Goal: Complete application form: Complete application form

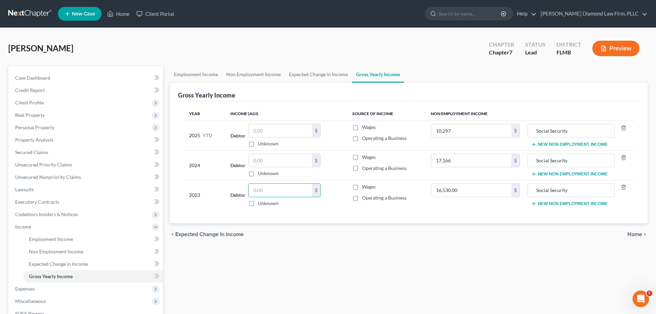
click at [45, 14] on link at bounding box center [30, 14] width 44 height 12
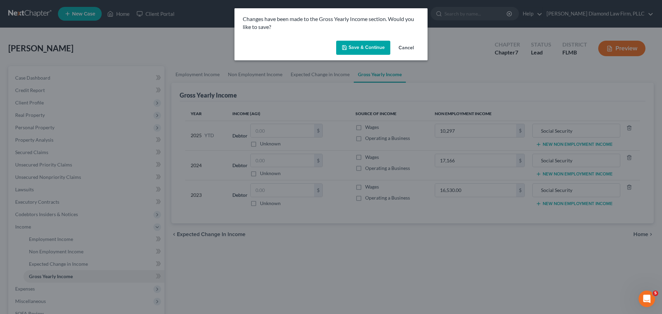
click at [349, 49] on button "Save & Continue" at bounding box center [363, 48] width 54 height 14
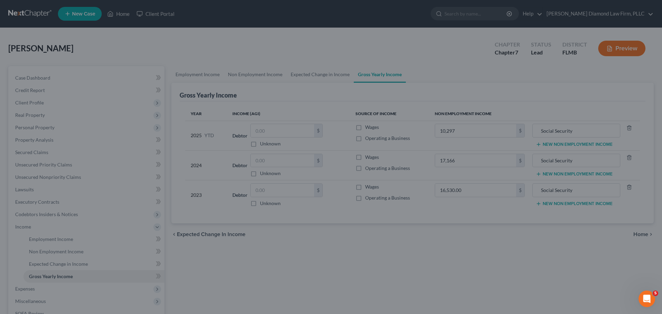
type input "17,166.00"
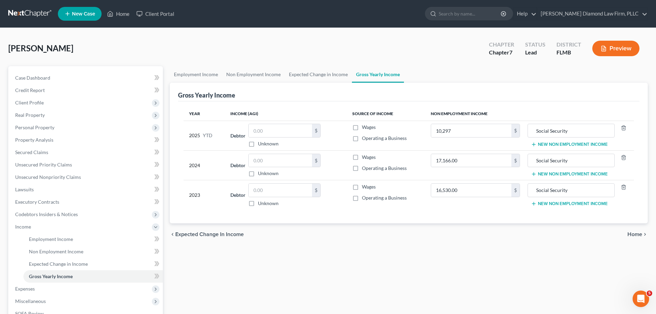
type input "10,297.00"
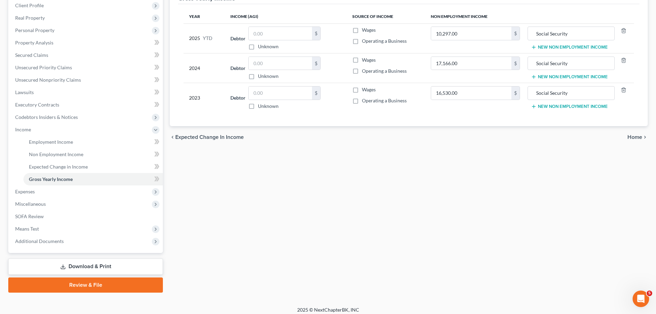
scroll to position [102, 0]
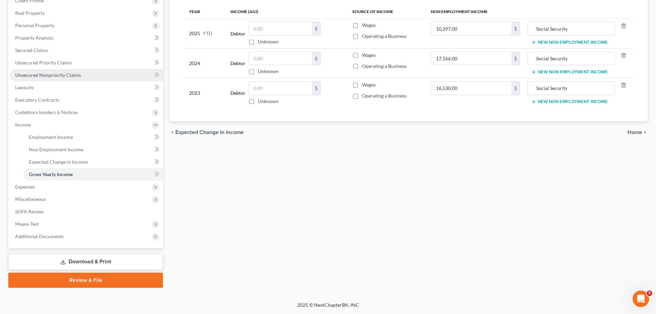
click at [54, 78] on span "Unsecured Nonpriority Claims" at bounding box center [48, 75] width 66 height 6
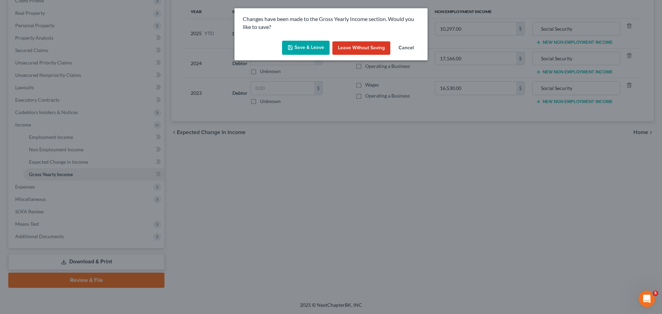
click at [295, 51] on button "Save & Leave" at bounding box center [306, 48] width 48 height 14
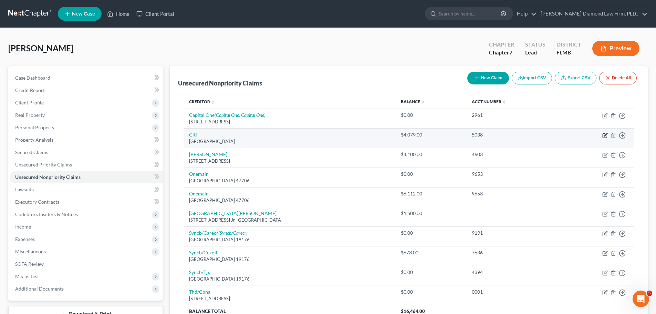
click at [604, 135] on icon "button" at bounding box center [606, 136] width 6 height 6
select select "43"
select select "0"
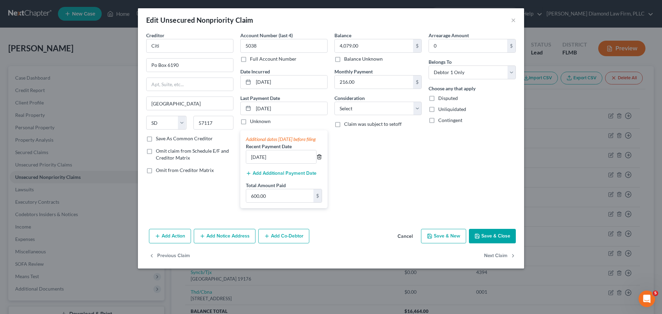
click at [320, 159] on icon "button" at bounding box center [318, 157] width 3 height 4
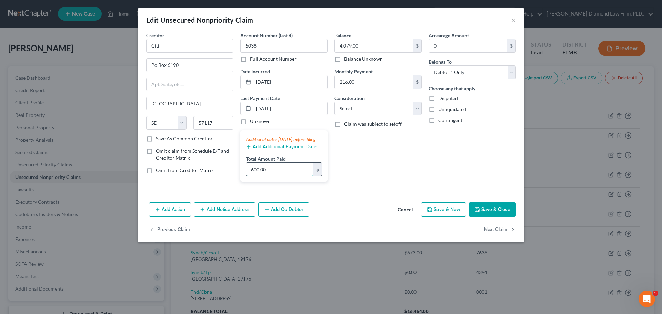
click at [288, 176] on input "600.00" at bounding box center [279, 169] width 67 height 13
type input "300"
click at [498, 208] on div "Add Action Add Notice Address Add Co-Debtor Cancel Save & New Save & Close" at bounding box center [331, 211] width 386 height 23
click at [496, 213] on button "Save & Close" at bounding box center [492, 209] width 47 height 14
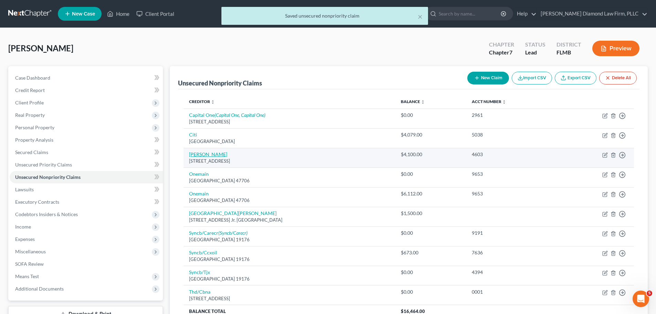
click at [197, 153] on link "Merrick Bk" at bounding box center [208, 154] width 38 height 6
select select "35"
select select "2"
select select "0"
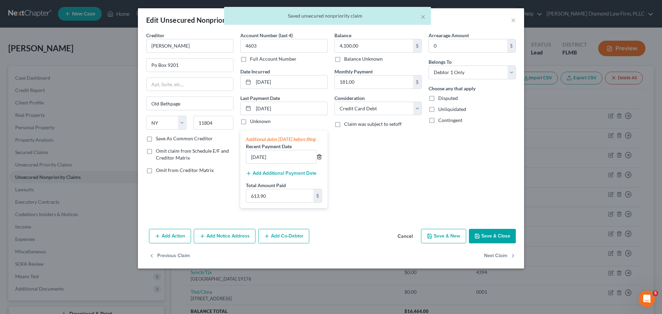
click at [320, 160] on icon "button" at bounding box center [319, 157] width 6 height 6
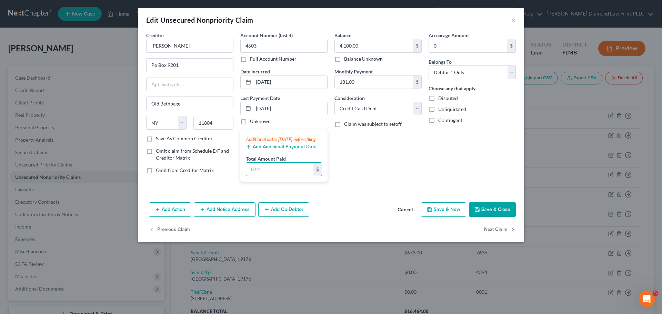
click at [492, 217] on button "Save & Close" at bounding box center [492, 209] width 47 height 14
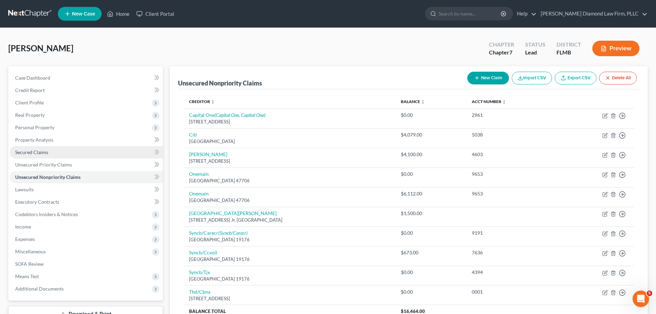
click at [43, 152] on span "Secured Claims" at bounding box center [31, 152] width 33 height 6
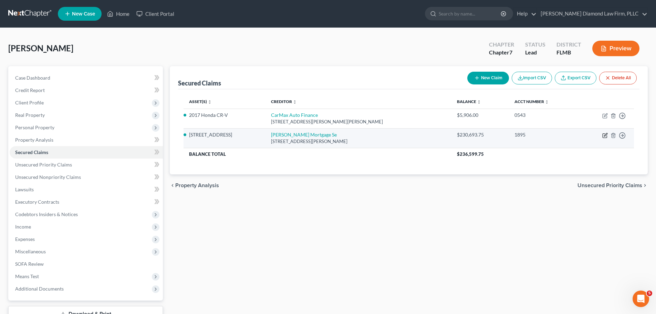
click at [605, 136] on icon "button" at bounding box center [605, 134] width 3 height 3
select select "4"
select select "3"
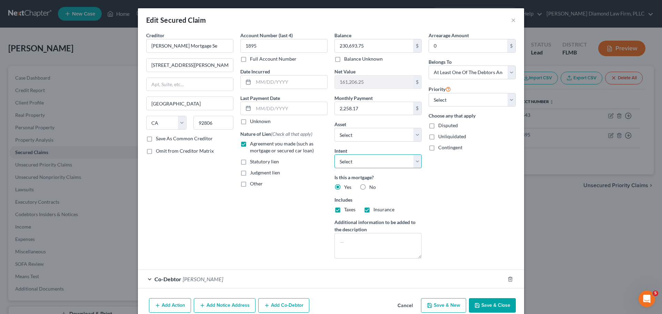
click at [387, 163] on select "Select Surrender Redeem Reaffirm Avoid Other" at bounding box center [377, 161] width 87 height 14
select select "4"
click at [334, 154] on select "Select Surrender Redeem Reaffirm Avoid Other" at bounding box center [377, 161] width 87 height 14
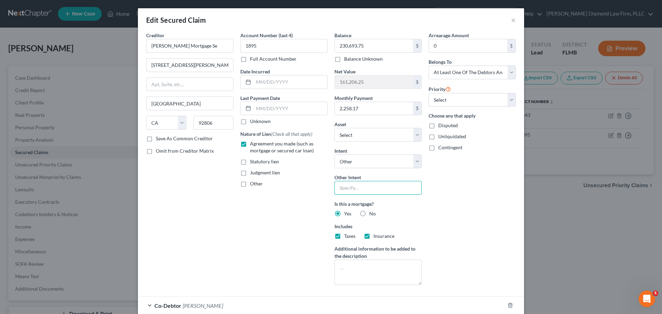
click at [375, 186] on input "text" at bounding box center [377, 188] width 87 height 14
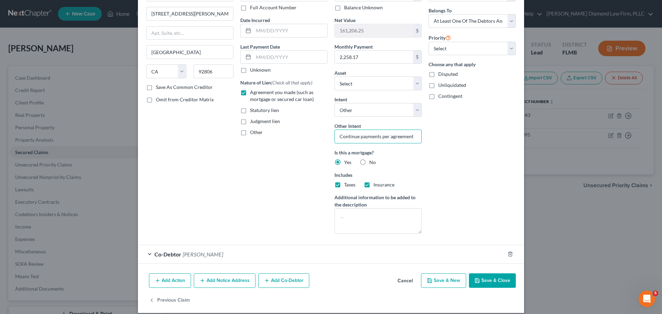
scroll to position [59, 0]
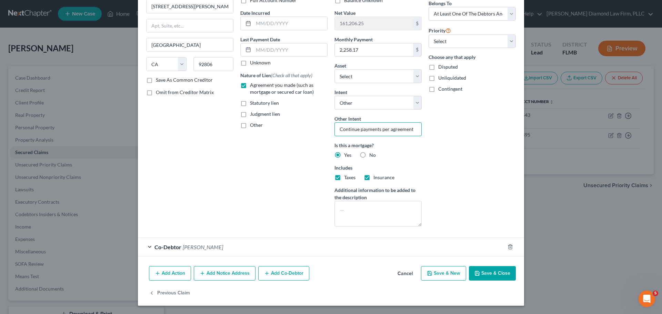
type input "Continue payments per agreement"
click at [489, 273] on button "Save & Close" at bounding box center [492, 273] width 47 height 14
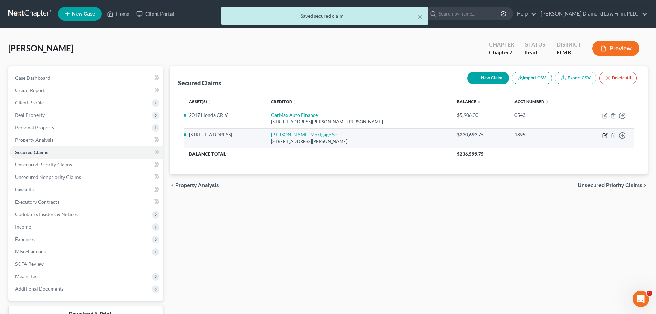
click at [604, 135] on icon "button" at bounding box center [606, 136] width 6 height 6
select select "4"
select select "7"
select select "4"
select select "3"
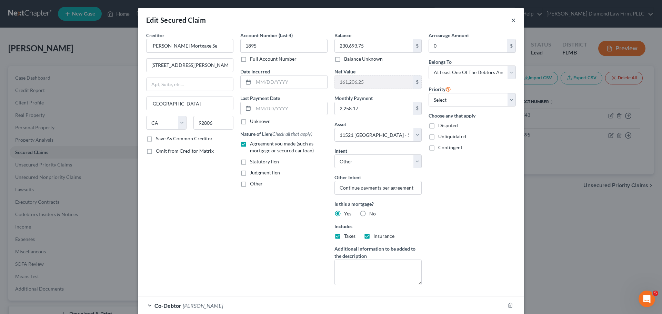
click at [511, 18] on button "×" at bounding box center [513, 20] width 5 height 8
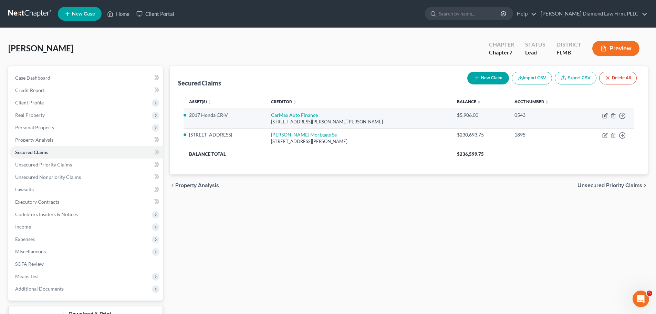
click at [603, 115] on icon "button" at bounding box center [605, 116] width 4 height 4
select select "10"
select select "0"
select select "8"
select select "2"
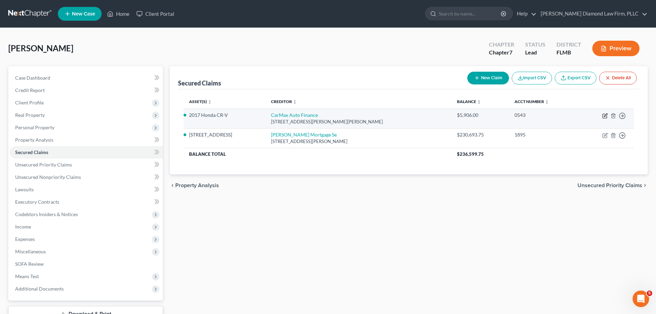
select select "0"
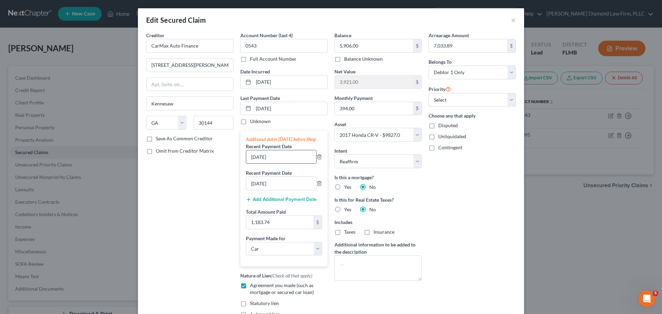
click at [282, 163] on input "05/05/2025" at bounding box center [281, 156] width 70 height 13
type input "0"
type input "07/02/2025"
click at [279, 110] on input "07/02/2025" at bounding box center [290, 108] width 74 height 13
click at [258, 108] on input "07/02/2025" at bounding box center [290, 108] width 74 height 13
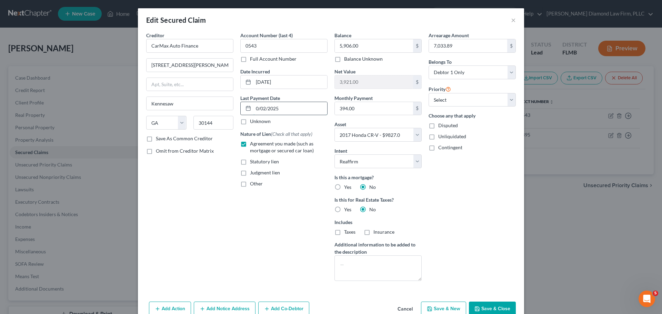
type input "08/02/2025"
select select "0"
type input "08/04/2025"
select select "0"
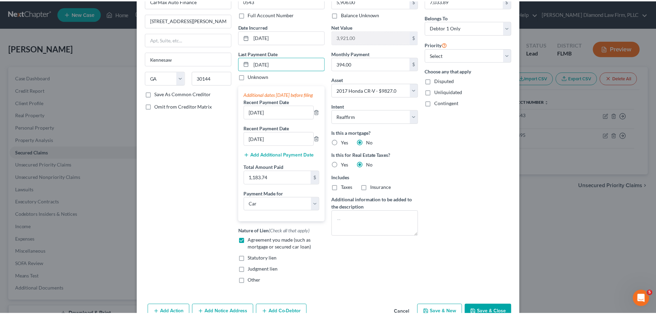
scroll to position [91, 0]
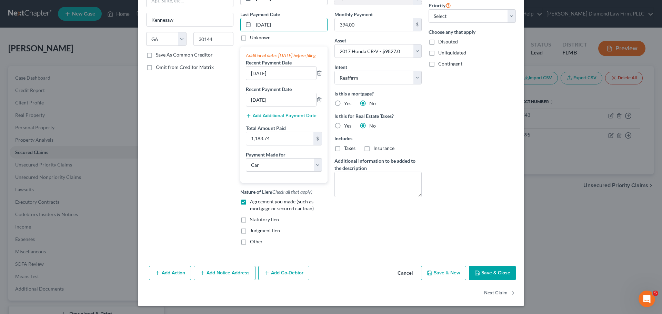
type input "08/04/2025"
click at [486, 272] on button "Save & Close" at bounding box center [492, 273] width 47 height 14
select select
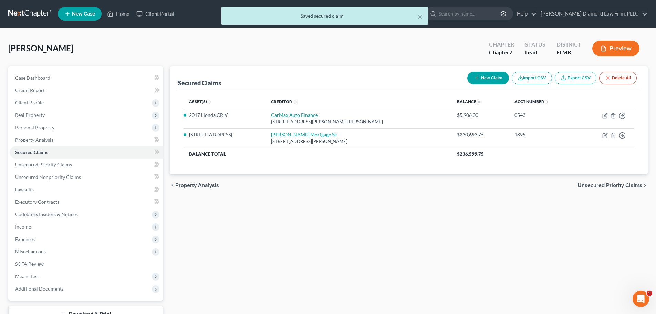
click at [23, 11] on div "× Saved secured claim" at bounding box center [325, 17] width 656 height 21
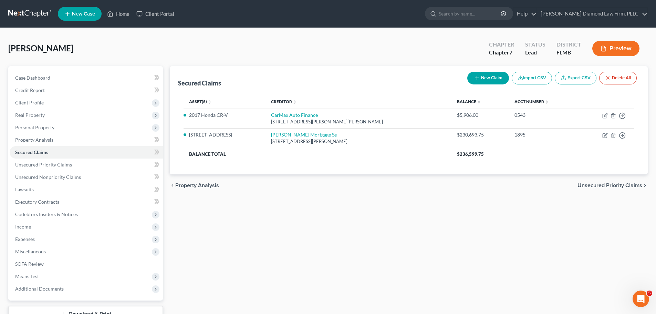
click at [23, 8] on link at bounding box center [30, 14] width 44 height 12
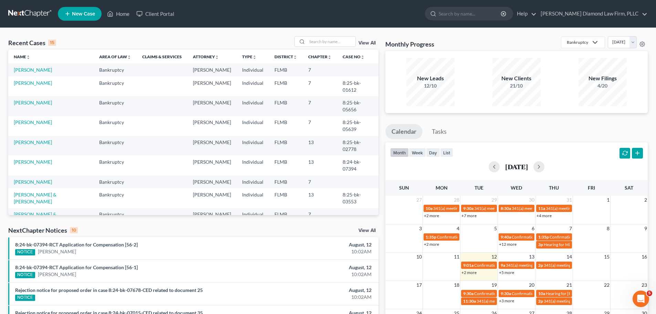
click at [57, 211] on link "[PERSON_NAME] & [PERSON_NAME]" at bounding box center [35, 217] width 43 height 13
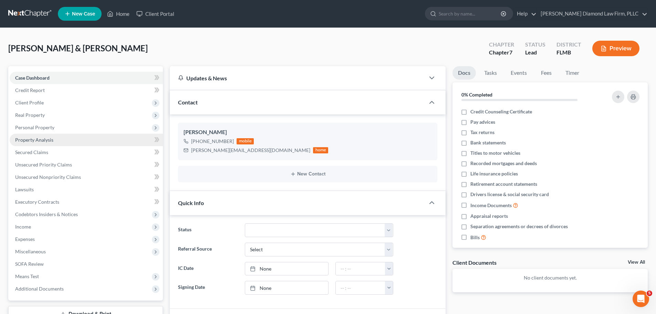
drag, startPoint x: 185, startPoint y: 45, endPoint x: 97, endPoint y: 144, distance: 132.3
click at [185, 45] on div "McAlarney, Matthew & Christine Upgraded Chapter Chapter 7 Status Lead District …" at bounding box center [328, 51] width 640 height 30
click at [51, 232] on span "Income" at bounding box center [86, 227] width 153 height 12
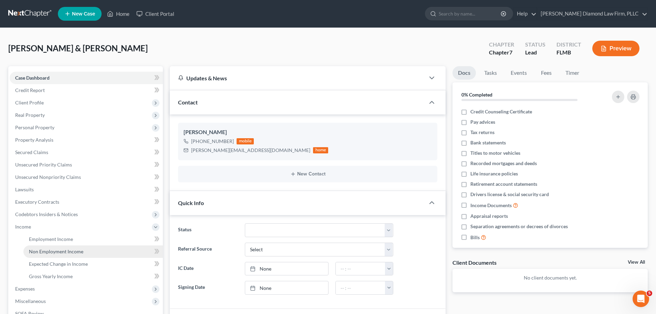
click at [50, 250] on span "Non Employment Income" at bounding box center [56, 251] width 54 height 6
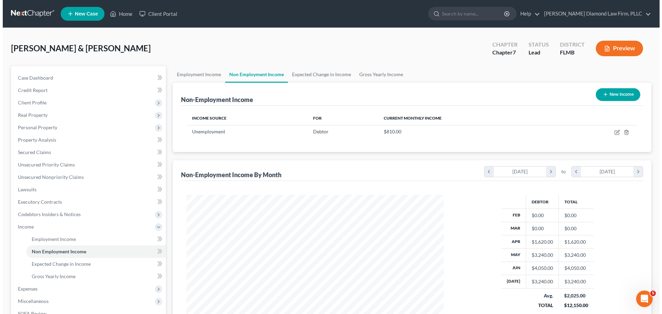
scroll to position [129, 271]
click at [621, 96] on button "New Income" at bounding box center [615, 94] width 44 height 13
select select "0"
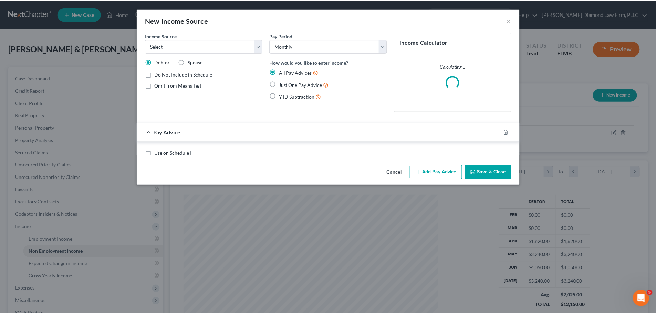
scroll to position [130, 273]
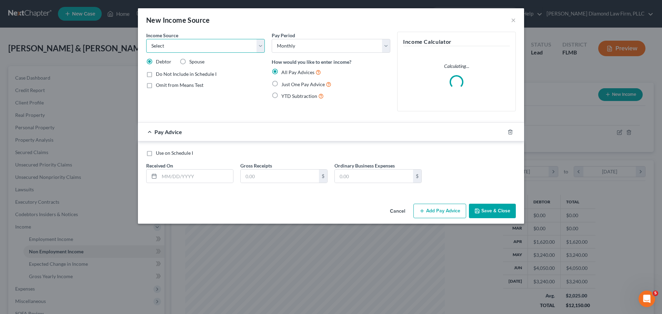
click at [203, 49] on select "Select Unemployment Disability (from employer) Pension Retirement Social Securi…" at bounding box center [205, 46] width 119 height 14
select select "13"
click at [146, 39] on select "Select Unemployment Disability (from employer) Pension Retirement Social Securi…" at bounding box center [205, 46] width 119 height 14
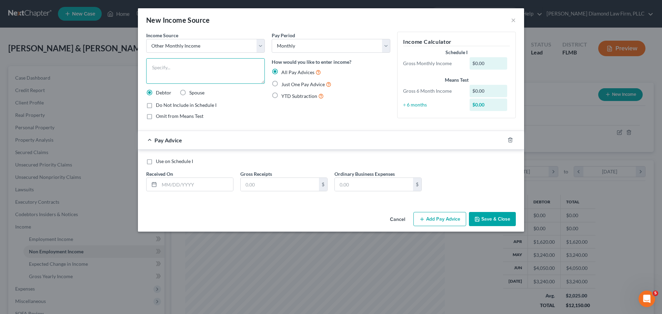
click at [190, 71] on textarea at bounding box center [205, 71] width 119 height 26
type textarea "2024 tax refund"
click at [155, 107] on div "Do Not Include in Schedule I" at bounding box center [205, 105] width 119 height 7
click at [156, 105] on label "Do Not Include in Schedule I" at bounding box center [186, 105] width 61 height 7
click at [159, 105] on input "Do Not Include in Schedule I" at bounding box center [161, 104] width 4 height 4
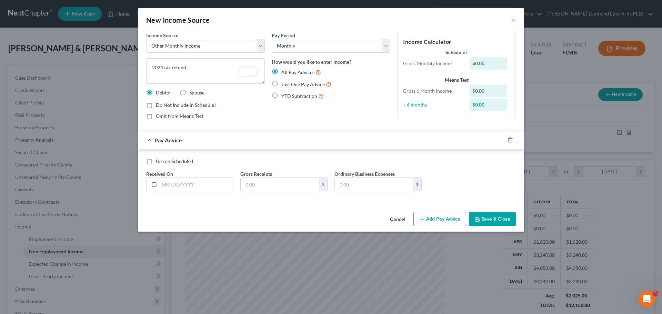
checkbox input "true"
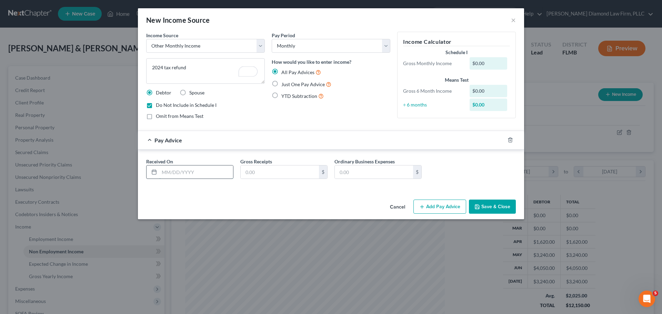
click at [178, 176] on input "text" at bounding box center [196, 171] width 74 height 13
type input "05/19/2025"
type input "1,468"
click at [501, 205] on button "Save & Close" at bounding box center [492, 207] width 47 height 14
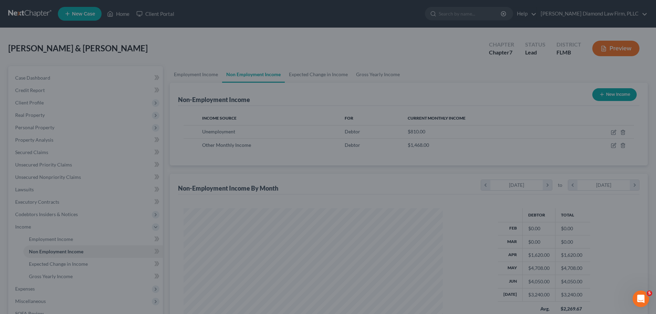
scroll to position [344485, 344343]
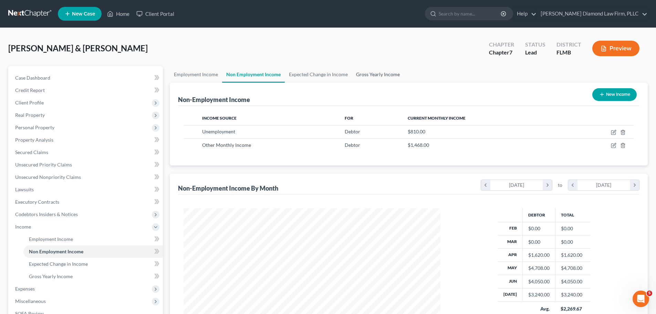
click at [378, 74] on link "Gross Yearly Income" at bounding box center [378, 74] width 52 height 17
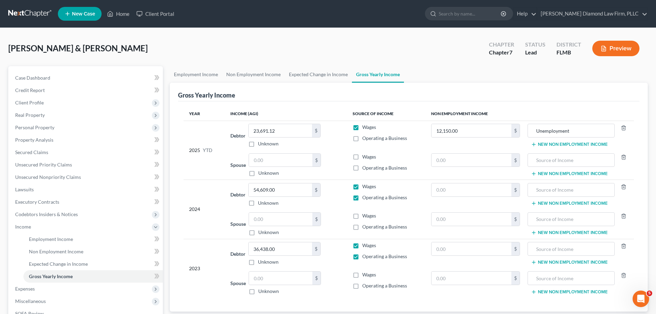
click at [556, 142] on button "New Non Employment Income" at bounding box center [569, 145] width 77 height 6
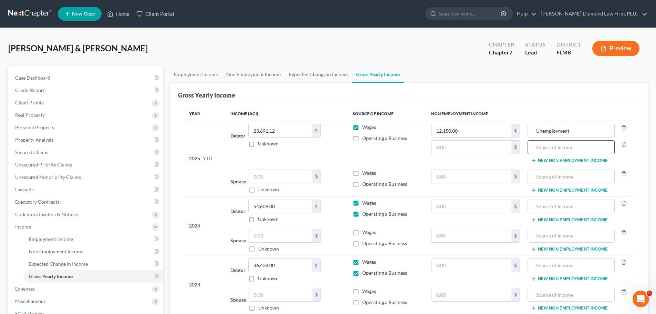
click at [548, 147] on input "text" at bounding box center [571, 147] width 79 height 13
type input "1"
type input "2024 tax refund"
click at [475, 152] on input "text" at bounding box center [472, 147] width 80 height 13
type input "1,468"
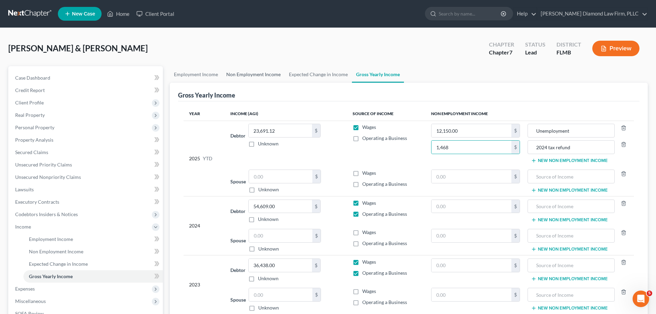
click at [240, 69] on link "Non Employment Income" at bounding box center [253, 74] width 63 height 17
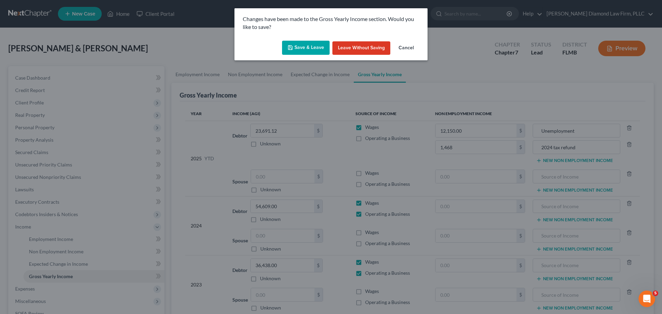
click at [296, 46] on button "Save & Leave" at bounding box center [306, 48] width 48 height 14
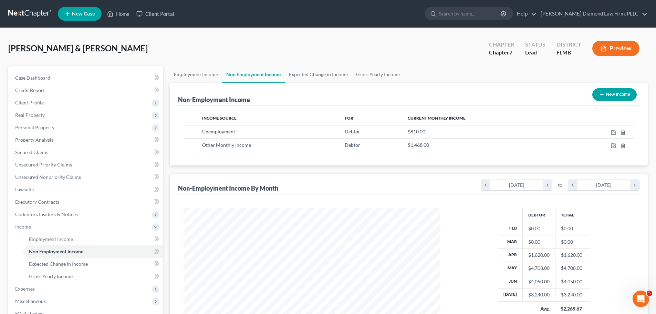
scroll to position [129, 271]
click at [19, 10] on link at bounding box center [30, 14] width 44 height 12
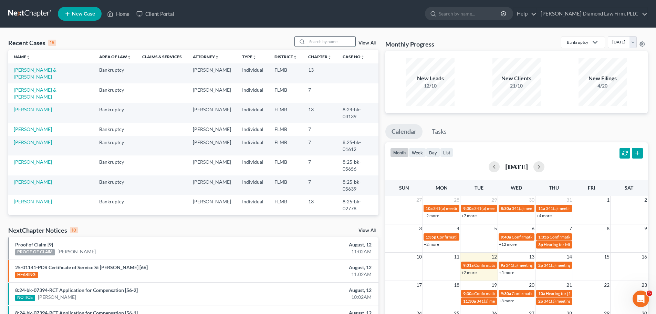
click at [325, 40] on input "search" at bounding box center [331, 42] width 48 height 10
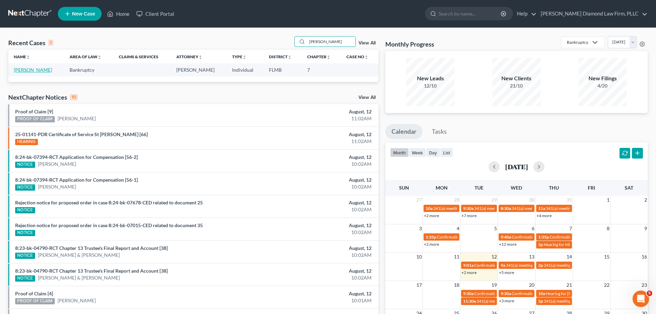
type input "odom"
click at [39, 71] on link "[PERSON_NAME]" at bounding box center [33, 70] width 38 height 6
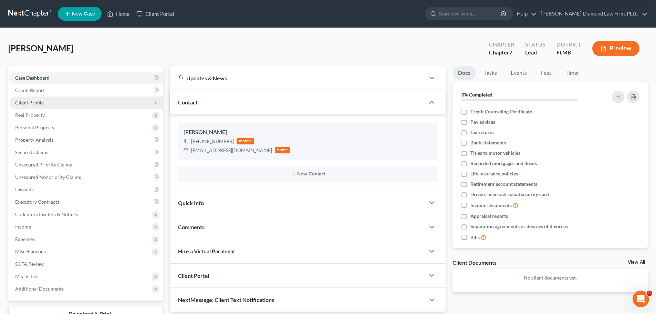
click at [58, 105] on span "Client Profile" at bounding box center [86, 102] width 153 height 12
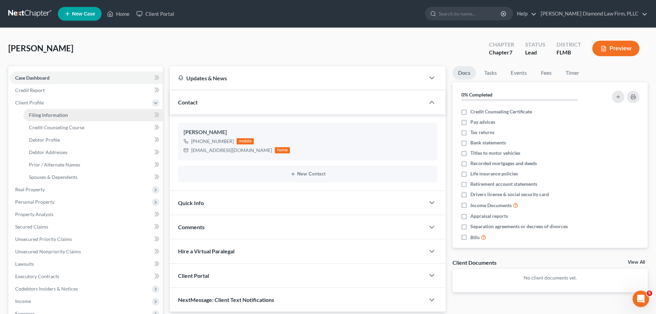
click at [56, 113] on span "Filing Information" at bounding box center [48, 115] width 39 height 6
select select "1"
select select "0"
select select "9"
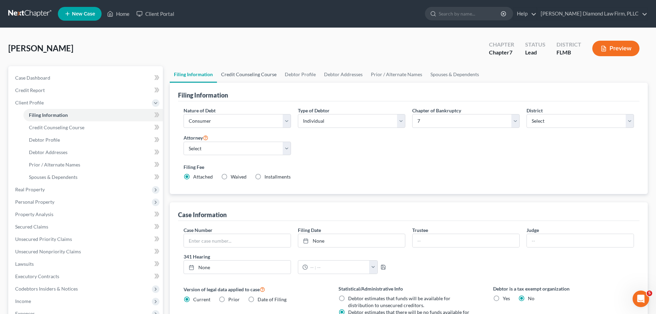
click at [240, 77] on link "Credit Counseling Course" at bounding box center [249, 74] width 64 height 17
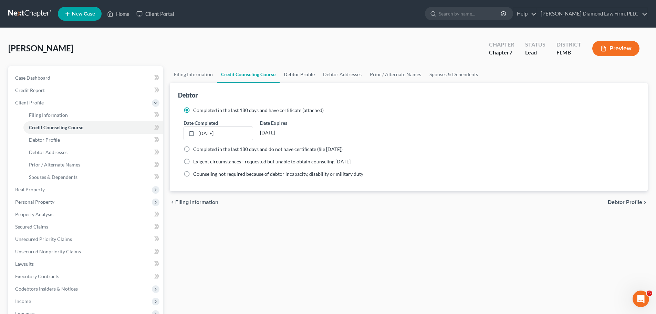
click at [298, 75] on link "Debtor Profile" at bounding box center [299, 74] width 39 height 17
select select "0"
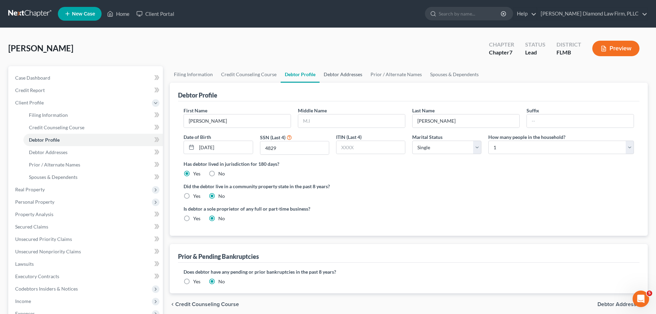
click at [344, 77] on link "Debtor Addresses" at bounding box center [343, 74] width 47 height 17
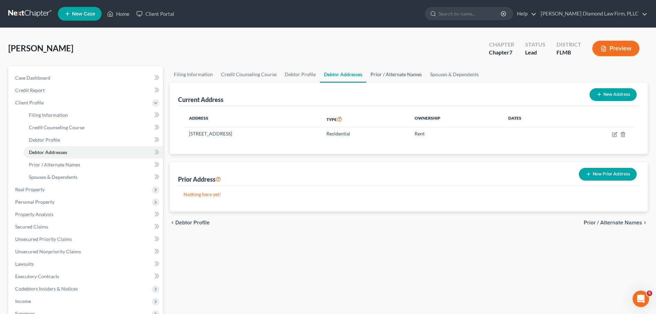
click at [394, 78] on link "Prior / Alternate Names" at bounding box center [397, 74] width 60 height 17
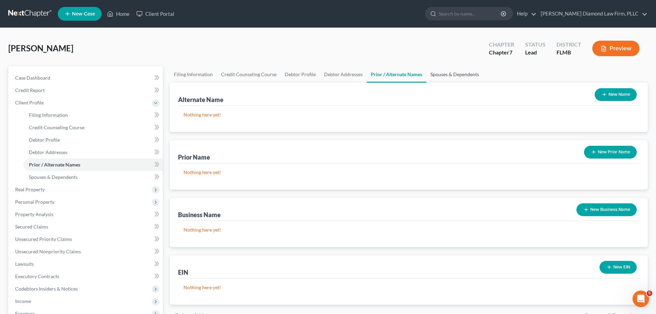
click at [446, 77] on link "Spouses & Dependents" at bounding box center [455, 74] width 57 height 17
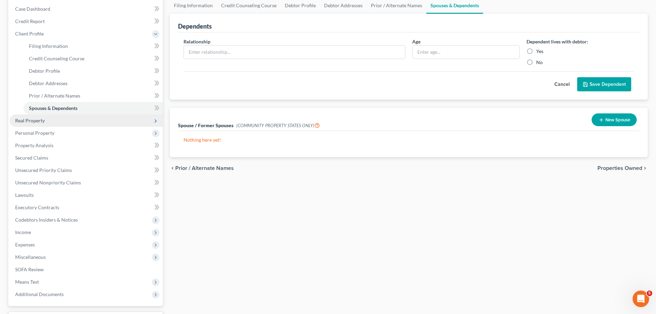
click at [45, 123] on span "Real Property" at bounding box center [86, 120] width 153 height 12
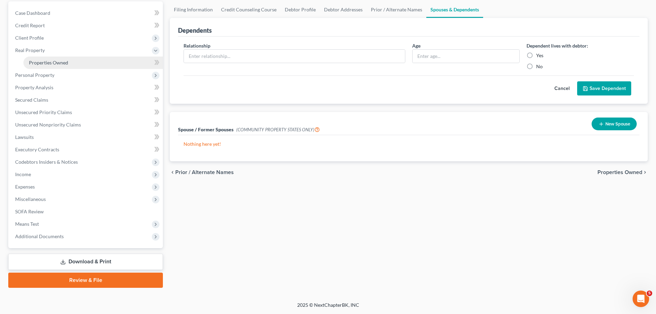
click at [60, 61] on span "Properties Owned" at bounding box center [48, 63] width 39 height 6
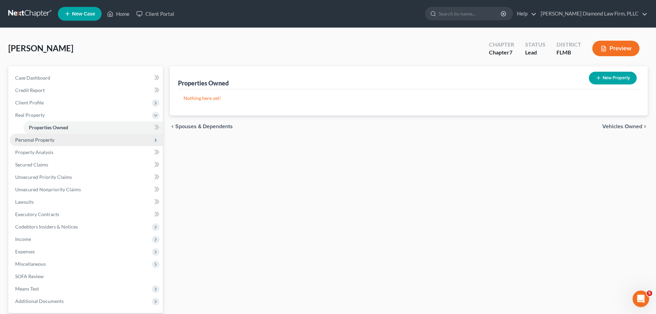
click at [60, 140] on span "Personal Property" at bounding box center [86, 140] width 153 height 12
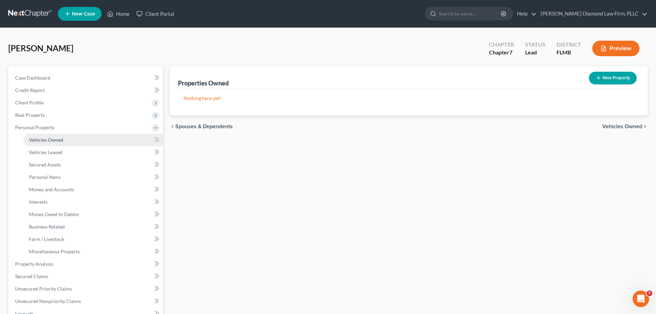
click at [56, 142] on span "Vehicles Owned" at bounding box center [46, 140] width 34 height 6
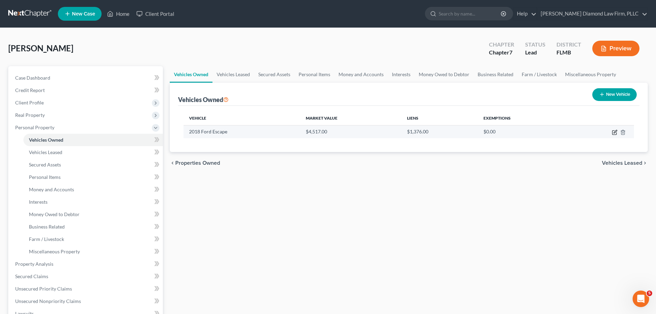
click at [613, 133] on icon "button" at bounding box center [615, 133] width 4 height 4
select select "0"
select select "8"
select select "3"
select select "0"
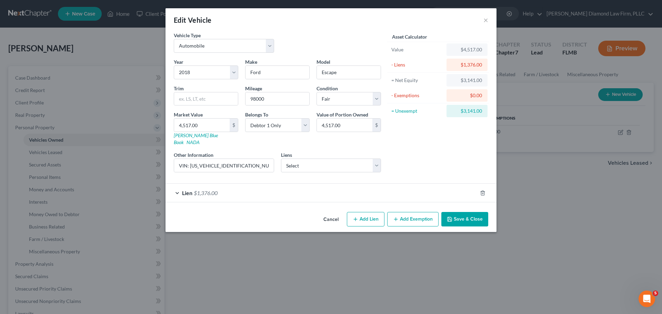
click at [405, 214] on button "Add Exemption" at bounding box center [412, 219] width 51 height 14
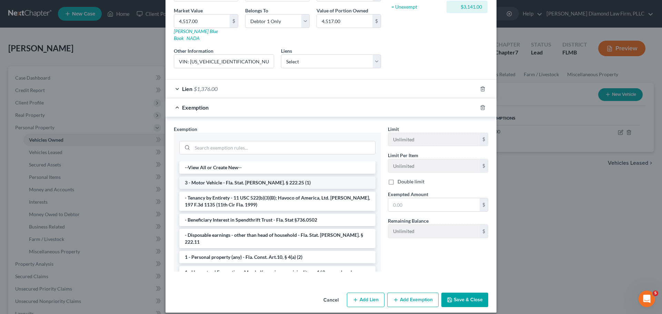
click at [261, 176] on li "3 - Motor Vehicle - Fla. Stat. Ann. § 222.25 (1)" at bounding box center [277, 182] width 196 height 12
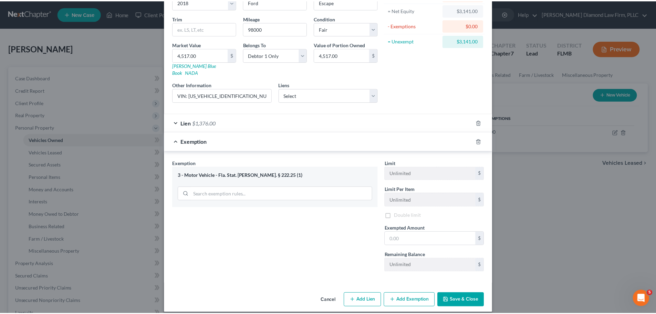
scroll to position [71, 0]
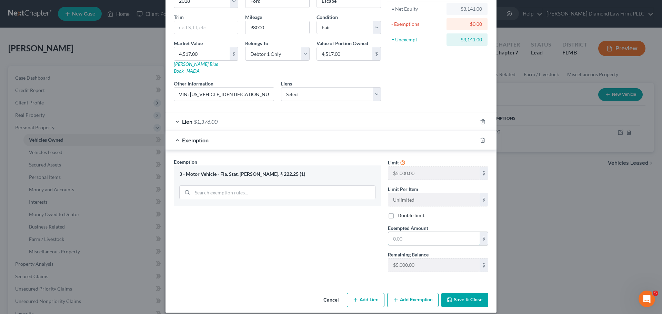
click at [419, 232] on input "text" at bounding box center [433, 238] width 91 height 13
type input "3,141"
click at [455, 294] on button "Save & Close" at bounding box center [464, 300] width 47 height 14
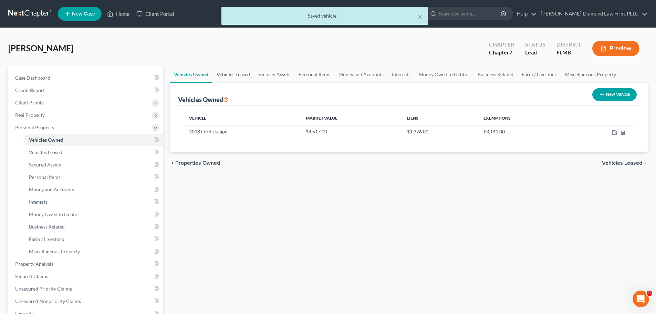
click at [233, 75] on link "Vehicles Leased" at bounding box center [234, 74] width 42 height 17
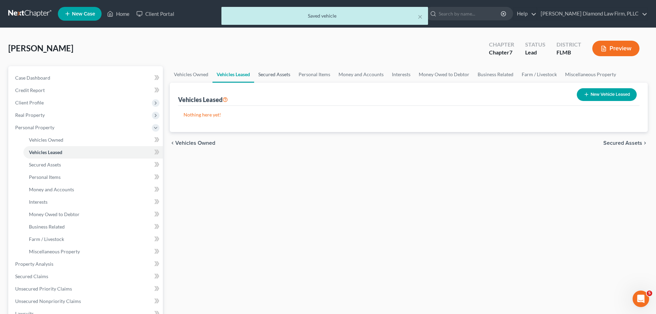
click at [269, 74] on link "Secured Assets" at bounding box center [274, 74] width 40 height 17
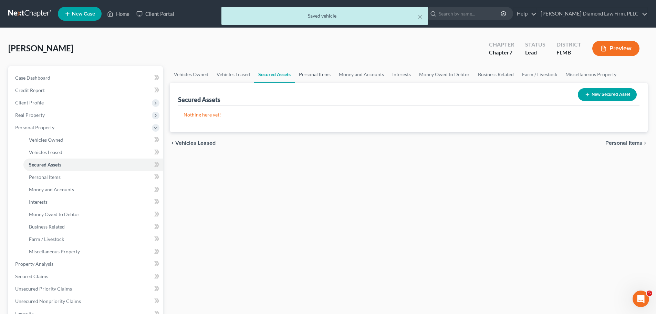
click at [314, 75] on link "Personal Items" at bounding box center [315, 74] width 40 height 17
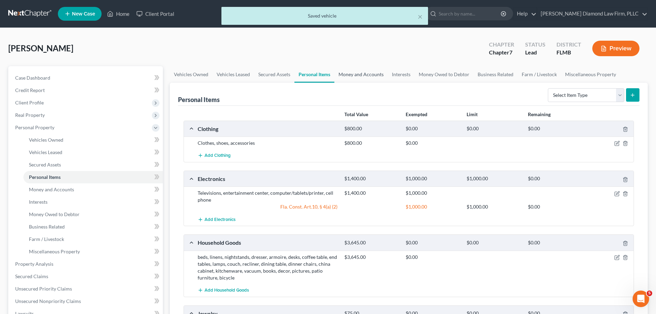
click at [351, 78] on link "Money and Accounts" at bounding box center [361, 74] width 53 height 17
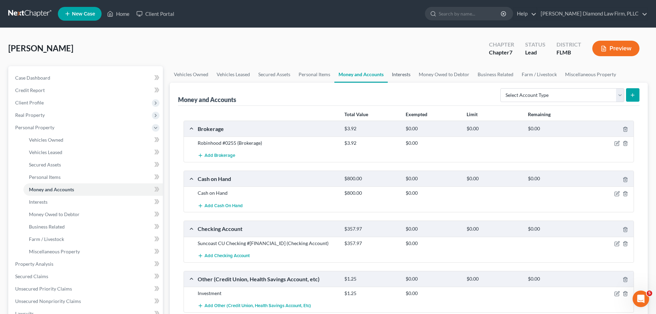
click at [400, 72] on link "Interests" at bounding box center [401, 74] width 27 height 17
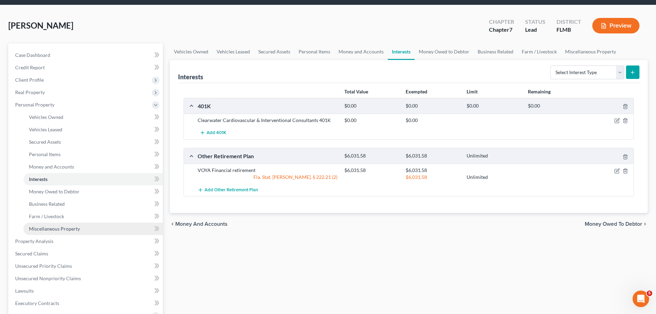
scroll to position [34, 0]
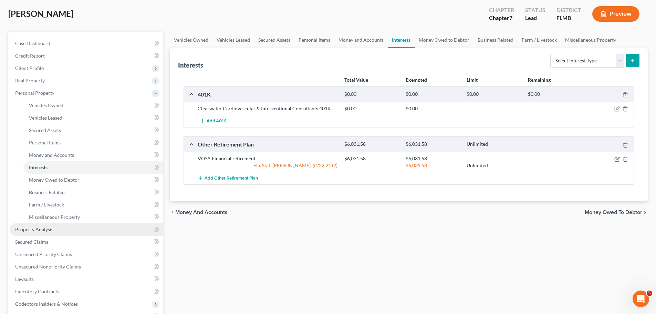
click at [62, 227] on link "Property Analysis" at bounding box center [86, 229] width 153 height 12
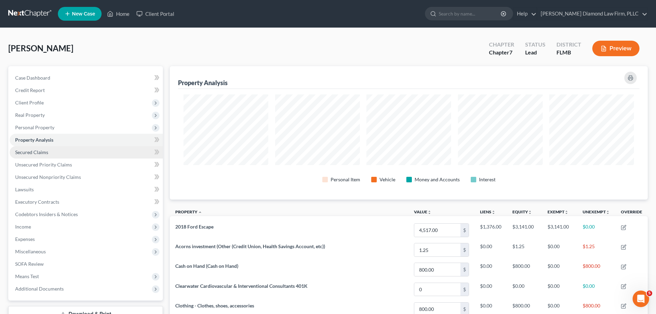
click at [78, 147] on link "Secured Claims" at bounding box center [86, 152] width 153 height 12
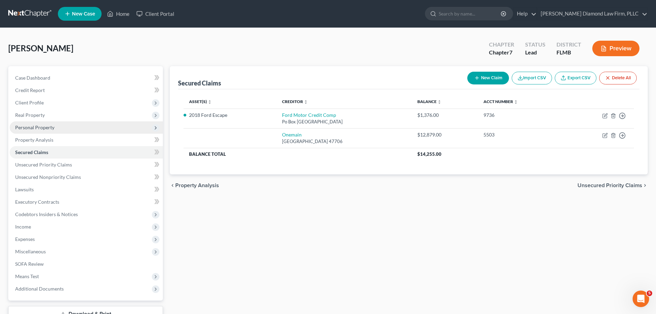
click at [64, 121] on span "Personal Property" at bounding box center [86, 127] width 153 height 12
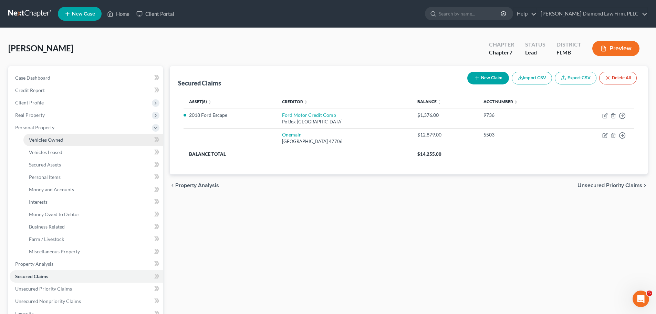
click at [57, 140] on span "Vehicles Owned" at bounding box center [46, 140] width 34 height 6
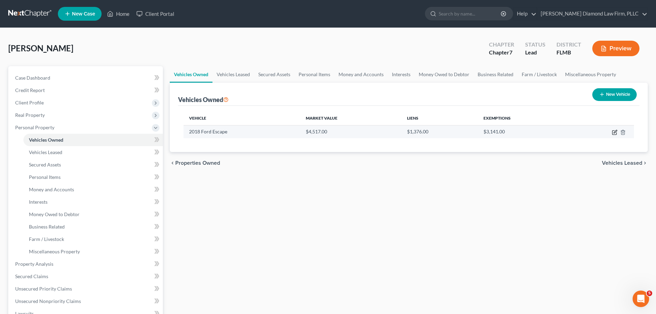
click at [614, 131] on icon "button" at bounding box center [615, 133] width 6 height 6
select select "0"
select select "8"
select select "3"
select select "0"
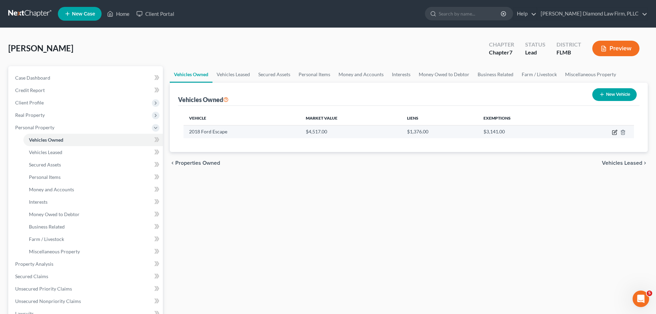
select select "30"
select select "0"
select select "2"
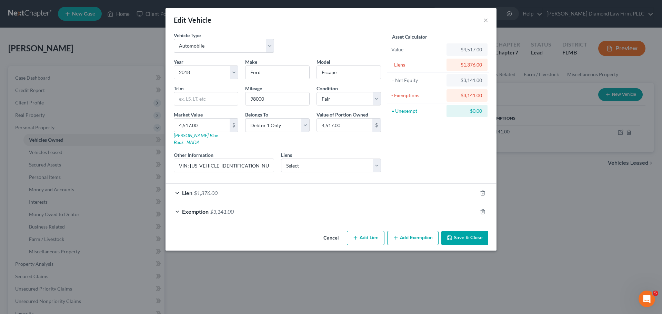
click at [377, 191] on div "Lien $1,376.00" at bounding box center [321, 193] width 312 height 18
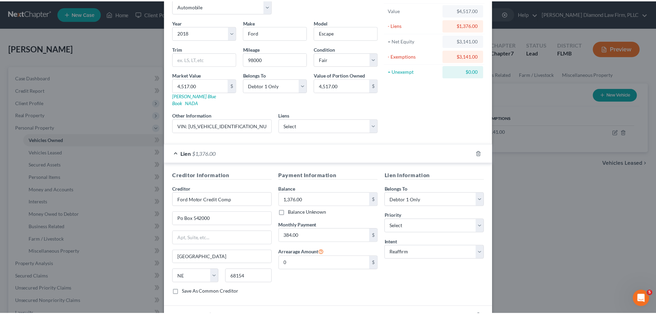
scroll to position [82, 0]
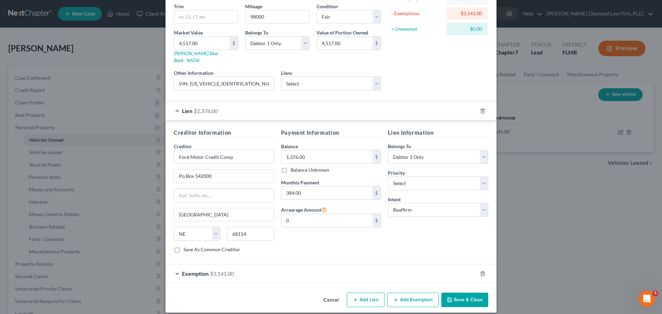
click at [473, 297] on button "Save & Close" at bounding box center [464, 300] width 47 height 14
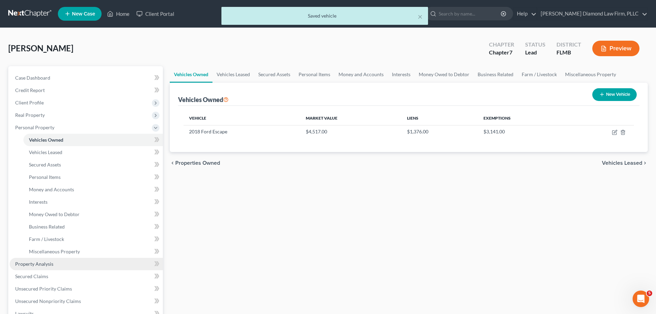
click at [88, 262] on link "Property Analysis" at bounding box center [86, 264] width 153 height 12
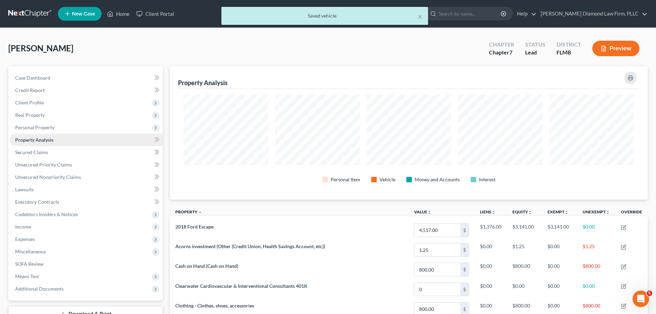
scroll to position [133, 478]
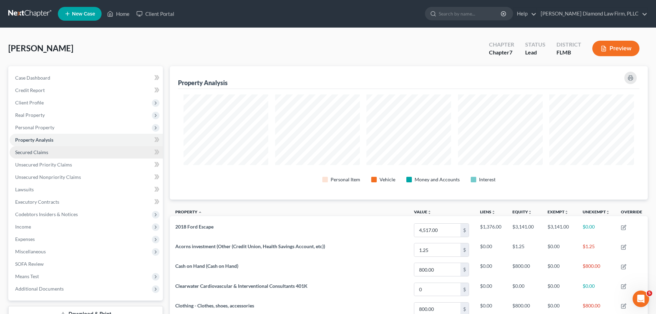
click at [75, 154] on link "Secured Claims" at bounding box center [86, 152] width 153 height 12
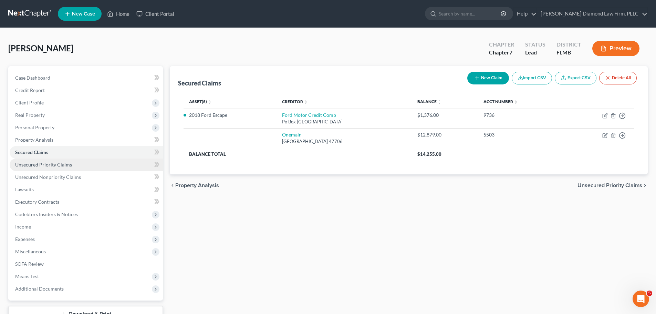
click at [66, 162] on span "Unsecured Priority Claims" at bounding box center [43, 165] width 57 height 6
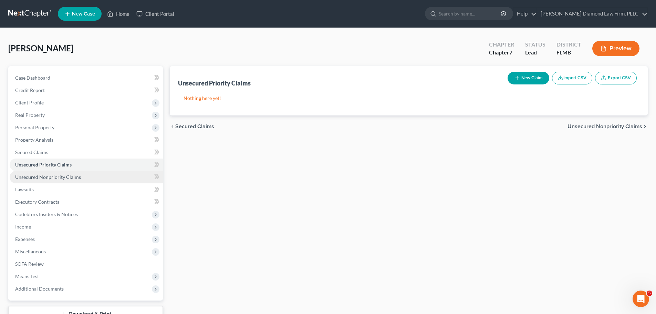
click at [63, 174] on span "Unsecured Nonpriority Claims" at bounding box center [48, 177] width 66 height 6
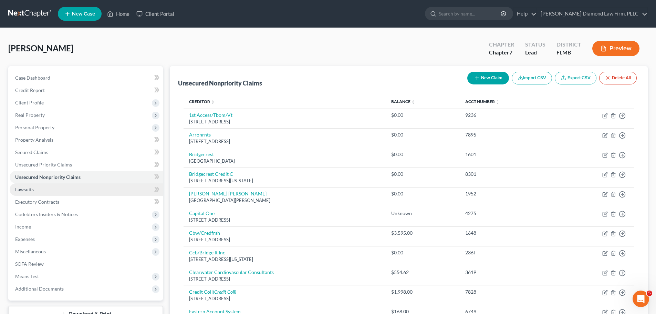
click at [54, 185] on link "Lawsuits" at bounding box center [86, 189] width 153 height 12
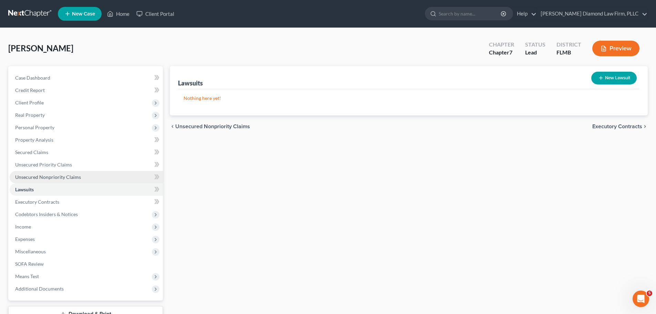
click at [54, 175] on span "Unsecured Nonpriority Claims" at bounding box center [48, 177] width 66 height 6
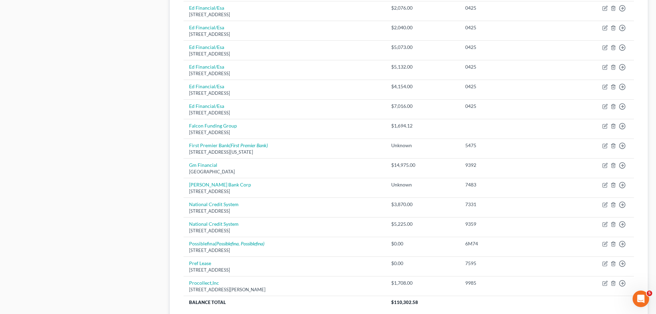
scroll to position [482, 0]
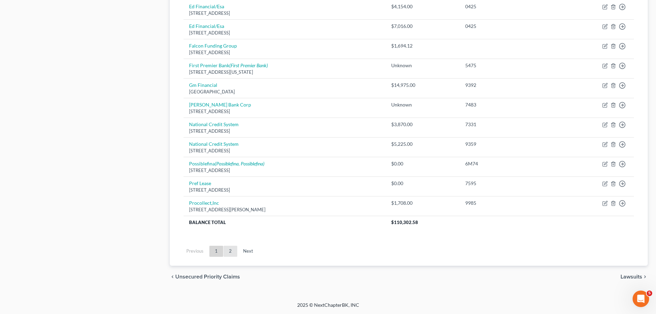
click at [227, 250] on link "2" at bounding box center [231, 251] width 14 height 11
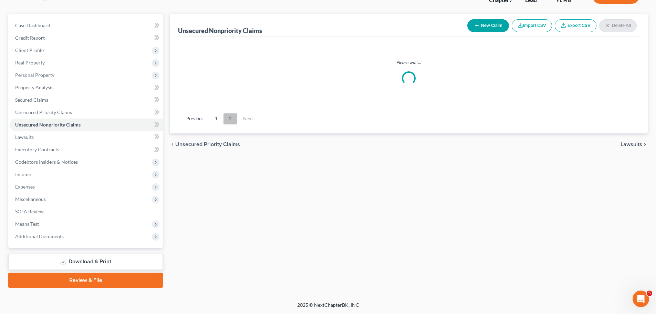
scroll to position [52, 0]
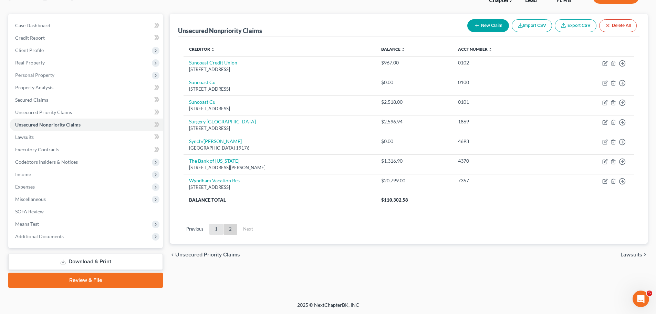
click at [216, 225] on link "1" at bounding box center [217, 229] width 14 height 11
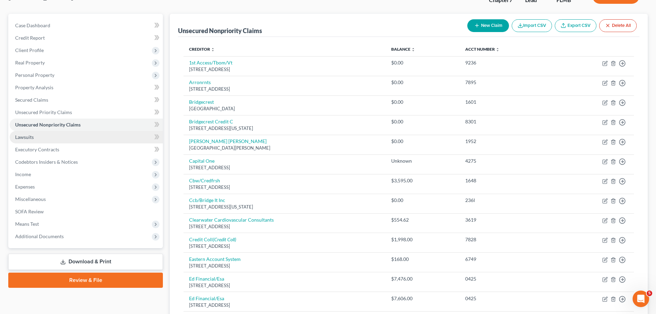
click at [40, 136] on link "Lawsuits" at bounding box center [86, 137] width 153 height 12
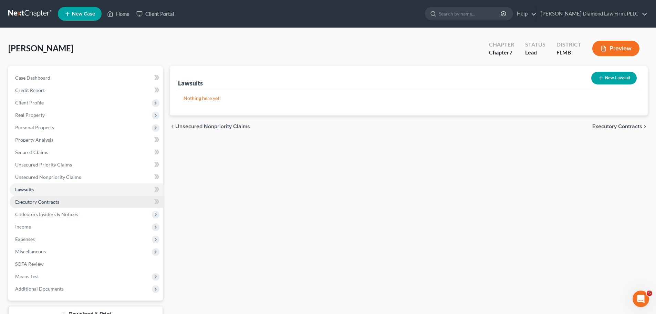
click at [44, 202] on span "Executory Contracts" at bounding box center [37, 202] width 44 height 6
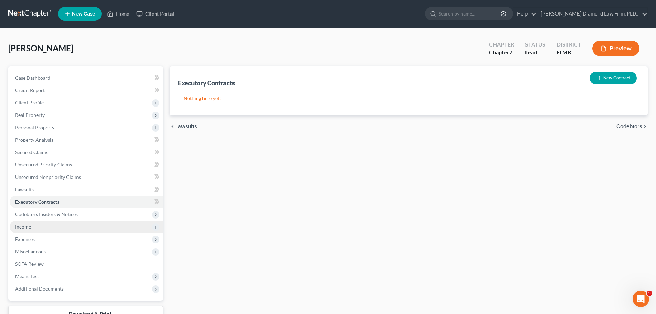
click at [45, 221] on span "Income" at bounding box center [86, 227] width 153 height 12
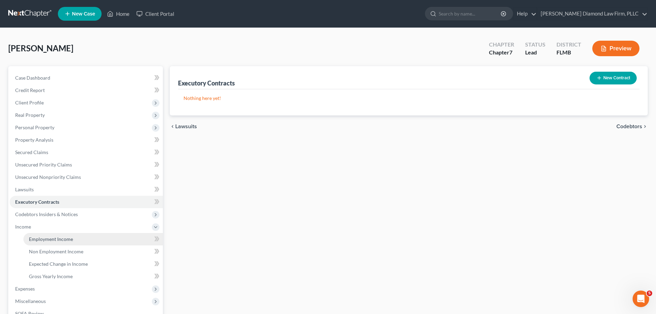
click at [46, 235] on link "Employment Income" at bounding box center [93, 239] width 140 height 12
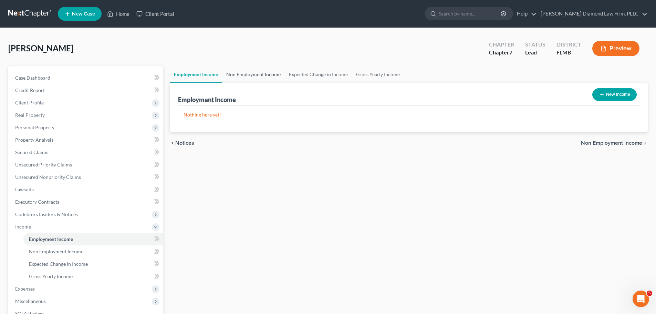
click at [242, 78] on link "Non Employment Income" at bounding box center [253, 74] width 63 height 17
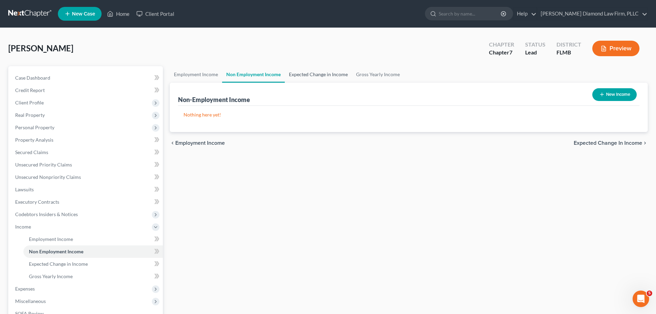
click at [305, 77] on link "Expected Change in Income" at bounding box center [318, 74] width 67 height 17
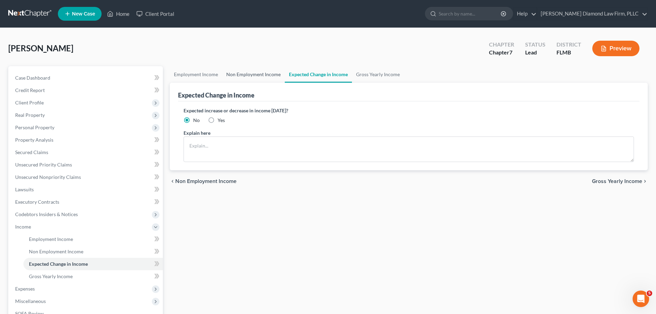
click at [226, 76] on link "Non Employment Income" at bounding box center [253, 74] width 63 height 17
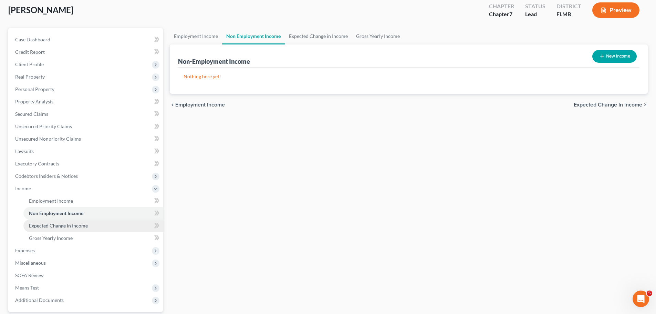
scroll to position [69, 0]
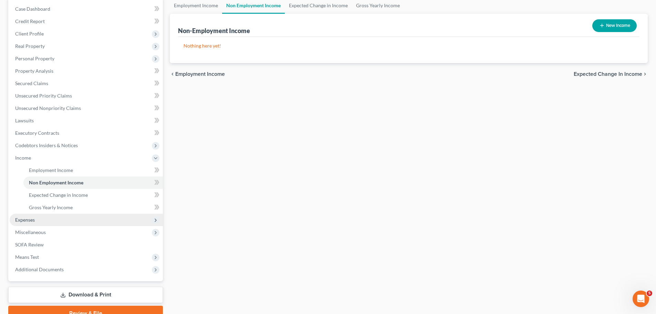
click at [36, 220] on span "Expenses" at bounding box center [86, 220] width 153 height 12
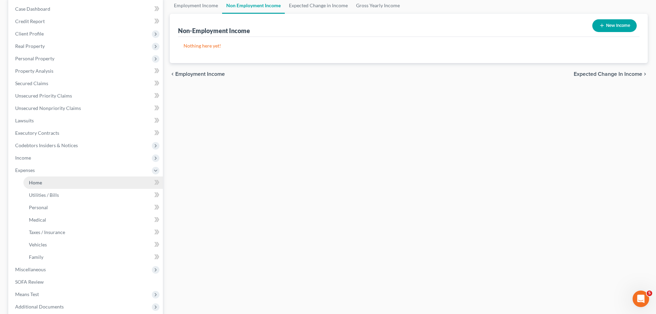
click at [49, 182] on link "Home" at bounding box center [93, 182] width 140 height 12
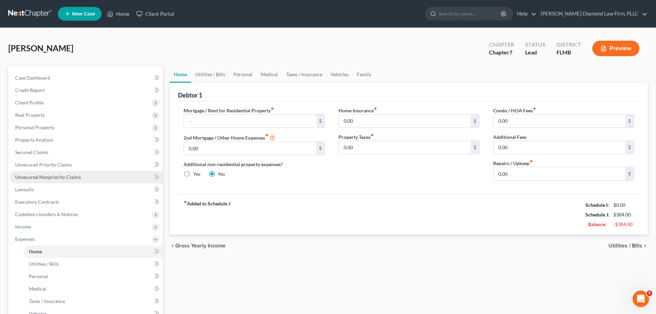
click at [48, 177] on span "Unsecured Nonpriority Claims" at bounding box center [48, 177] width 66 height 6
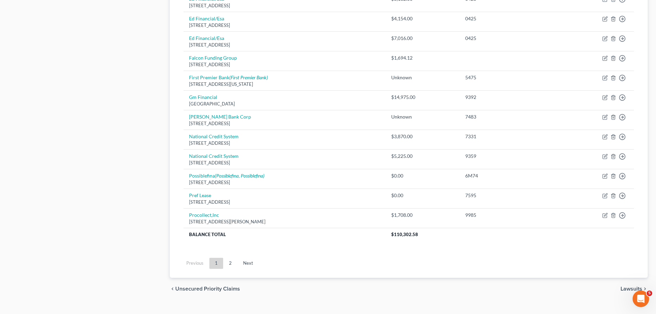
scroll to position [482, 0]
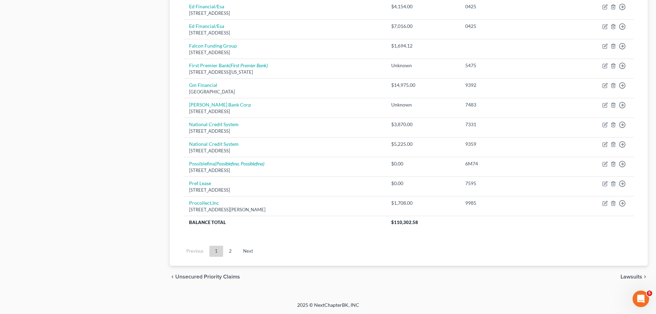
click at [226, 252] on link "2" at bounding box center [231, 251] width 14 height 11
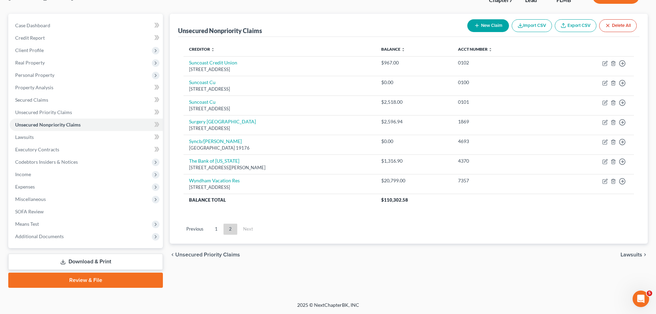
scroll to position [52, 0]
click at [219, 227] on link "1" at bounding box center [217, 229] width 14 height 11
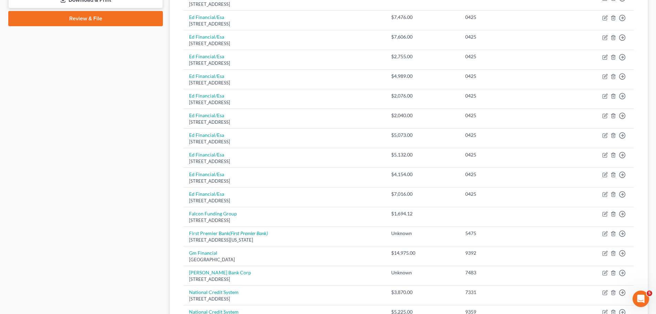
scroll to position [466, 0]
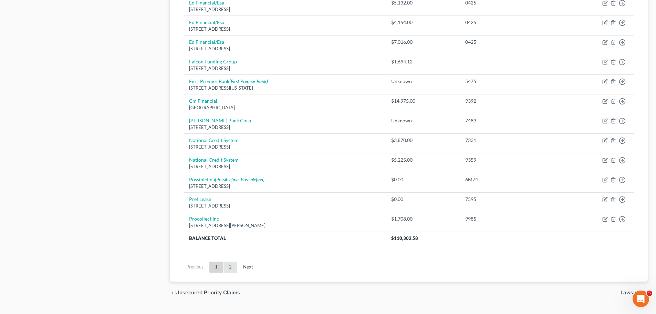
click at [235, 269] on link "2" at bounding box center [231, 267] width 14 height 11
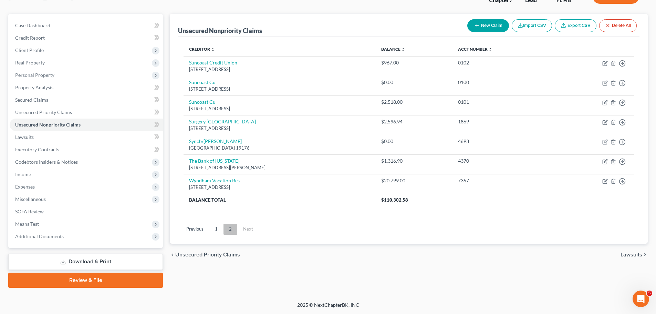
scroll to position [52, 0]
click at [220, 228] on link "1" at bounding box center [217, 229] width 14 height 11
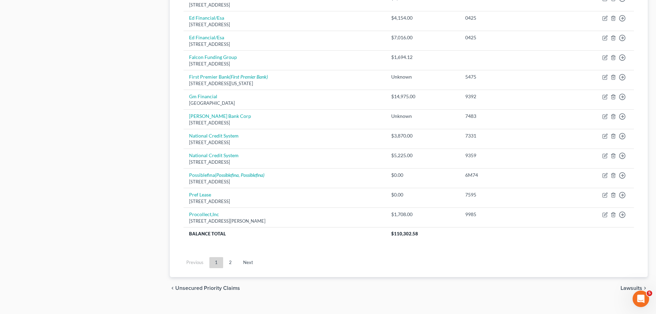
scroll to position [482, 0]
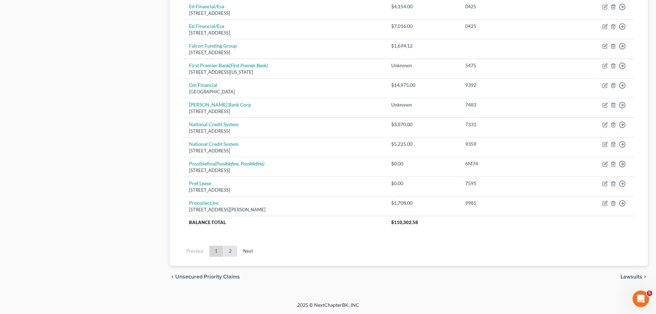
click at [231, 252] on link "2" at bounding box center [231, 251] width 14 height 11
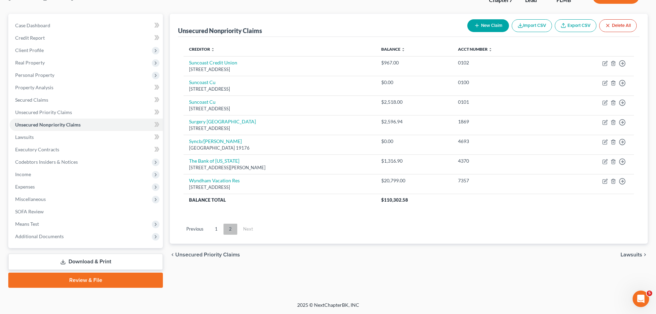
scroll to position [52, 0]
click at [477, 24] on icon "button" at bounding box center [478, 26] width 6 height 6
select select "0"
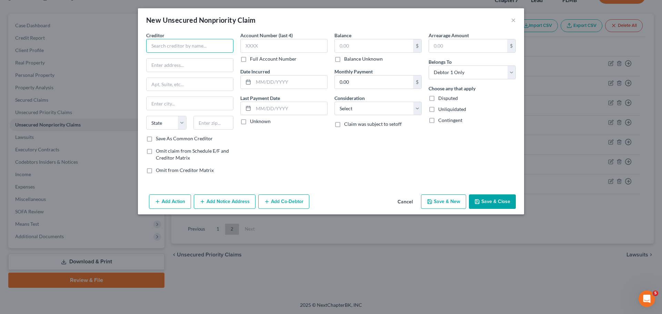
click at [173, 45] on input "text" at bounding box center [189, 46] width 87 height 14
type input "Plain Green Loans"
click at [201, 65] on input "text" at bounding box center [189, 65] width 86 height 13
type input "93 Mack Rd"
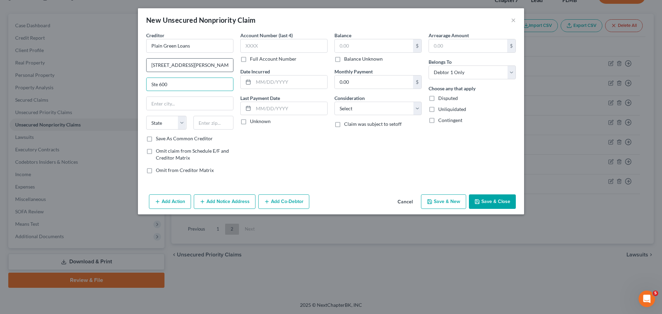
type input "Ste 600"
type input "Box Elder"
click at [172, 124] on select "State AL AK AR AZ CA CO CT DE DC FL GA GU HI ID IL IN IA KS KY LA ME MD MA MI M…" at bounding box center [166, 123] width 40 height 14
select select "24"
click at [146, 116] on select "State AL AK AR AZ CA CO CT DE DC FL GA GU HI ID IL IN IA KS KY LA ME MD MA MI M…" at bounding box center [166, 123] width 40 height 14
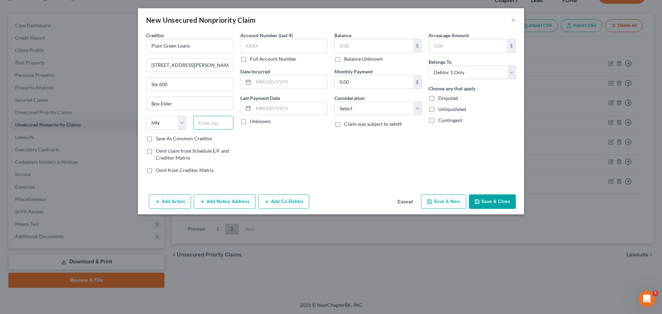
click at [211, 124] on input "text" at bounding box center [213, 123] width 40 height 14
type input "59521"
select select "27"
click at [274, 48] on input "text" at bounding box center [283, 46] width 87 height 14
click at [292, 49] on input "text" at bounding box center [283, 46] width 87 height 14
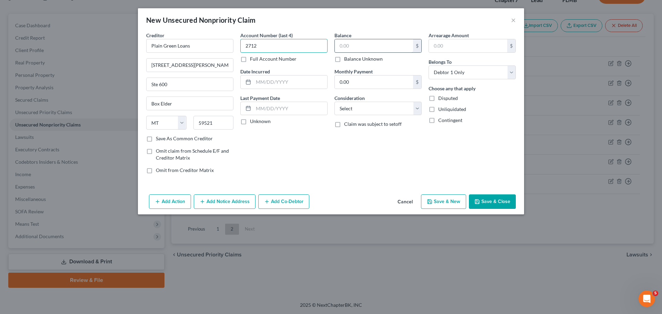
type input "2712"
click at [345, 48] on input "text" at bounding box center [374, 45] width 78 height 13
type input "1,430.48"
click at [493, 201] on button "Save & Close" at bounding box center [492, 201] width 47 height 14
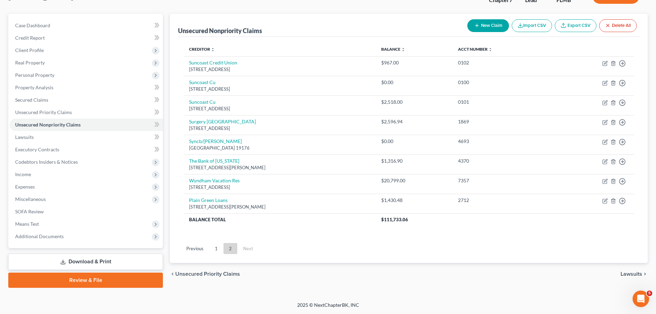
click at [480, 23] on button "New Claim" at bounding box center [489, 25] width 42 height 13
select select "0"
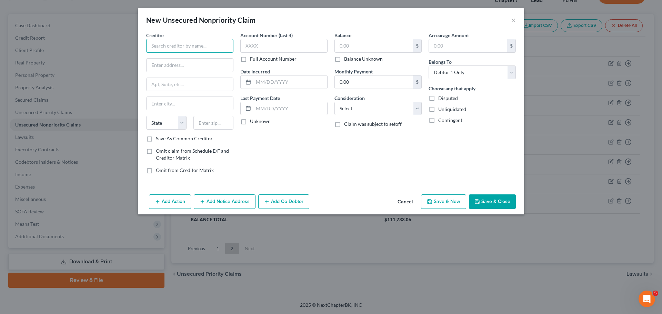
click at [202, 46] on input "text" at bounding box center [189, 46] width 87 height 14
type input "Pierce"
drag, startPoint x: 403, startPoint y: 200, endPoint x: 400, endPoint y: 205, distance: 4.9
click at [403, 200] on button "Cancel" at bounding box center [405, 202] width 26 height 14
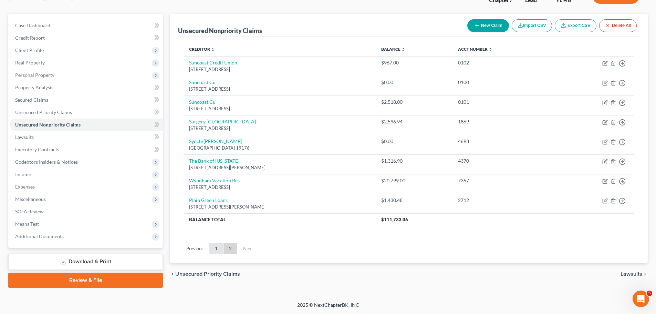
click at [215, 246] on link "1" at bounding box center [217, 248] width 14 height 11
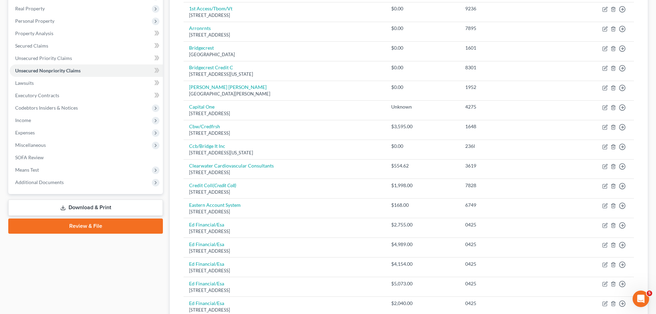
scroll to position [0, 0]
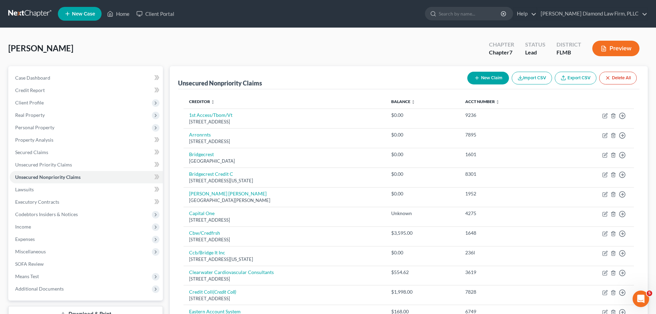
click at [481, 75] on button "New Claim" at bounding box center [489, 78] width 42 height 13
select select "0"
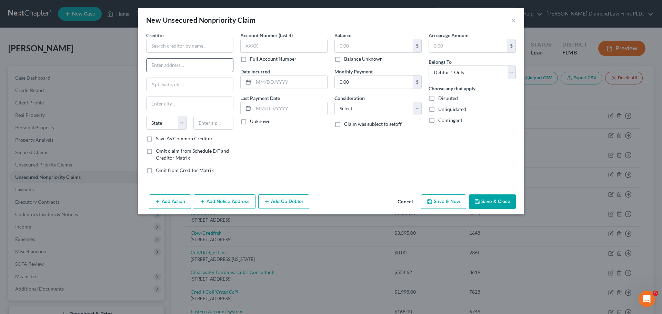
click at [172, 66] on input "text" at bounding box center [189, 65] width 86 height 13
paste input "Pierce Education Properties"
type input "Pierce Education Properties"
drag, startPoint x: 187, startPoint y: 65, endPoint x: 149, endPoint y: 68, distance: 38.3
click at [149, 68] on input "Pierce Education Properties" at bounding box center [189, 65] width 86 height 13
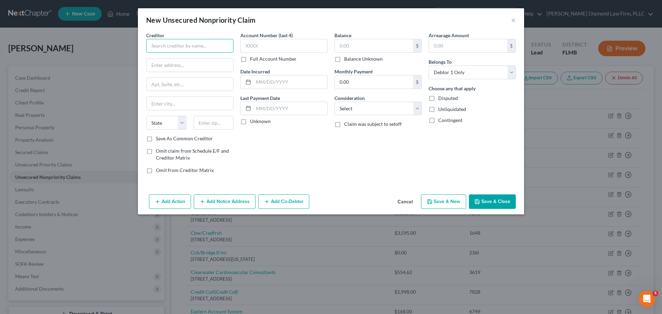
click at [166, 47] on input "text" at bounding box center [189, 46] width 87 height 14
paste input "Pierce Education Properties"
type input "Pierce Education Properties"
click at [192, 67] on input "text" at bounding box center [189, 65] width 86 height 13
paste input "8800 Rio San Diego Dr"
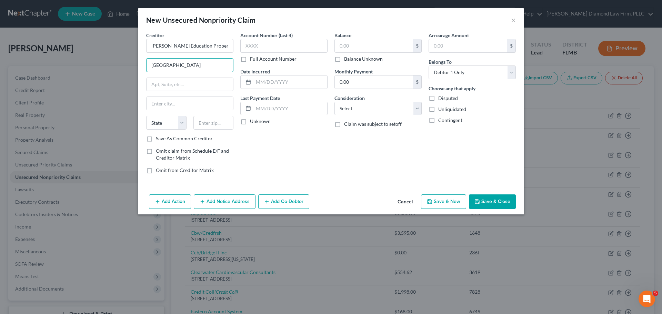
type input "8800 Rio San Diego Dr"
drag, startPoint x: 168, startPoint y: 86, endPoint x: 172, endPoint y: 93, distance: 8.3
click at [168, 86] on input "text" at bounding box center [189, 84] width 86 height 13
paste input "Ste 750"
type input "Ste 750"
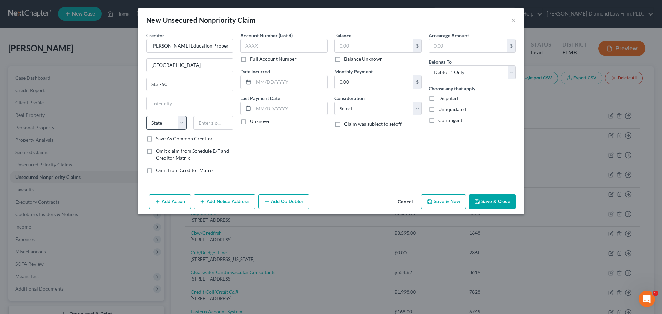
drag, startPoint x: 188, startPoint y: 107, endPoint x: 163, endPoint y: 126, distance: 31.5
click at [188, 107] on input "text" at bounding box center [189, 103] width 86 height 13
paste input "San Diego"
type input "San Diego"
click at [163, 126] on select "State AL AK AR AZ CA CO CT DE DC FL GA GU HI ID IL IN IA KS KY LA ME MD MA MI M…" at bounding box center [166, 123] width 40 height 14
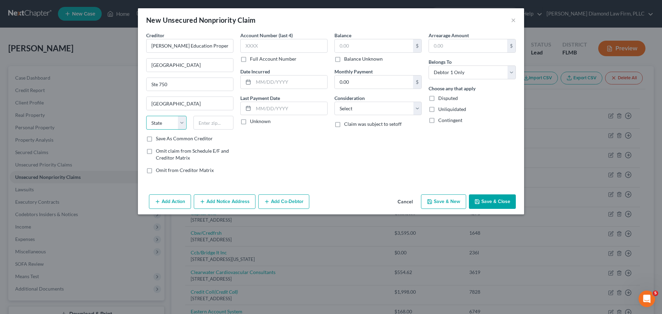
select select "4"
click at [146, 116] on select "State AL AK AR AZ CA CO CT DE DC FL GA GU HI ID IL IN IA KS KY LA ME MD MA MI M…" at bounding box center [166, 123] width 40 height 14
click at [212, 121] on input "text" at bounding box center [213, 123] width 40 height 14
type input "92108"
click at [405, 196] on button "Cancel" at bounding box center [405, 202] width 26 height 14
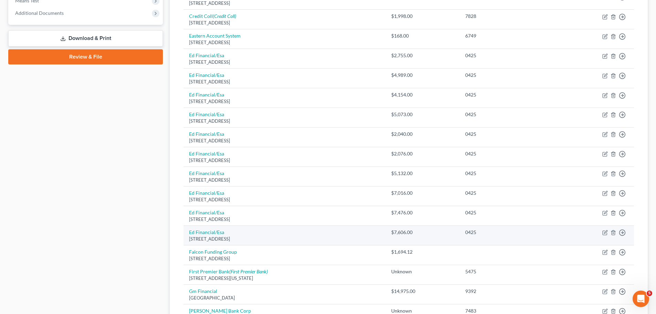
scroll to position [482, 0]
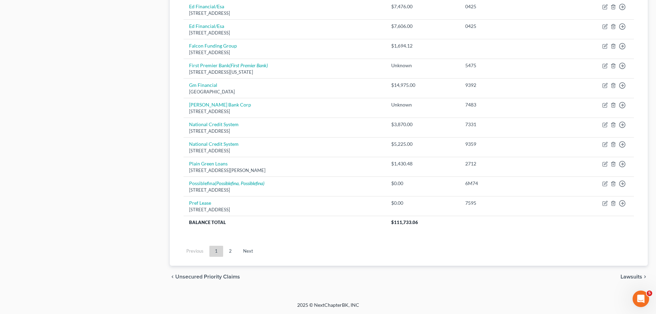
click at [227, 251] on link "2" at bounding box center [231, 251] width 14 height 11
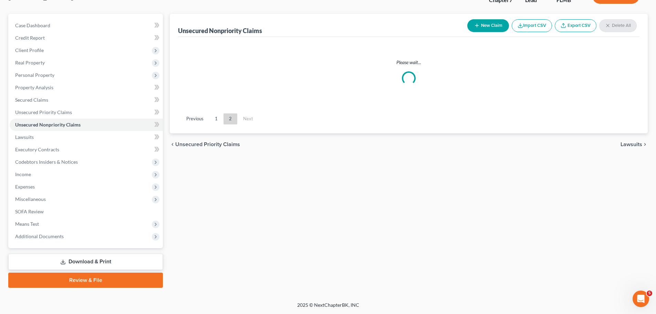
scroll to position [52, 0]
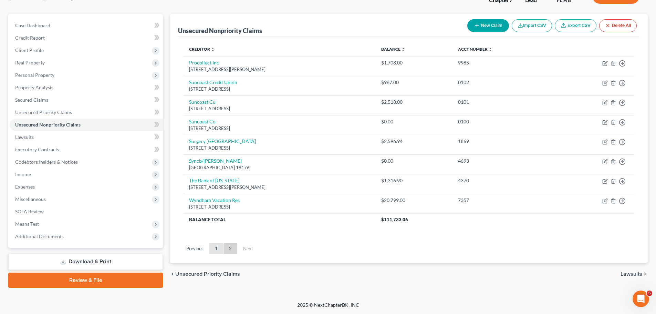
click at [217, 250] on link "1" at bounding box center [217, 248] width 14 height 11
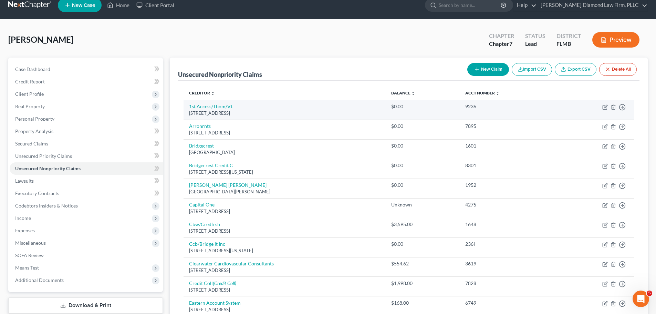
scroll to position [0, 0]
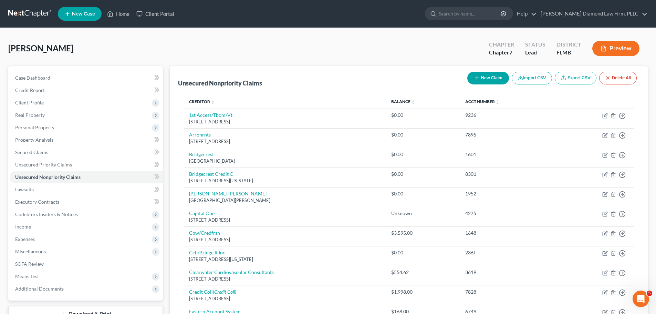
click at [484, 73] on button "New Claim" at bounding box center [489, 78] width 42 height 13
select select "0"
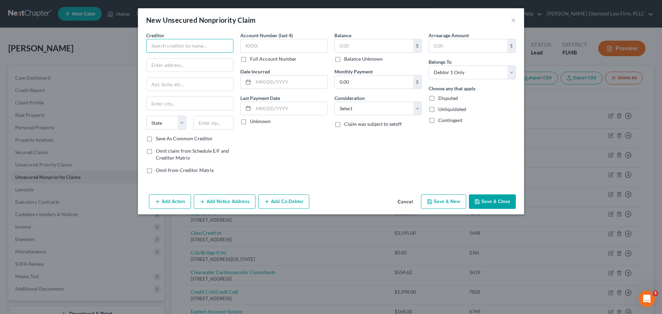
click at [185, 50] on input "text" at bounding box center [189, 46] width 87 height 14
paste input "The Social"
type input "The Social"
drag, startPoint x: 174, startPoint y: 65, endPoint x: 190, endPoint y: 73, distance: 17.4
click at [174, 65] on input "text" at bounding box center [189, 65] width 86 height 13
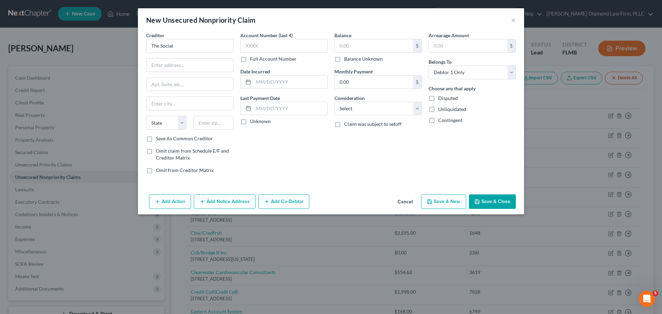
paste input "2919 Network Pl"
type input "2919 Network Pl"
click at [171, 103] on input "text" at bounding box center [189, 103] width 86 height 13
paste input "Lutz"
type input "Lutz"
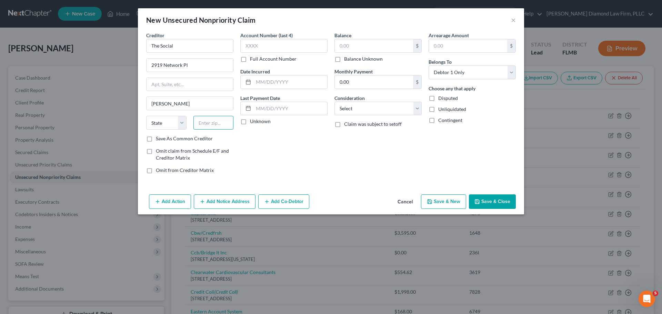
drag, startPoint x: 205, startPoint y: 123, endPoint x: 201, endPoint y: 122, distance: 3.9
click at [205, 123] on input "text" at bounding box center [213, 123] width 40 height 14
paste input "33559"
type input "33559"
click at [172, 122] on select "State AL AK AR AZ CA CO CT DE DC FL GA GU HI ID IL IN IA KS KY LA ME MD MA MI M…" at bounding box center [166, 123] width 40 height 14
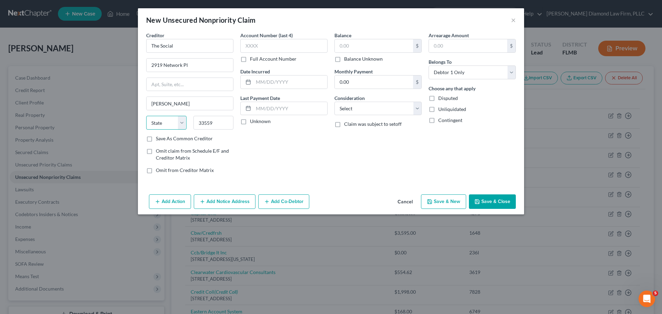
type input "Land O' Lakes"
select select "9"
click at [146, 116] on select "State AL AK AR AZ CA CO CT DE DC FL GA GU HI ID IL IN IA KS KY LA ME MD MA MI M…" at bounding box center [166, 123] width 40 height 14
click at [364, 44] on input "text" at bounding box center [374, 45] width 78 height 13
click at [485, 201] on button "Save & Close" at bounding box center [492, 201] width 47 height 14
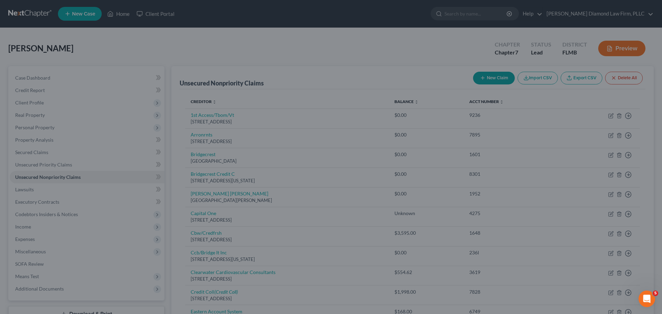
type input "800.00"
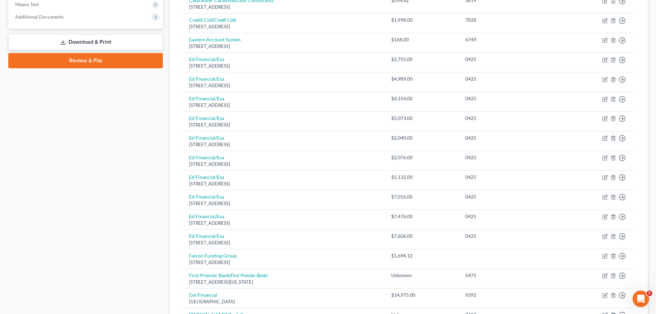
scroll to position [379, 0]
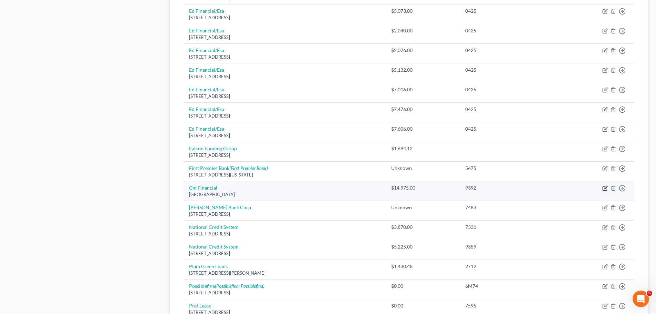
click at [607, 189] on icon "button" at bounding box center [606, 188] width 6 height 6
select select "45"
select select "0"
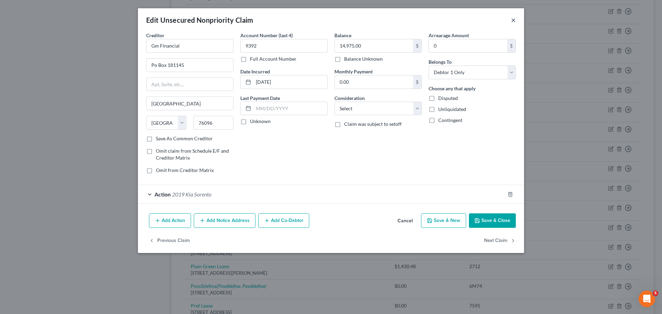
click at [513, 22] on button "×" at bounding box center [513, 20] width 5 height 8
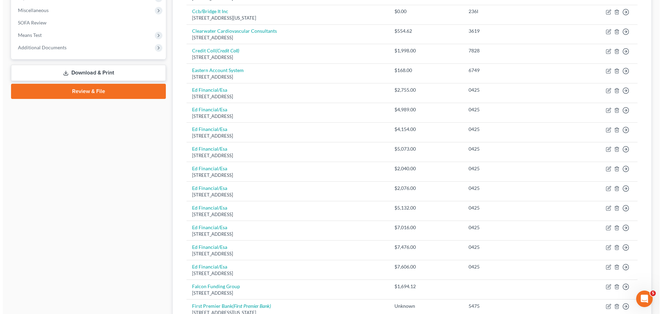
scroll to position [0, 0]
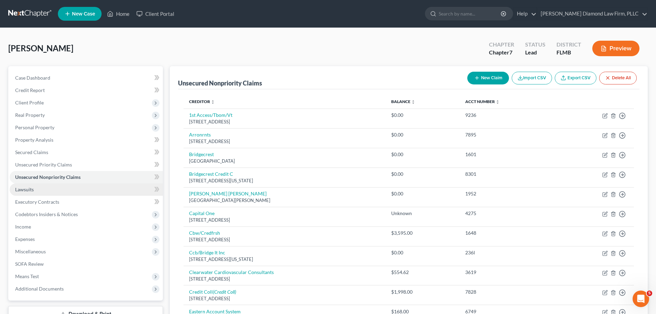
click at [33, 190] on span "Lawsuits" at bounding box center [24, 189] width 19 height 6
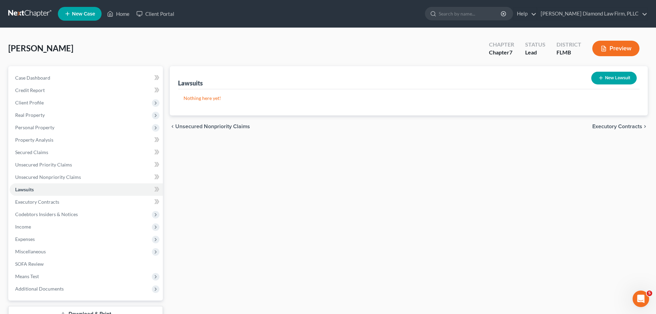
click at [618, 82] on button "New Lawsuit" at bounding box center [614, 78] width 45 height 13
select select "0"
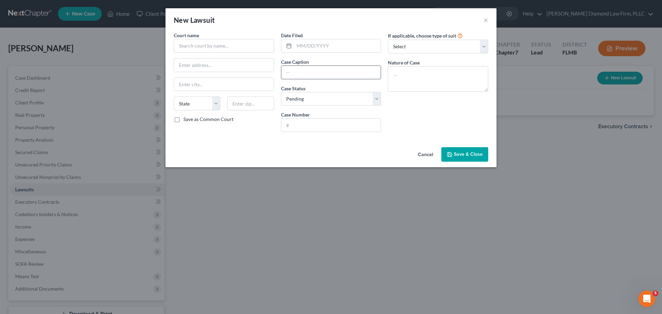
click at [308, 67] on input "text" at bounding box center [331, 72] width 100 height 13
paste input "24-008969-SC"
type input "24-008969-SC"
drag, startPoint x: 330, startPoint y: 69, endPoint x: 281, endPoint y: 72, distance: 49.3
click at [281, 72] on div "24-008969-SC" at bounding box center [331, 72] width 100 height 14
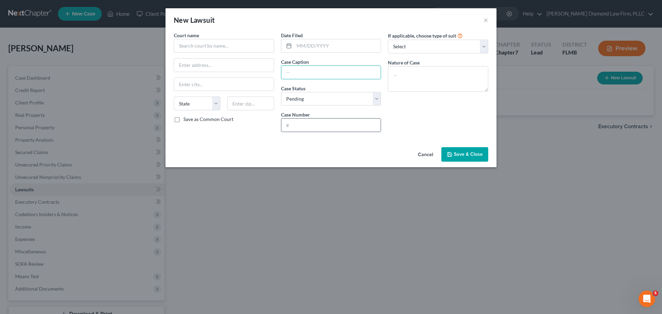
click at [320, 121] on input "text" at bounding box center [331, 125] width 100 height 13
paste input "24-008969-SC"
type input "24-008969-SC"
click at [322, 102] on select "Select Pending On Appeal Concluded" at bounding box center [331, 99] width 100 height 14
select select "2"
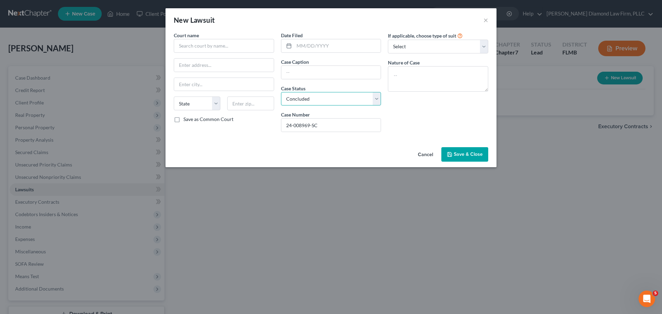
click at [281, 92] on select "Select Pending On Appeal Concluded" at bounding box center [331, 99] width 100 height 14
click at [427, 49] on select "Select Repossession Garnishment Foreclosure Attached, Seized, Or Levied Other" at bounding box center [438, 47] width 100 height 14
select select "4"
click at [388, 40] on select "Select Repossession Garnishment Foreclosure Attached, Seized, Or Levied Other" at bounding box center [438, 47] width 100 height 14
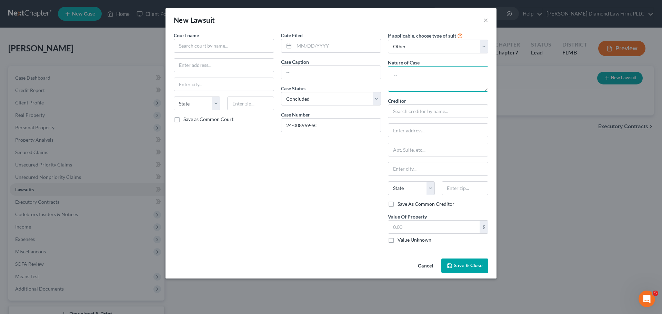
click at [416, 72] on textarea at bounding box center [438, 79] width 100 height 26
type textarea "Collection Harassment"
click at [318, 73] on input "text" at bounding box center [331, 72] width 100 height 13
paste input "CHRISTINE ODOM Vs. CREDIT FRESH PAYMENT SOLUTIONS INC"
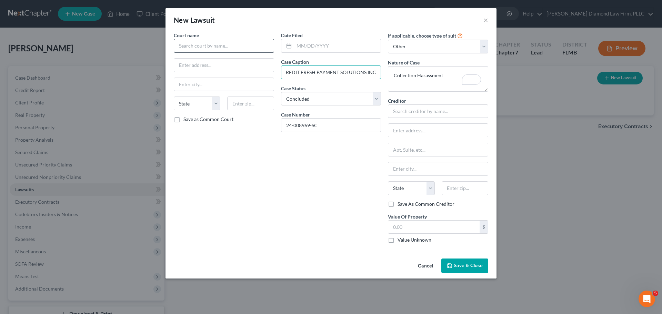
type input "CHRISTINE ODOM Vs. CREDIT FRESH PAYMENT SOLUTIONS INC"
click at [213, 46] on input "text" at bounding box center [224, 46] width 100 height 14
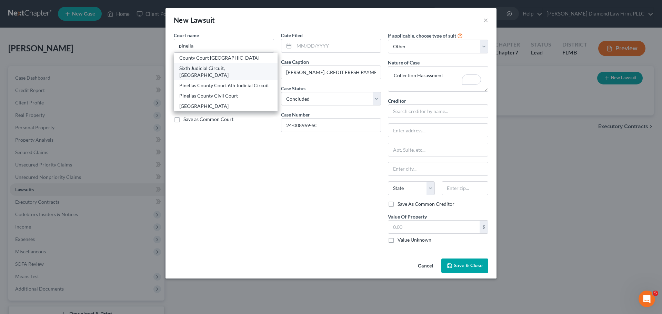
click at [214, 65] on div "Sixth Judicial Circuit, Pinellas County" at bounding box center [225, 72] width 93 height 14
type input "Sixth Judicial Circuit, Pinellas County"
type input "315 Court Street"
type input "Clearwater"
select select "9"
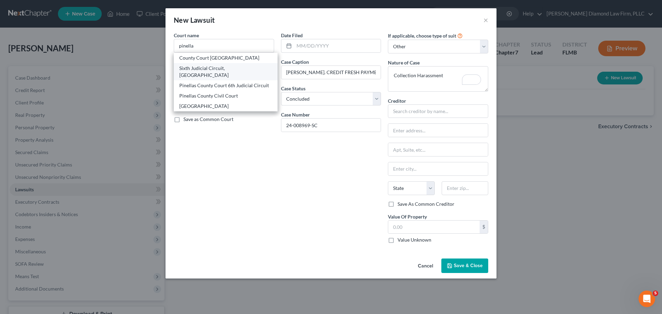
type input "33756"
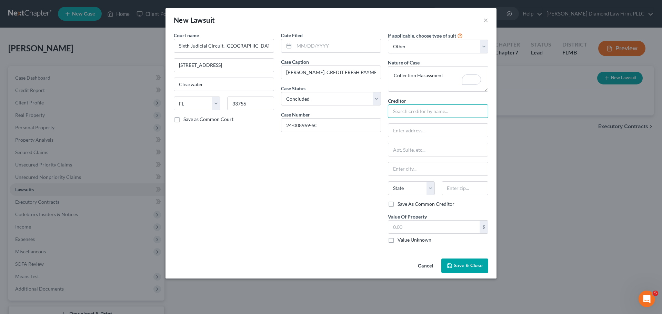
click at [413, 113] on input "text" at bounding box center [438, 111] width 100 height 14
type input "Credit Fresh Payment Solutions"
click at [422, 225] on input "text" at bounding box center [433, 227] width 91 height 13
type input "1,000"
drag, startPoint x: 402, startPoint y: 131, endPoint x: 585, endPoint y: 130, distance: 183.0
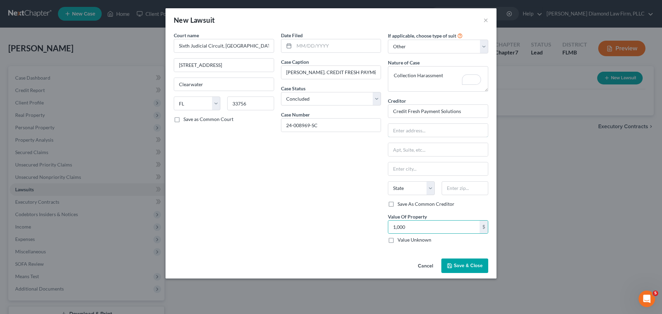
click at [402, 131] on input "text" at bounding box center [438, 130] width 100 height 13
paste input "200 Continental Drive"
type input "200 Continental Drive"
click at [411, 152] on input "text" at bounding box center [438, 149] width 100 height 13
paste input "Suite 401"
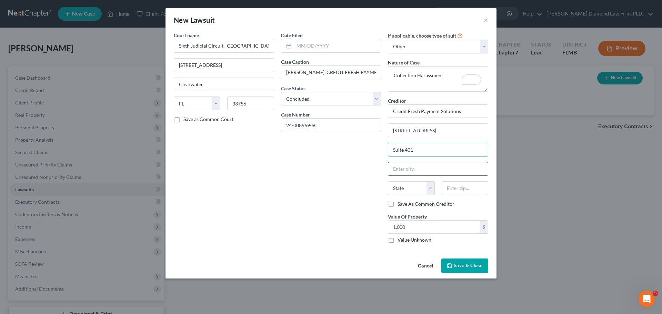
type input "Suite 401"
click at [400, 172] on input "text" at bounding box center [438, 168] width 100 height 13
type input "Neward"
select select "7"
type input "19713"
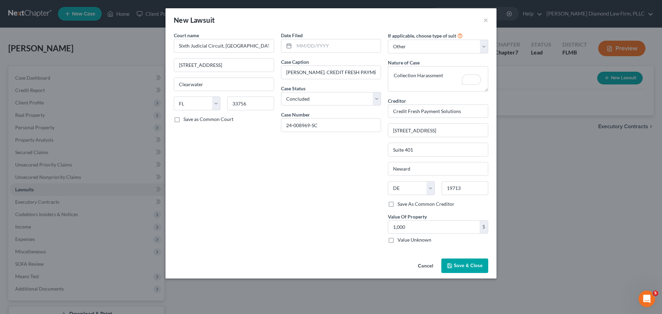
click at [459, 263] on span "Save & Close" at bounding box center [468, 266] width 29 height 6
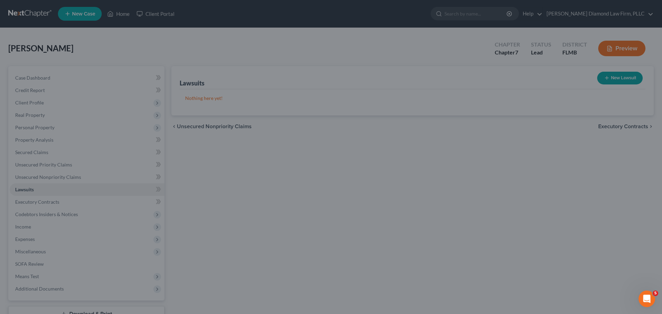
type input "Newark"
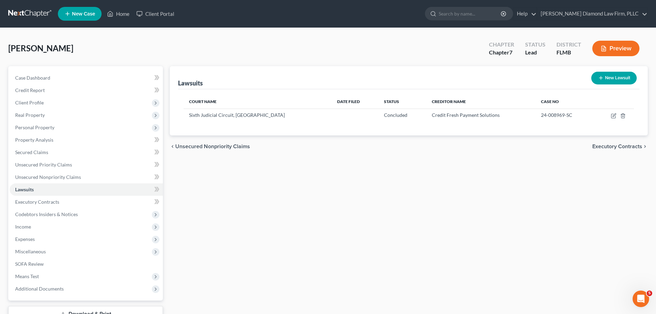
click at [597, 78] on button "New Lawsuit" at bounding box center [614, 78] width 45 height 13
select select "0"
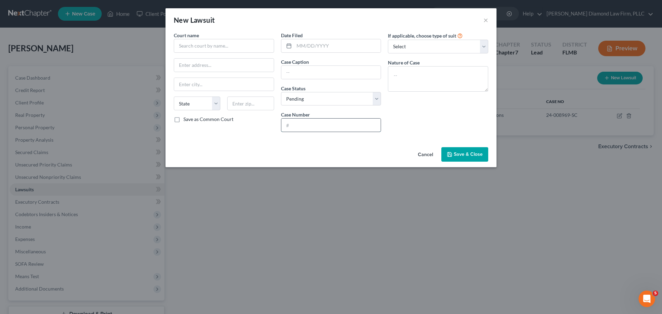
click at [304, 121] on input "text" at bounding box center [331, 125] width 100 height 13
paste input "24-009863-SC"
type input "24-009863-SC"
click at [308, 108] on div "Date Filed Case Caption Case Status * Select Pending On Appeal Concluded Case N…" at bounding box center [330, 85] width 107 height 106
click at [310, 104] on select "Select Pending On Appeal Concluded" at bounding box center [331, 99] width 100 height 14
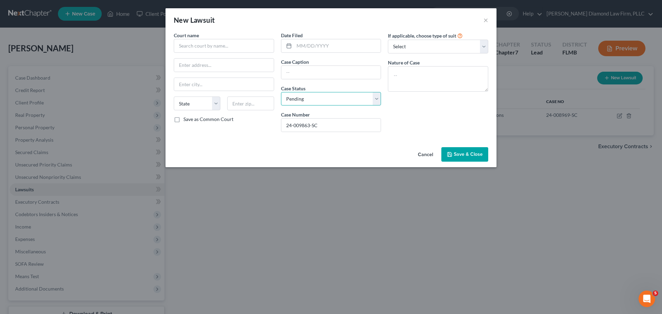
select select "2"
click at [281, 92] on select "Select Pending On Appeal Concluded" at bounding box center [331, 99] width 100 height 14
click at [324, 75] on input "text" at bounding box center [331, 72] width 100 height 13
paste input "Christine Odom v. NetCredit Loan Services LLC"
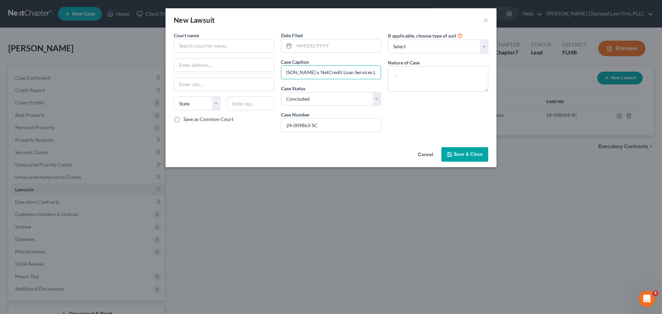
type input "Christine Odom v. NetCredit Loan Services LLC"
click at [465, 157] on span "Save & Close" at bounding box center [468, 154] width 29 height 6
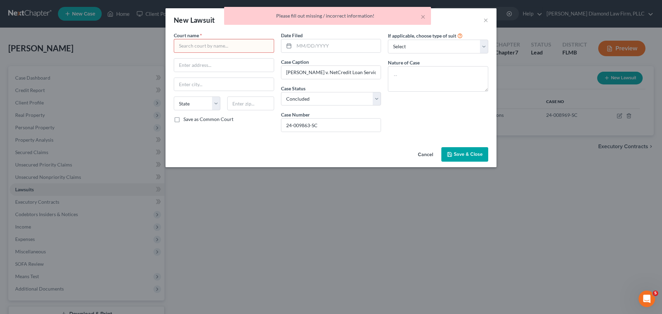
click at [483, 22] on div "× Please fill out missing / incorrect information!" at bounding box center [328, 17] width 662 height 21
click at [486, 21] on div "× Please fill out missing / incorrect information!" at bounding box center [328, 17] width 662 height 21
click at [416, 156] on button "Cancel" at bounding box center [425, 155] width 26 height 14
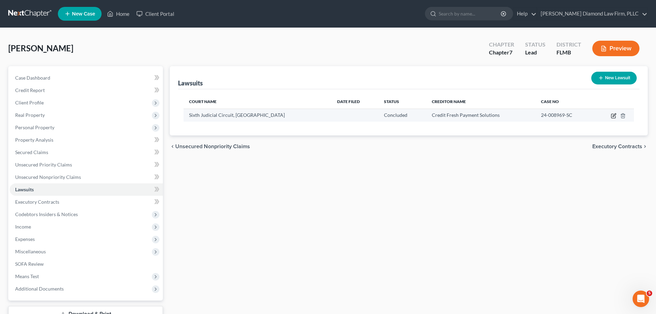
click at [614, 116] on icon "button" at bounding box center [614, 114] width 3 height 3
select select "9"
select select "2"
select select "4"
select select "7"
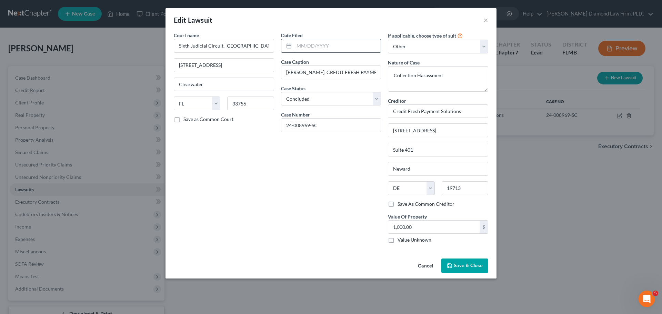
click at [326, 51] on input "text" at bounding box center [337, 45] width 87 height 13
paste input "10/06/2024"
type input "10/06/2024"
click at [465, 260] on button "Save & Close" at bounding box center [464, 265] width 47 height 14
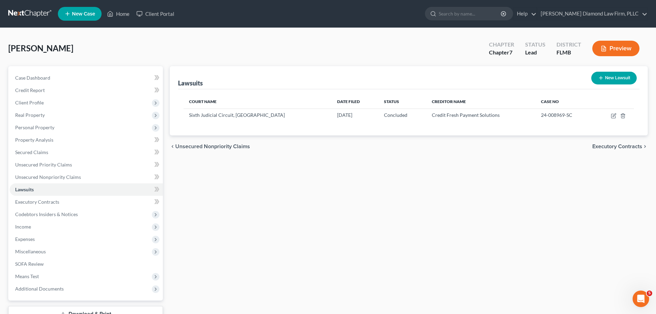
click at [606, 75] on button "New Lawsuit" at bounding box center [614, 78] width 45 height 13
select select "0"
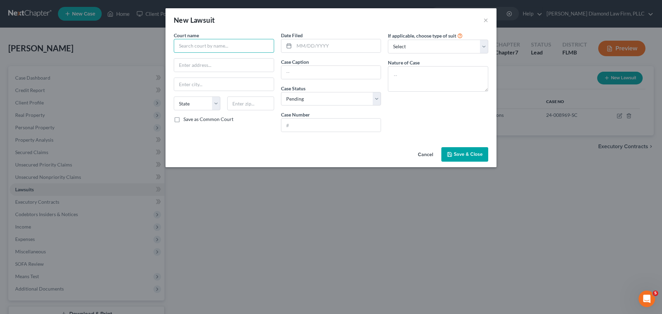
click at [240, 50] on input "text" at bounding box center [224, 46] width 100 height 14
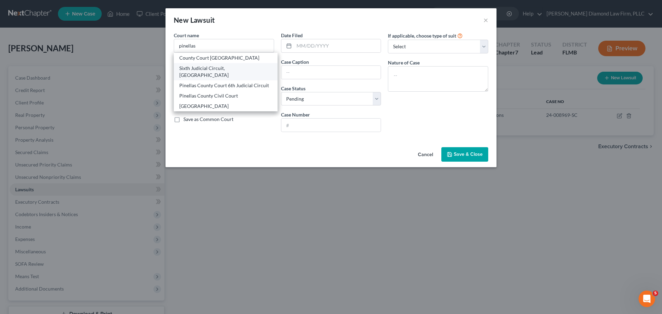
click at [214, 66] on div "Sixth Judicial Circuit, Pinellas County" at bounding box center [225, 72] width 93 height 14
type input "Sixth Judicial Circuit, Pinellas County"
type input "315 Court Street"
type input "Clearwater"
select select "9"
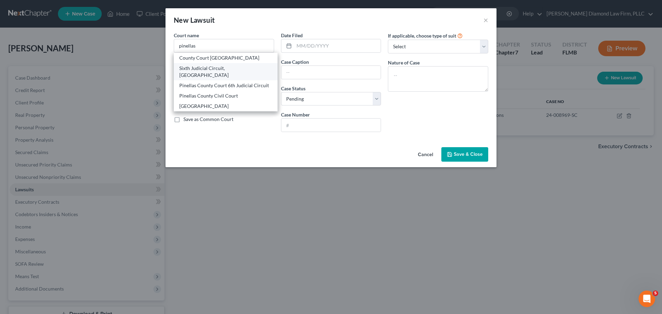
type input "33756"
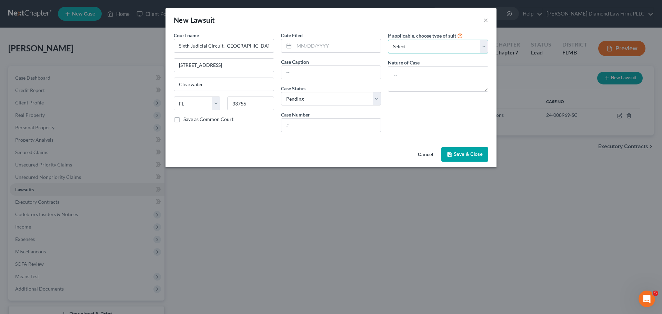
drag, startPoint x: 415, startPoint y: 47, endPoint x: 412, endPoint y: 53, distance: 7.1
click at [415, 47] on select "Select Repossession Garnishment Foreclosure Attached, Seized, Or Levied Other" at bounding box center [438, 47] width 100 height 14
select select "4"
click at [388, 40] on select "Select Repossession Garnishment Foreclosure Attached, Seized, Or Levied Other" at bounding box center [438, 47] width 100 height 14
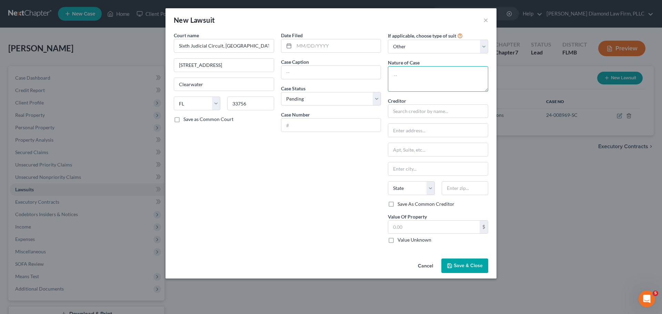
click at [404, 69] on textarea at bounding box center [438, 79] width 100 height 26
type textarea "Creditor Harassment"
click at [308, 104] on select "Select Pending On Appeal Concluded" at bounding box center [331, 99] width 100 height 14
select select "2"
click at [281, 92] on select "Select Pending On Appeal Concluded" at bounding box center [331, 99] width 100 height 14
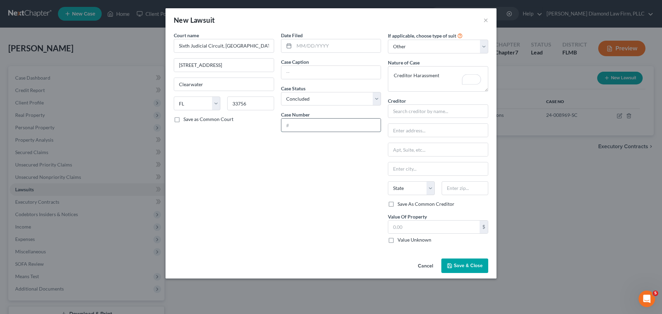
click at [308, 125] on input "text" at bounding box center [331, 125] width 100 height 13
paste input "10/06/2024"
type input "10/06/2024"
drag, startPoint x: 329, startPoint y: 125, endPoint x: 284, endPoint y: 126, distance: 45.9
click at [284, 126] on input "10/06/2024" at bounding box center [331, 125] width 100 height 13
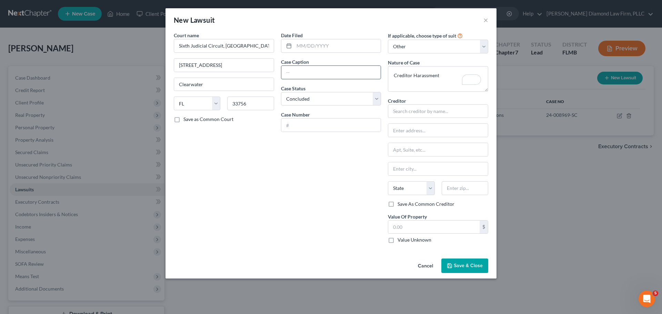
drag, startPoint x: 330, startPoint y: 70, endPoint x: 342, endPoint y: 73, distance: 12.5
click at [330, 70] on input "text" at bounding box center [331, 72] width 100 height 13
paste input "Christine Odom v. NetCredit Loan Services LLC"
type input "Christine Odom v. NetCredit Loan Services LLC"
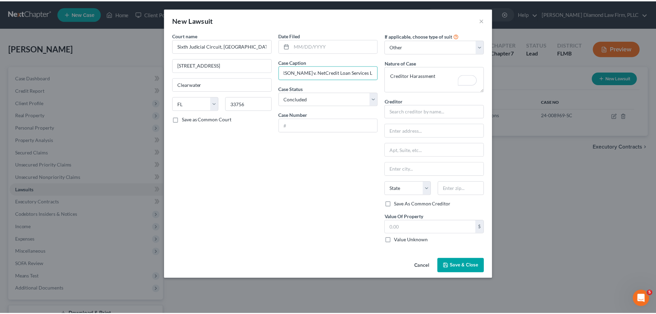
scroll to position [0, 0]
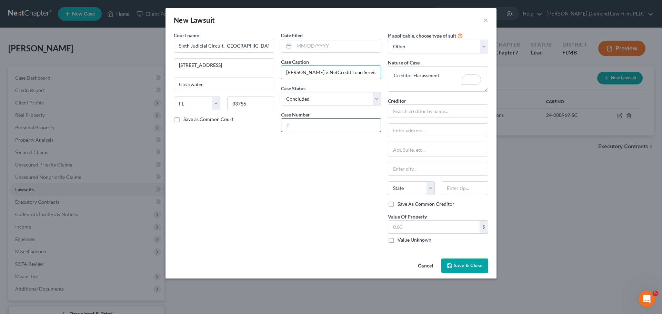
click at [310, 122] on input "text" at bounding box center [331, 125] width 100 height 13
paste input "24-009863-SC"
type input "24-009863-SC"
click at [320, 50] on input "text" at bounding box center [337, 45] width 87 height 13
paste input "11/10/2024"
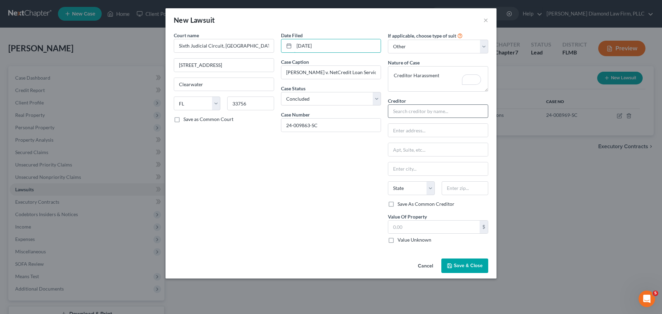
type input "11/10/2024"
click at [406, 114] on input "text" at bounding box center [438, 111] width 100 height 14
type input "NetCredit Loan Services"
click at [431, 135] on input "text" at bounding box center [438, 130] width 100 height 13
paste input "175 W Jackson Blvd"
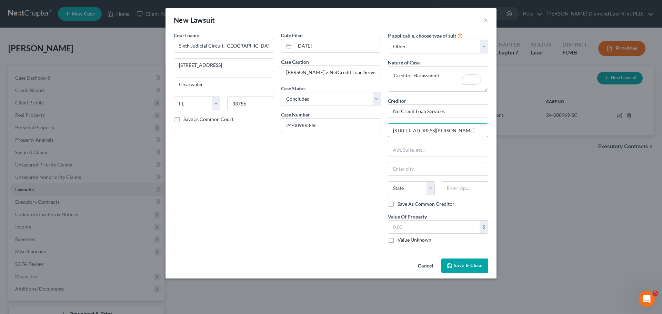
type input "175 W Jackson Blvd"
drag, startPoint x: 424, startPoint y: 140, endPoint x: 424, endPoint y: 144, distance: 3.8
click at [424, 140] on div "Creditor * NetCredit Loan Services 175 W Jackson Blvd State AL AK AR AZ CA CO C…" at bounding box center [438, 148] width 100 height 103
click at [423, 146] on input "text" at bounding box center [438, 149] width 100 height 13
paste input "Suite 600"
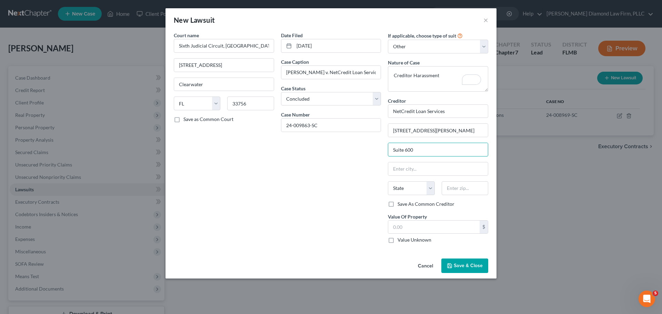
type input "Suite 600"
drag, startPoint x: 401, startPoint y: 169, endPoint x: 401, endPoint y: 180, distance: 11.0
click at [401, 169] on input "text" at bounding box center [438, 168] width 100 height 13
paste input "Chicago"
type input "Chicago"
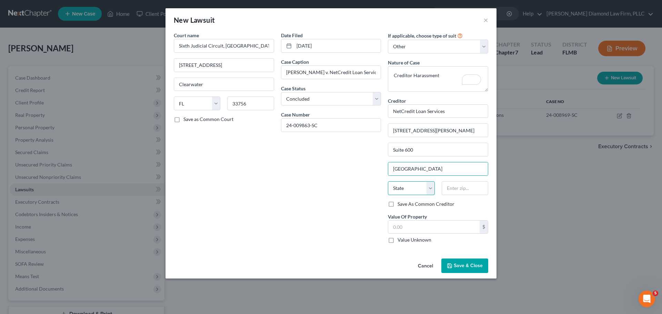
click at [401, 190] on select "State AL AK AR AZ CA CO CT DE DC FL GA GU HI ID IL IN IA KS KY LA ME MD MA MI M…" at bounding box center [411, 188] width 47 height 14
select select "14"
click at [388, 181] on select "State AL AK AR AZ CA CO CT DE DC FL GA GU HI ID IL IN IA KS KY LA ME MD MA MI M…" at bounding box center [411, 188] width 47 height 14
click at [474, 192] on input "text" at bounding box center [464, 188] width 47 height 14
type input "60604"
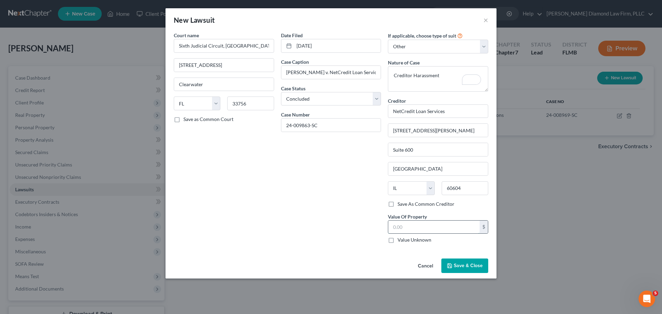
click at [428, 230] on input "text" at bounding box center [433, 227] width 91 height 13
type input "1,000"
click at [460, 263] on span "Save & Close" at bounding box center [468, 266] width 29 height 6
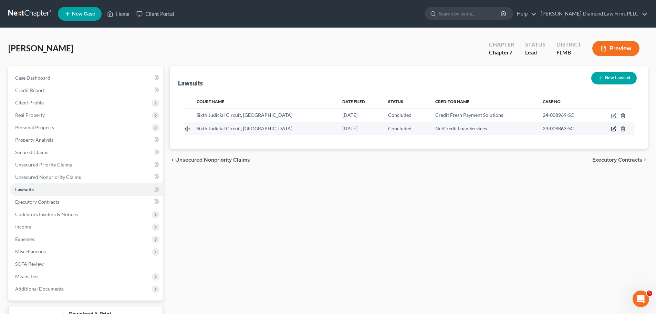
click at [611, 129] on icon "button" at bounding box center [614, 129] width 6 height 6
select select "9"
select select "2"
select select "4"
select select "14"
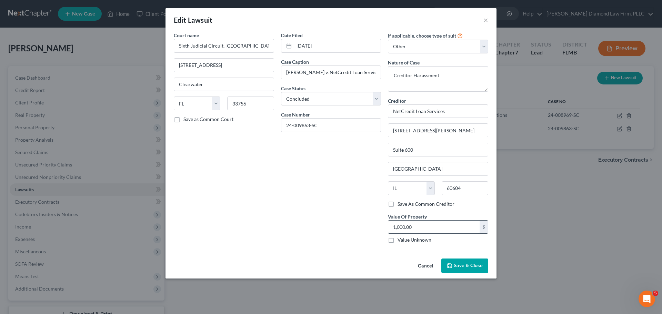
click at [434, 229] on input "1,000.00" at bounding box center [433, 227] width 91 height 13
type input "624"
click at [457, 261] on button "Save & Close" at bounding box center [464, 265] width 47 height 14
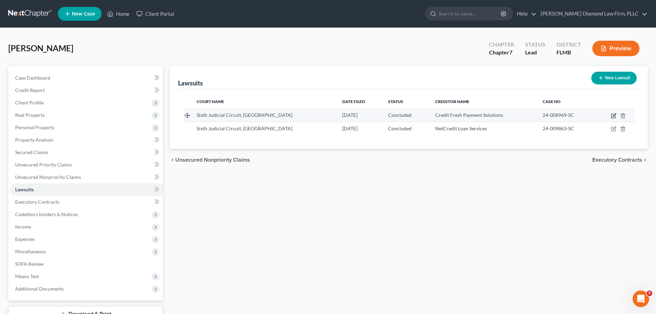
click at [612, 114] on icon "button" at bounding box center [614, 116] width 4 height 4
select select "9"
select select "2"
select select "4"
select select "7"
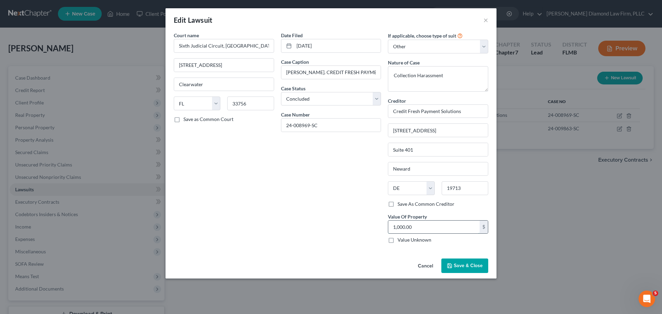
click at [435, 232] on input "1,000.00" at bounding box center [433, 227] width 91 height 13
click at [468, 266] on span "Save & Close" at bounding box center [468, 266] width 29 height 6
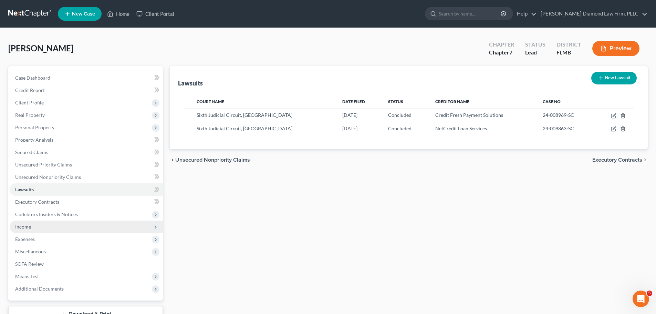
click at [39, 226] on span "Income" at bounding box center [86, 227] width 153 height 12
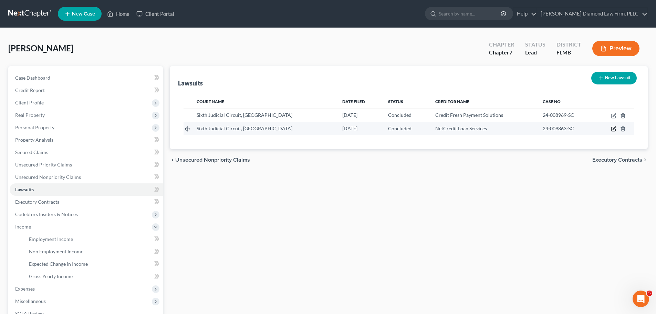
click at [615, 128] on icon "button" at bounding box center [614, 128] width 3 height 3
select select "9"
select select "2"
select select "4"
select select "14"
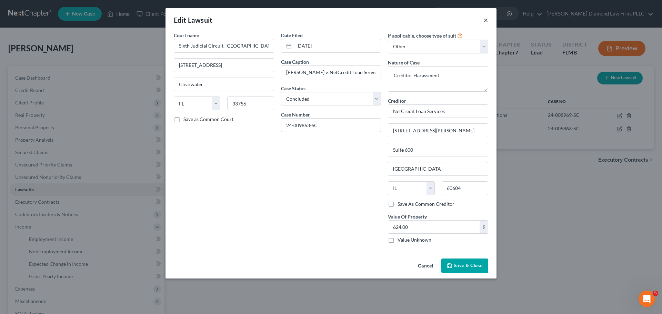
click at [485, 20] on button "×" at bounding box center [485, 20] width 5 height 8
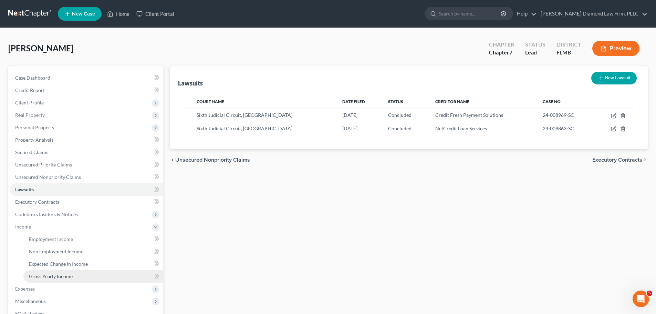
click at [46, 276] on span "Gross Yearly Income" at bounding box center [51, 276] width 44 height 6
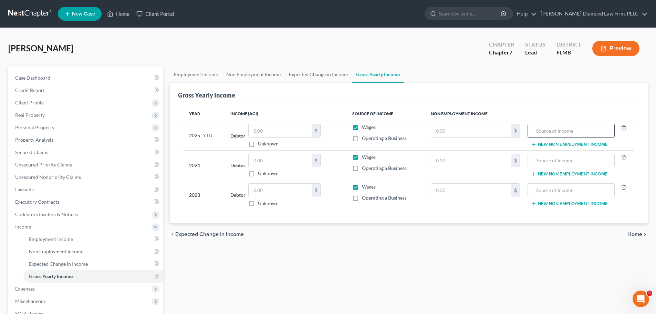
click at [584, 130] on input "text" at bounding box center [571, 130] width 79 height 13
type input "Settlement payment"
click at [448, 136] on input "text" at bounding box center [471, 130] width 80 height 13
type input "624"
click at [296, 70] on link "Expected Change in Income" at bounding box center [318, 74] width 67 height 17
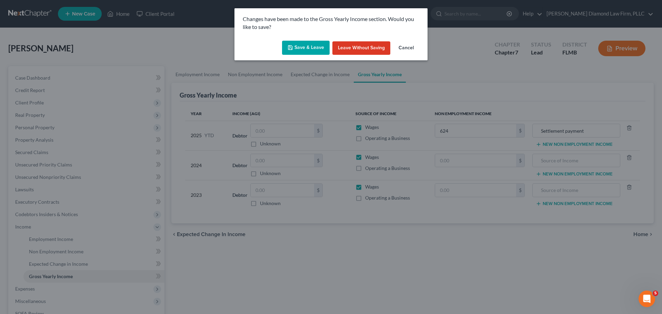
click at [301, 49] on button "Save & Leave" at bounding box center [306, 48] width 48 height 14
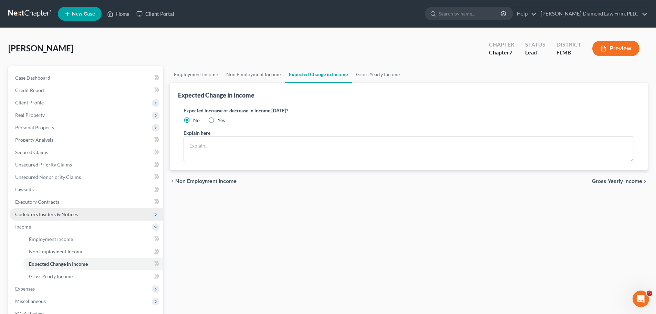
scroll to position [34, 0]
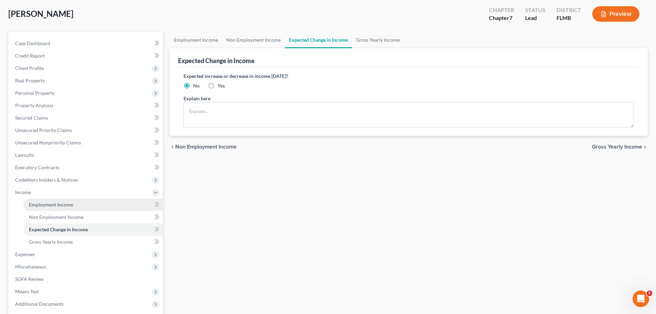
click at [56, 206] on span "Employment Income" at bounding box center [51, 205] width 44 height 6
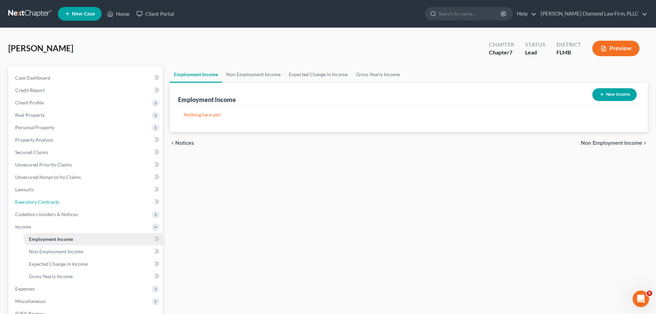
click at [56, 206] on link "Executory Contracts" at bounding box center [86, 202] width 153 height 12
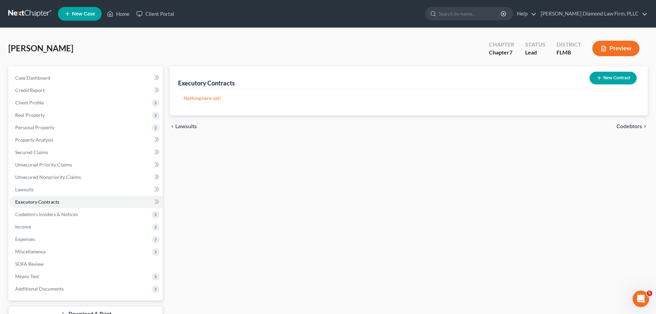
click at [614, 75] on button "New Contract" at bounding box center [613, 78] width 47 height 13
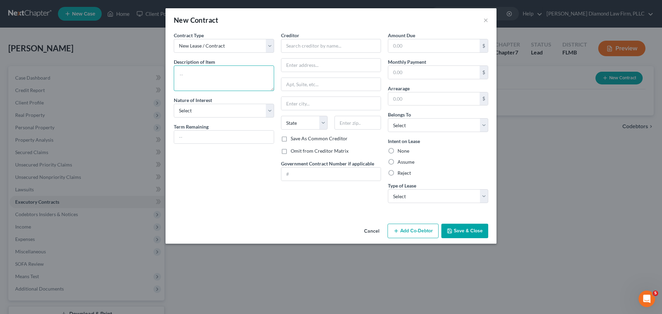
click at [211, 79] on textarea at bounding box center [224, 78] width 100 height 26
click at [302, 50] on input "text" at bounding box center [331, 46] width 100 height 14
type input "Imperial Properties LLC"
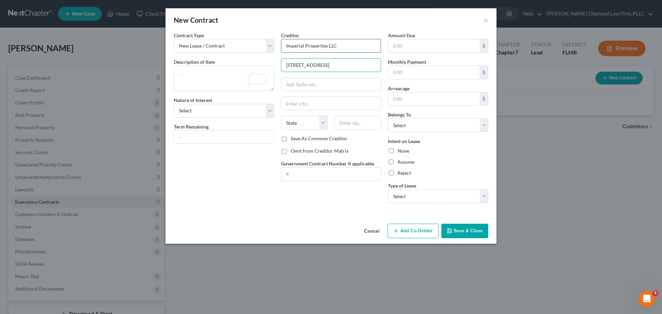
type input "2100 Nursery Rd"
type input "Clearwater"
select select "9"
type input "33764"
click at [213, 75] on textarea "To enrich screen reader interactions, please activate Accessibility in Grammarl…" at bounding box center [224, 78] width 100 height 26
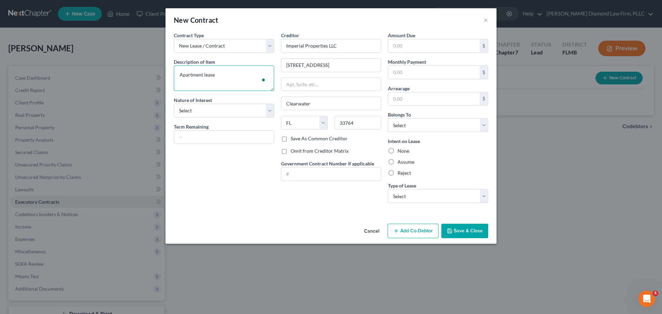
type textarea "Apartment lease"
click at [210, 100] on label "Nature of Interest" at bounding box center [193, 99] width 38 height 7
click at [210, 104] on select "Select Purchaser Agent Lessor Lessee" at bounding box center [224, 111] width 100 height 14
select select "3"
click at [174, 104] on select "Select Purchaser Agent Lessor Lessee" at bounding box center [224, 111] width 100 height 14
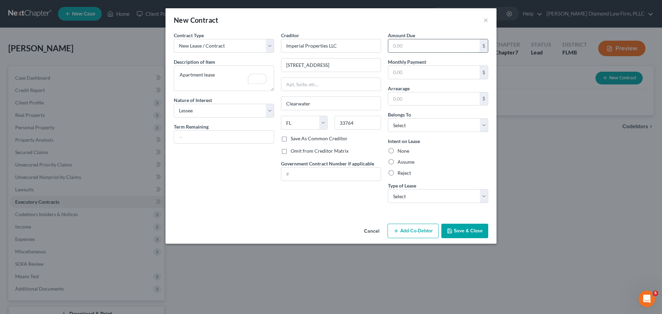
click at [440, 48] on input "text" at bounding box center [433, 45] width 91 height 13
click at [443, 73] on input "text" at bounding box center [433, 72] width 91 height 13
click at [426, 125] on select "Select Debtor 1 Only Debtor 2 Only Debtor 1 And Debtor 2 Only At Least One Of T…" at bounding box center [438, 125] width 100 height 14
select select "0"
click at [388, 118] on select "Select Debtor 1 Only Debtor 2 Only Debtor 1 And Debtor 2 Only At Least One Of T…" at bounding box center [438, 125] width 100 height 14
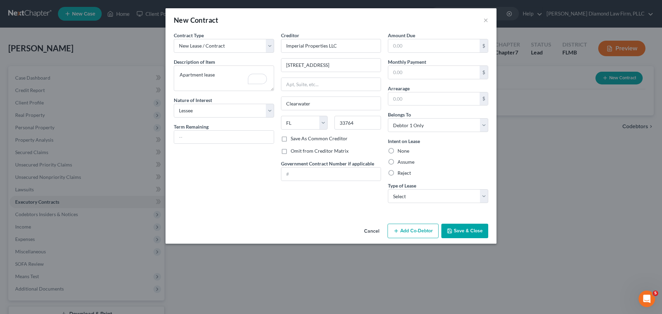
click at [404, 161] on label "Assume" at bounding box center [405, 162] width 17 height 7
click at [404, 161] on input "Assume" at bounding box center [402, 161] width 4 height 4
radio input "true"
click at [425, 79] on div "Amount Due $ Monthly Payment $ Arrearage $ Belongs To * Select Debtor 1 Only De…" at bounding box center [437, 120] width 107 height 177
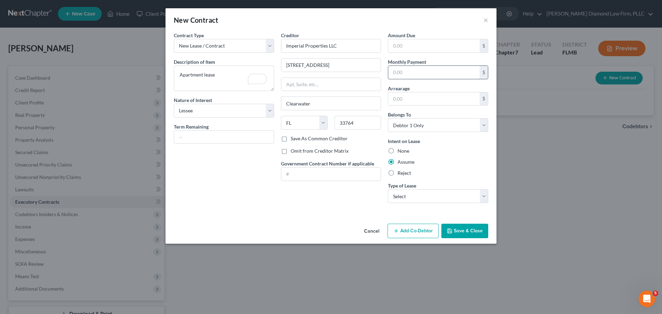
click at [425, 75] on input "text" at bounding box center [433, 72] width 91 height 13
type input "1,785"
click at [473, 234] on button "Save & Close" at bounding box center [464, 231] width 47 height 14
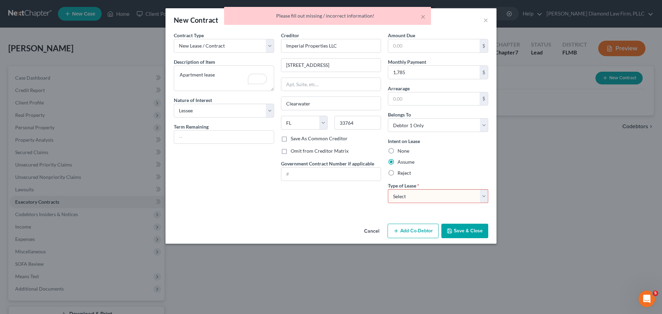
click at [453, 194] on select "Select Real Estate Car Other" at bounding box center [438, 196] width 100 height 14
select select "2"
click at [388, 189] on select "Select Real Estate Car Other" at bounding box center [438, 196] width 100 height 14
click at [465, 231] on button "Save & Close" at bounding box center [464, 231] width 47 height 14
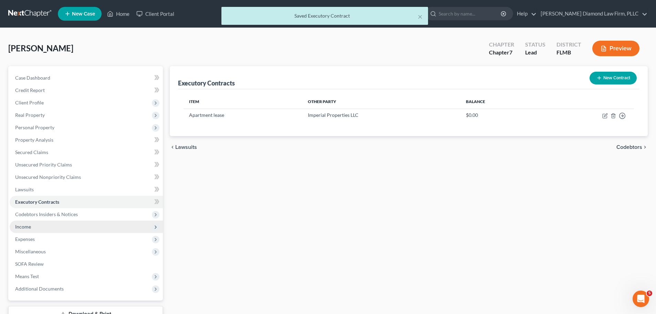
click at [45, 222] on span "Income" at bounding box center [86, 227] width 153 height 12
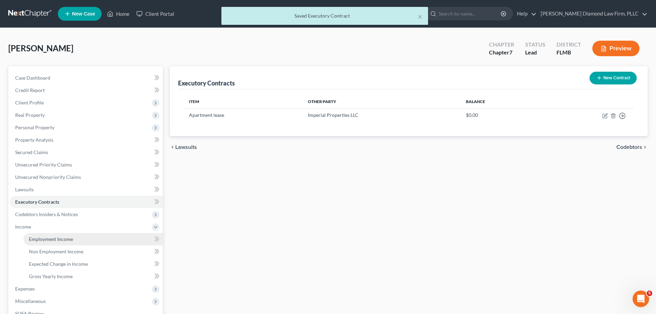
click at [42, 235] on link "Employment Income" at bounding box center [93, 239] width 140 height 12
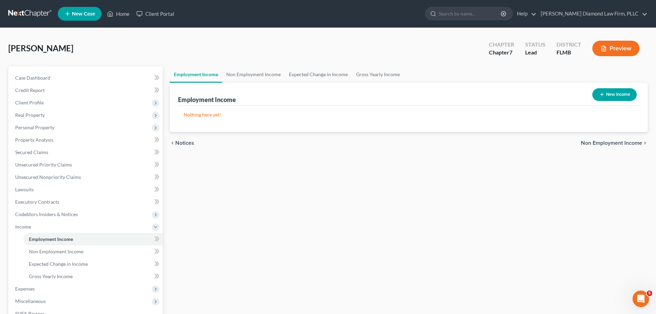
click at [601, 95] on icon "button" at bounding box center [603, 95] width 6 height 6
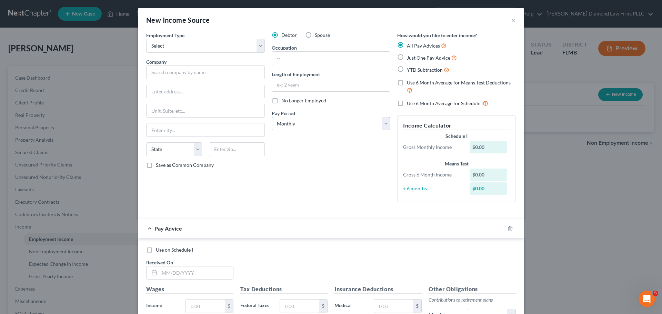
click at [332, 126] on select "Select Monthly Twice Monthly Every Other Week Weekly" at bounding box center [331, 124] width 119 height 14
select select "2"
click at [272, 117] on select "Select Monthly Twice Monthly Every Other Week Weekly" at bounding box center [331, 124] width 119 height 14
click at [194, 39] on select "Select Full or Part Time Employment Self Employment" at bounding box center [205, 46] width 119 height 14
select select "0"
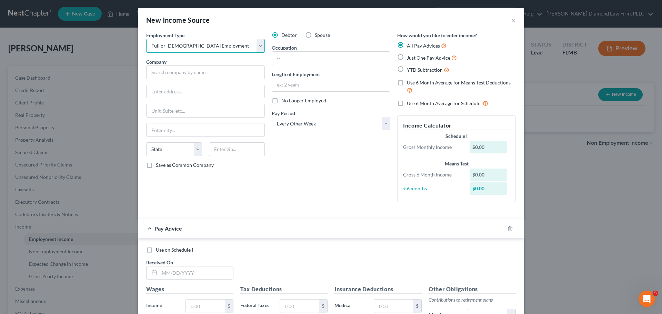
click at [146, 39] on select "Select Full or Part Time Employment Self Employment" at bounding box center [205, 46] width 119 height 14
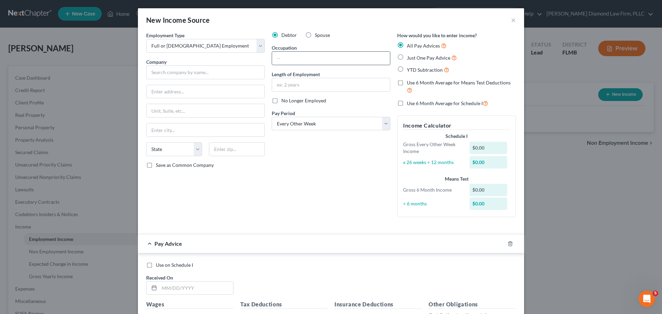
click at [297, 55] on input "text" at bounding box center [331, 58] width 118 height 13
type input "Registered Nurse Recovery"
type input "2 years"
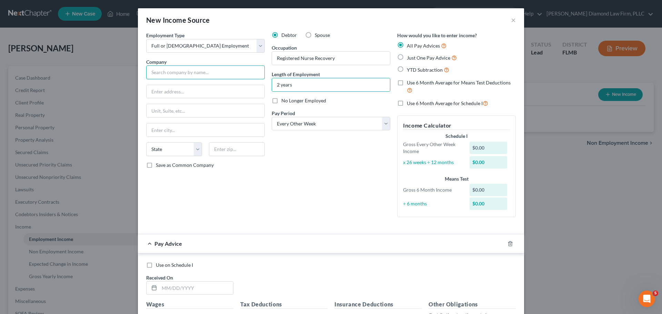
click at [228, 78] on input "text" at bounding box center [205, 72] width 119 height 14
type input "Clearwater Cardiovascular Consultants"
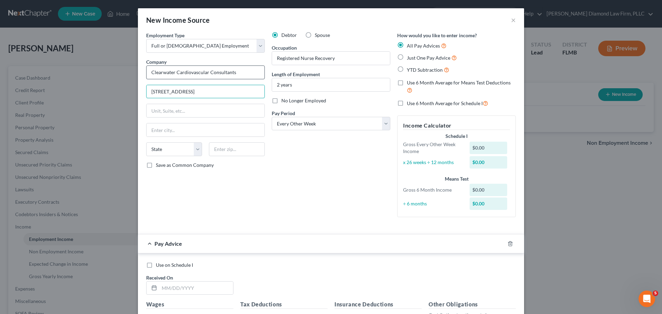
type input "455 Pinellas St"
type input "Clearwater"
select select "9"
click at [231, 147] on input "text" at bounding box center [237, 149] width 56 height 14
click at [228, 150] on input "text" at bounding box center [237, 149] width 56 height 14
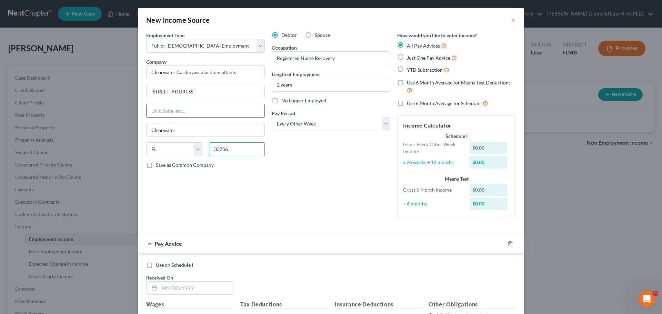
type input "33756"
click at [194, 112] on input "text" at bounding box center [205, 110] width 118 height 13
click at [213, 108] on input "Ste." at bounding box center [205, 110] width 118 height 13
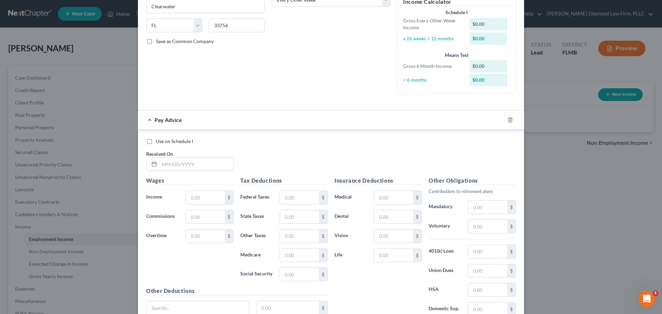
scroll to position [138, 0]
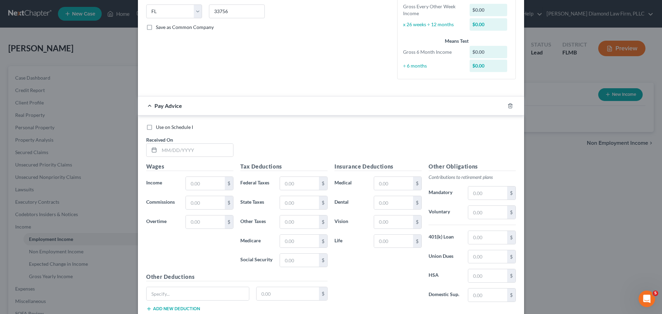
type input "Ste. 280"
click at [508, 102] on div at bounding box center [514, 105] width 19 height 11
click at [510, 106] on icon "button" at bounding box center [510, 106] width 6 height 6
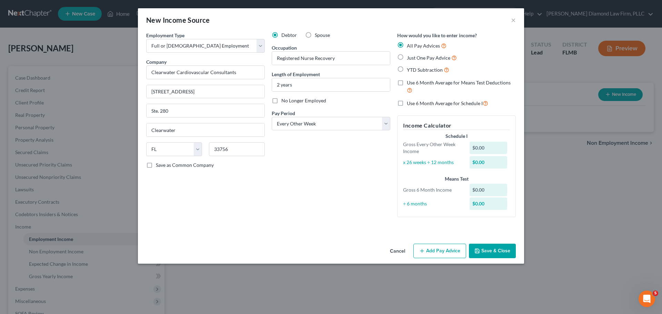
scroll to position [0, 0]
click at [501, 251] on button "Save & Close" at bounding box center [492, 251] width 47 height 14
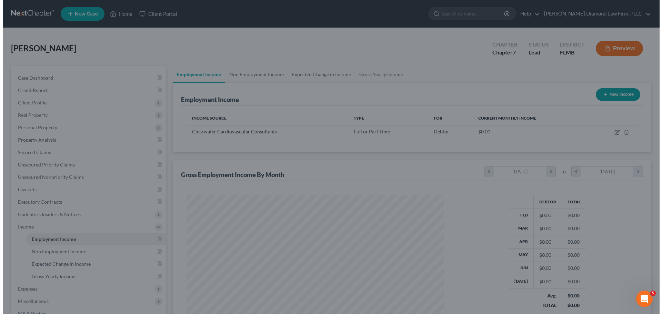
scroll to position [344485, 344343]
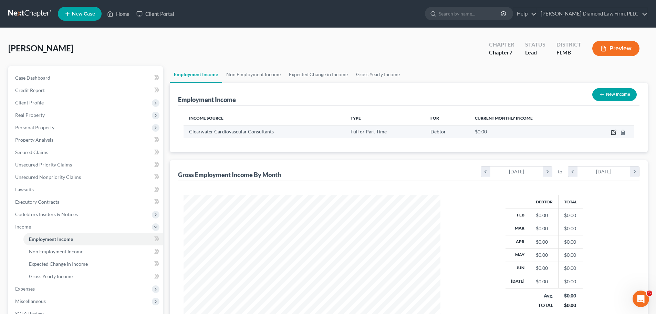
click at [613, 132] on icon "button" at bounding box center [614, 133] width 6 height 6
select select "0"
select select "9"
select select "2"
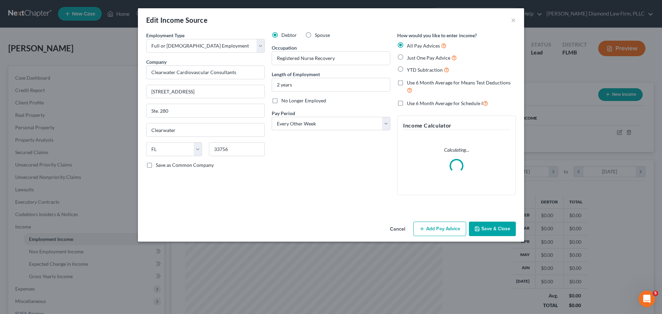
scroll to position [130, 273]
click at [441, 234] on button "Add Pay Advice" at bounding box center [439, 229] width 53 height 14
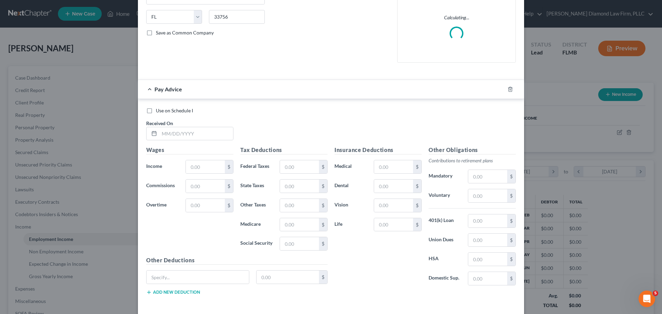
scroll to position [138, 0]
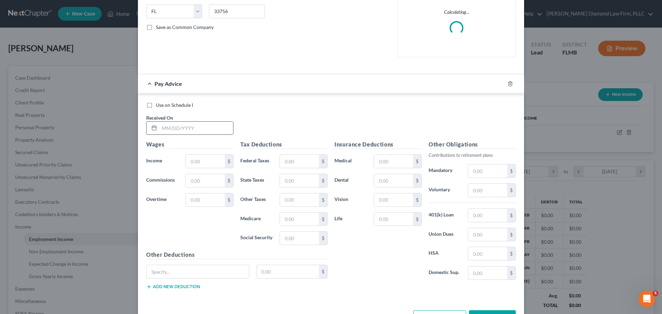
click at [179, 123] on input "text" at bounding box center [196, 128] width 74 height 13
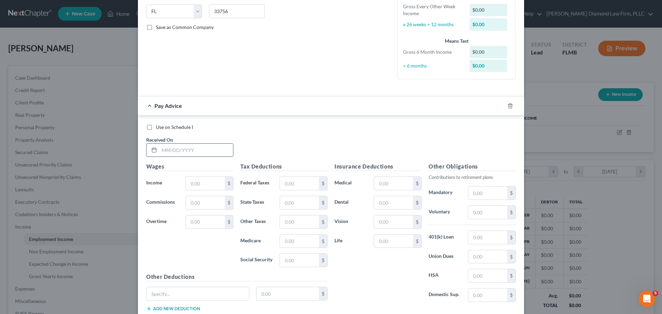
click at [195, 147] on input "text" at bounding box center [196, 150] width 74 height 13
type input "02/08/2025"
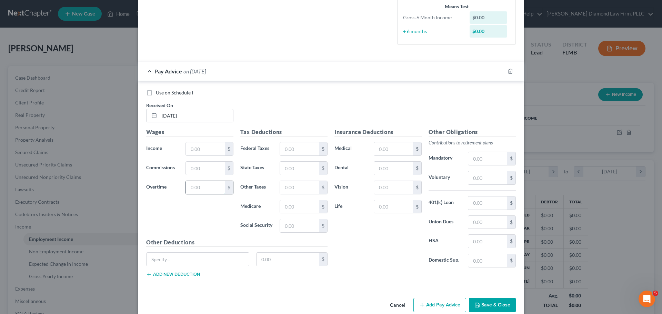
click at [201, 189] on input "text" at bounding box center [205, 187] width 39 height 13
click at [202, 189] on input "text" at bounding box center [205, 187] width 39 height 13
type input "718.76"
click at [195, 149] on input "text" at bounding box center [205, 148] width 39 height 13
type input "2,707.5"
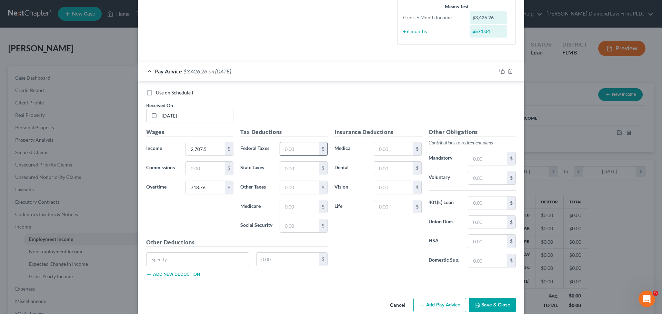
click at [294, 148] on input "text" at bounding box center [299, 148] width 39 height 13
click at [294, 148] on input "58.79" at bounding box center [299, 148] width 39 height 13
type input "558.79"
type input "47.70"
type input "203.97"
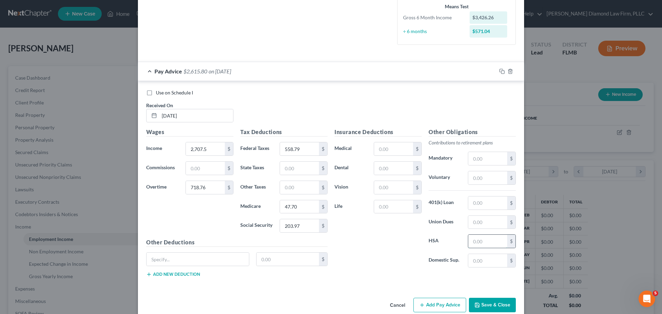
click at [480, 238] on input "text" at bounding box center [487, 241] width 39 height 13
type input "20"
click at [478, 205] on input "text" at bounding box center [487, 202] width 39 height 13
type input "200"
click at [391, 172] on input "text" at bounding box center [393, 168] width 39 height 13
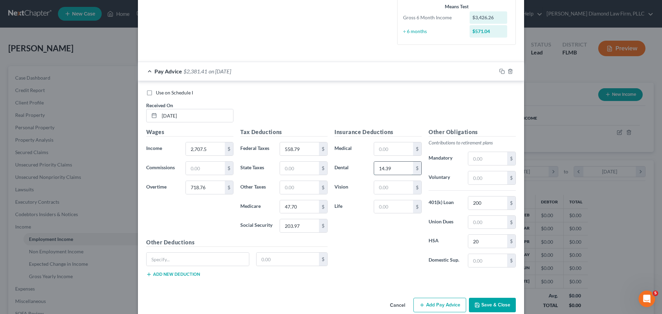
type input "14.39"
type input "7.62"
click at [392, 153] on input "text" at bounding box center [393, 148] width 39 height 13
type input "99.62"
click at [392, 207] on input "text" at bounding box center [393, 206] width 39 height 13
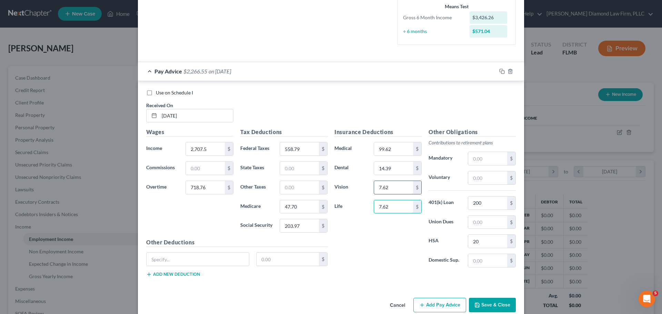
type input "7.62"
click at [403, 183] on input "7.62" at bounding box center [393, 187] width 39 height 13
type input "2.37"
click at [226, 256] on input "text" at bounding box center [197, 259] width 102 height 13
type input "Other"
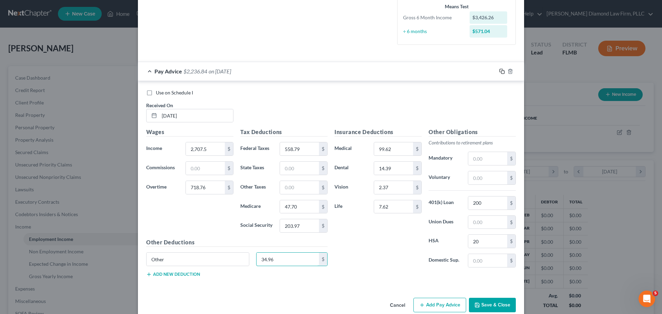
type input "34.96"
click at [499, 71] on icon "button" at bounding box center [502, 72] width 6 height 6
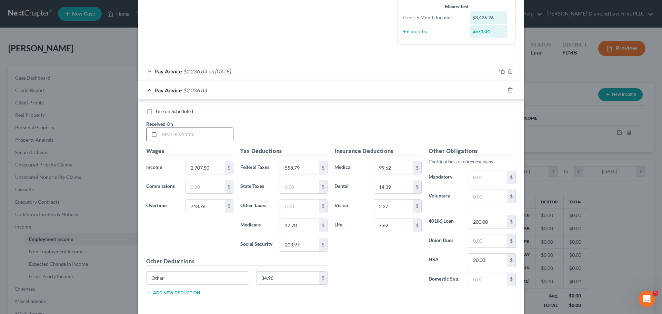
click at [179, 141] on div "Use on Schedule I Received On *" at bounding box center [331, 127] width 376 height 39
click at [179, 138] on input "text" at bounding box center [196, 134] width 74 height 13
type input "02/28/2025"
click at [205, 169] on input "2,707.50" at bounding box center [205, 167] width 39 height 13
drag, startPoint x: 208, startPoint y: 167, endPoint x: 180, endPoint y: 171, distance: 28.4
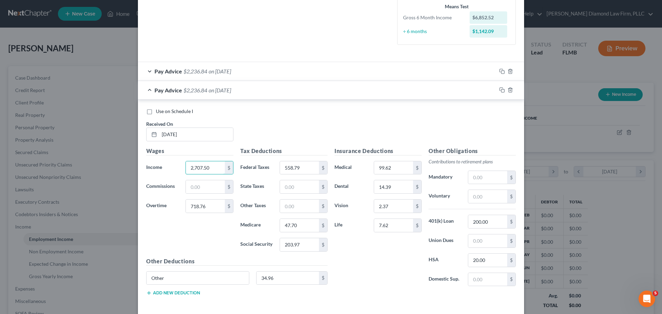
click at [182, 171] on div "2,707.50 $" at bounding box center [209, 168] width 55 height 14
type input "2,609.97"
type input "1,057.19"
type input "608.21"
type input "50.69"
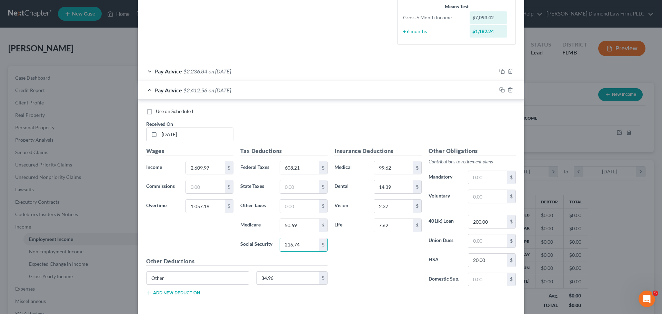
type input "216.74"
click at [281, 275] on input "34.96" at bounding box center [287, 278] width 63 height 13
click at [274, 279] on input "25.98" at bounding box center [287, 278] width 63 height 13
type input "2"
type input "34.96"
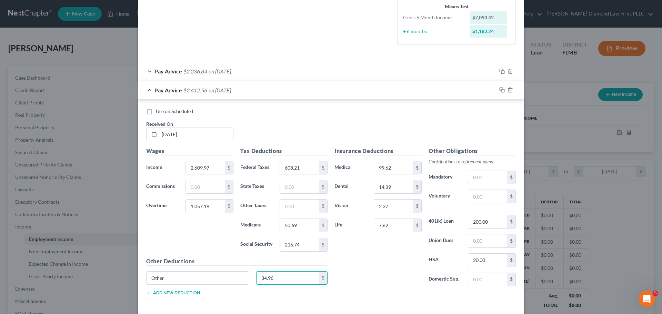
click at [314, 269] on div "Other Deductions Other 34.96 $ Add new deduction" at bounding box center [237, 279] width 188 height 44
click at [196, 168] on input "2,609.97" at bounding box center [205, 167] width 39 height 13
type input "2,575.01"
click at [501, 92] on rect "button" at bounding box center [502, 90] width 3 height 3
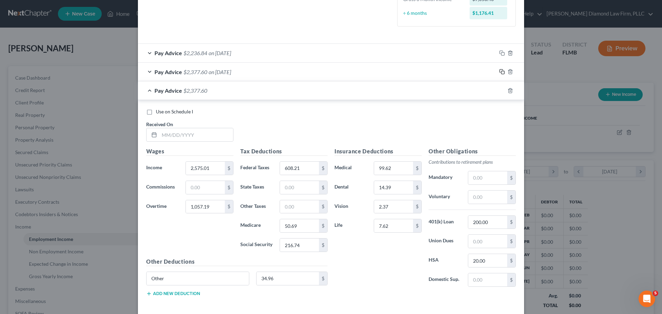
scroll to position [207, 0]
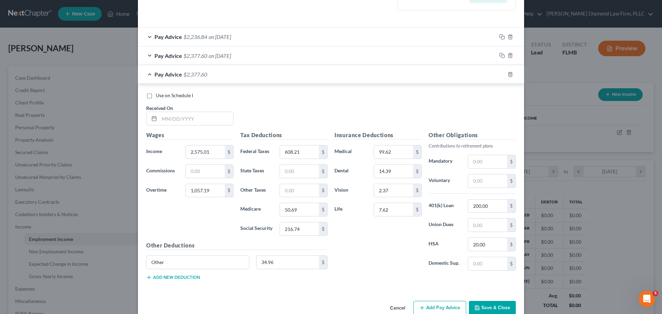
click at [250, 39] on div "Pay Advice $2,236.84 on 02/08/2025" at bounding box center [317, 37] width 358 height 18
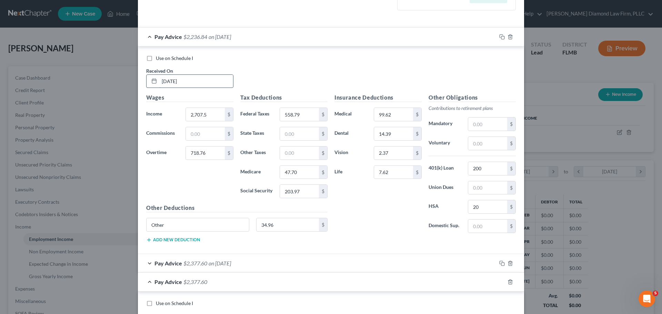
click at [182, 78] on input "02/08/2025" at bounding box center [196, 81] width 74 height 13
click at [172, 81] on input "02/08/2025" at bounding box center [196, 81] width 74 height 13
type input "02/14/2025"
click at [175, 31] on div "Pay Advice $2,236.84 on 02/14/2025" at bounding box center [317, 37] width 358 height 18
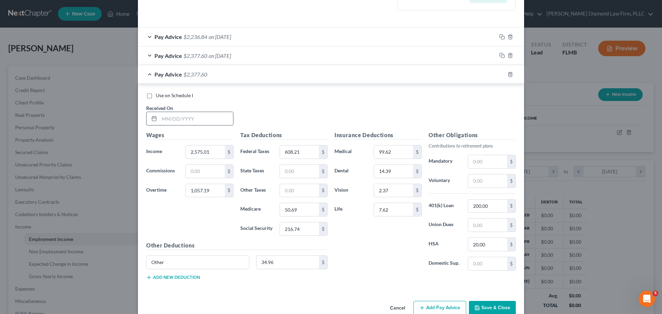
click at [170, 120] on input "text" at bounding box center [196, 118] width 74 height 13
click at [190, 119] on input "text" at bounding box center [196, 118] width 74 height 13
type input "03/14/2025"
drag, startPoint x: 210, startPoint y: 150, endPoint x: 213, endPoint y: 150, distance: 3.8
click at [209, 150] on input "2,575.01" at bounding box center [205, 151] width 39 height 13
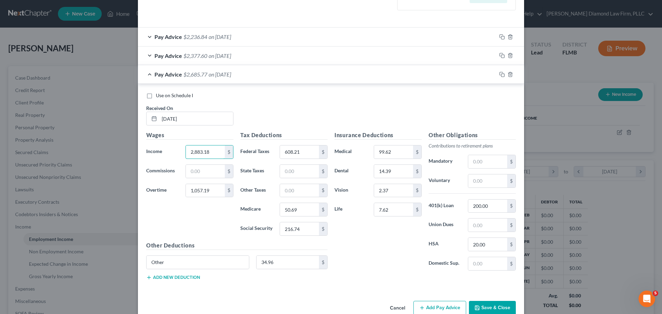
type input "2,883.18"
click at [207, 187] on input "1,057.19" at bounding box center [205, 190] width 39 height 13
type input "873.05"
click at [303, 150] on input "608.21" at bounding box center [299, 151] width 39 height 13
type input "637.98"
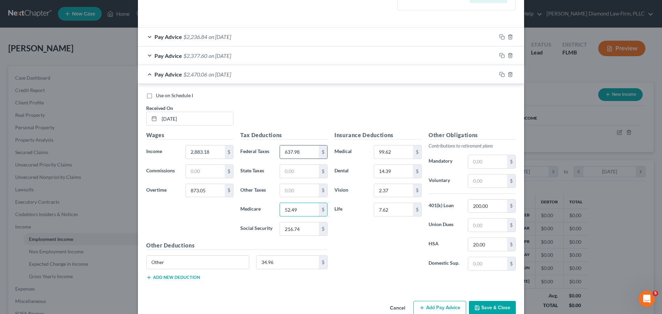
type input "52.49"
type input "224.43"
click at [500, 76] on icon "button" at bounding box center [502, 75] width 6 height 6
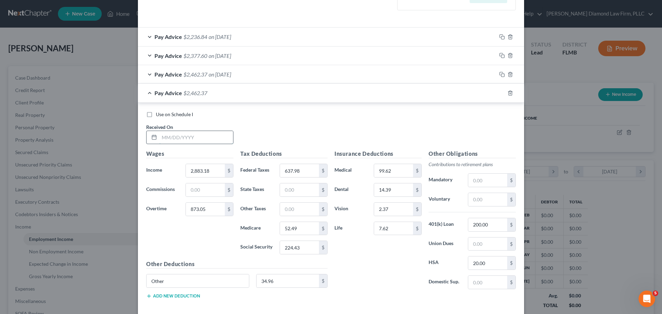
click at [179, 141] on input "text" at bounding box center [196, 137] width 74 height 13
type input "03/28/2025"
click at [210, 172] on input "2,883.18" at bounding box center [205, 170] width 39 height 13
drag, startPoint x: 191, startPoint y: 168, endPoint x: 173, endPoint y: 166, distance: 18.0
click at [173, 166] on div "Income * 2,883.18 $" at bounding box center [190, 171] width 94 height 14
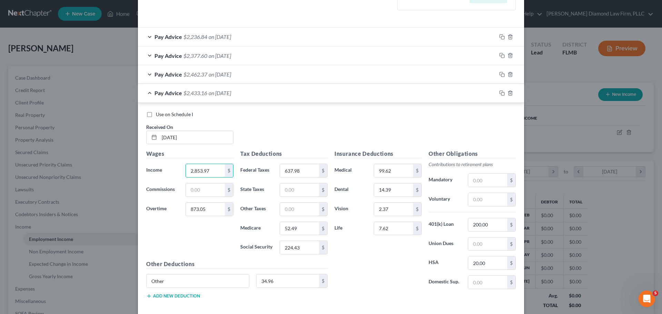
type input "2,853.97"
click at [208, 208] on input "873.05" at bounding box center [205, 209] width 39 height 13
type input "646.38"
click at [301, 164] on input "637.98" at bounding box center [299, 170] width 39 height 13
type input "576.57"
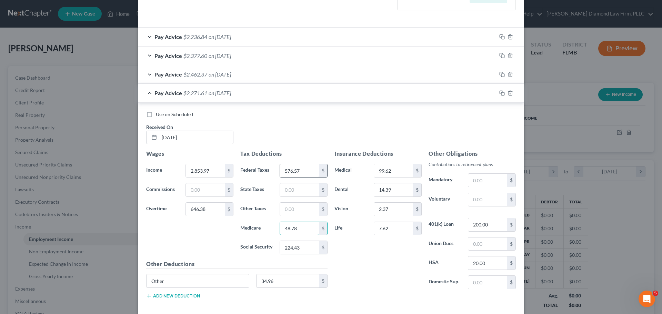
type input "48.78"
type input "208.57"
click at [499, 93] on icon "button" at bounding box center [502, 93] width 6 height 6
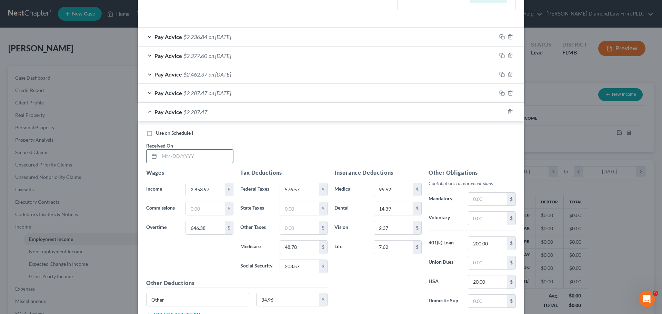
click at [177, 156] on input "text" at bounding box center [196, 156] width 74 height 13
type input "04/11/2025"
click at [213, 231] on input "646.38" at bounding box center [205, 227] width 39 height 13
click at [212, 183] on input "2,853.97" at bounding box center [205, 189] width 39 height 13
type input "3,080.85"
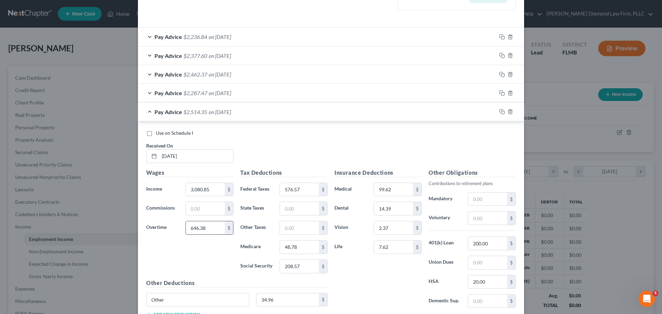
click at [201, 233] on input "646.38" at bounding box center [205, 227] width 39 height 13
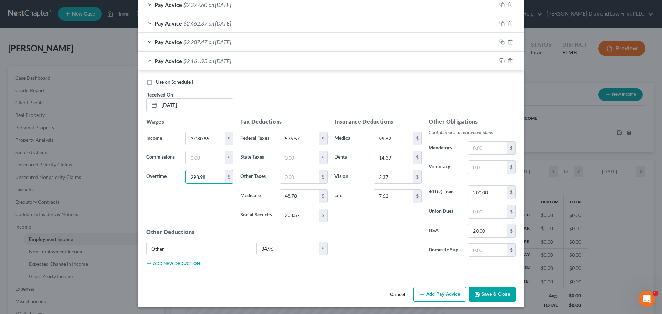
scroll to position [259, 0]
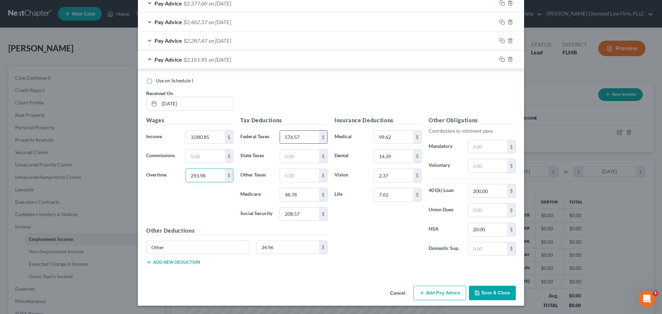
type input "293.98"
click at [298, 136] on input "576.57" at bounding box center [299, 137] width 39 height 13
type input "546.45"
click at [303, 193] on input "49.95" at bounding box center [299, 194] width 39 height 13
type input "46.95"
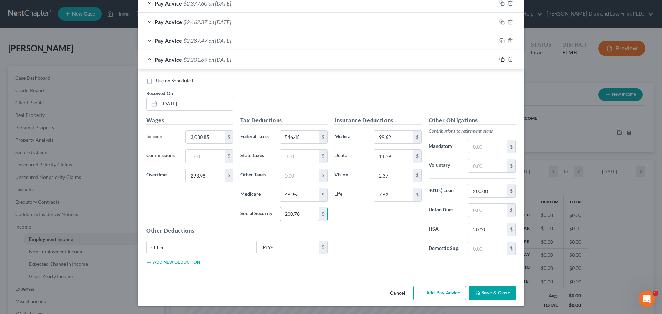
type input "200.78"
click at [501, 59] on rect "button" at bounding box center [502, 60] width 3 height 3
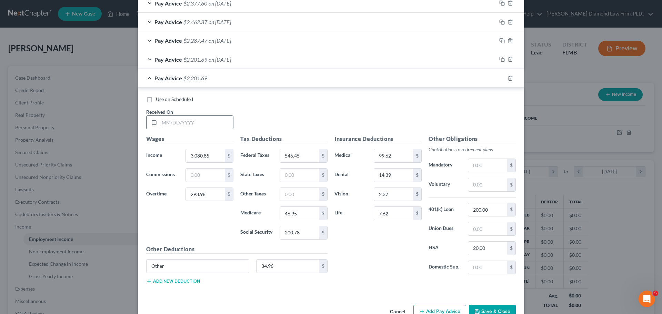
click at [168, 126] on input "text" at bounding box center [196, 122] width 74 height 13
type input "04/25/2025"
click at [210, 151] on input "3,080.85" at bounding box center [205, 155] width 39 height 13
drag, startPoint x: 209, startPoint y: 154, endPoint x: 184, endPoint y: 155, distance: 24.9
click at [186, 155] on input "3,080.85" at bounding box center [205, 155] width 39 height 13
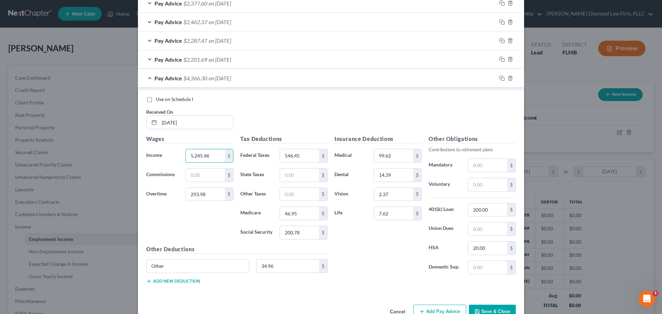
type input "5,245.46"
click at [210, 193] on input "293.98" at bounding box center [205, 194] width 39 height 13
type input "542.88"
click at [296, 158] on input "546.45" at bounding box center [299, 155] width 39 height 13
type input "1,084.23"
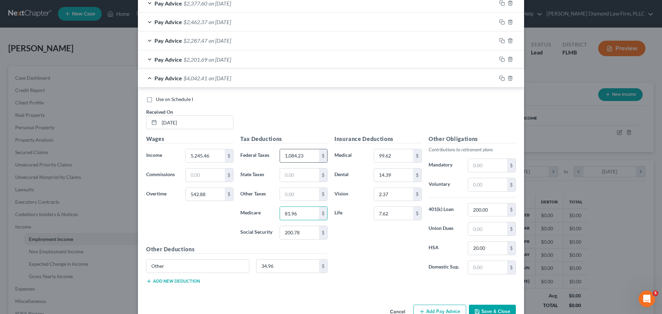
type input "81.96"
type input "350.42"
click at [499, 79] on icon "button" at bounding box center [502, 78] width 6 height 6
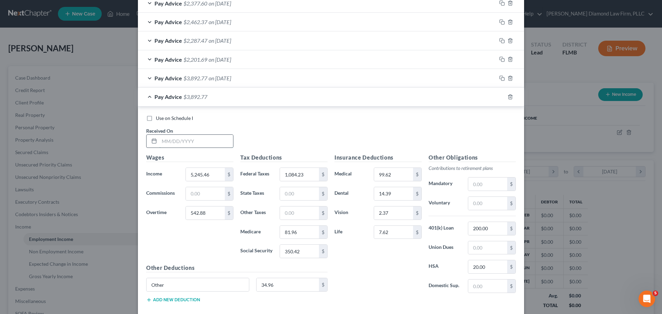
click at [182, 140] on input "text" at bounding box center [196, 141] width 74 height 13
type input "05/09/2025"
click at [212, 174] on input "5,245.46" at bounding box center [205, 174] width 39 height 13
click at [211, 174] on input "5,245.46" at bounding box center [205, 174] width 39 height 13
drag, startPoint x: 211, startPoint y: 174, endPoint x: 185, endPoint y: 175, distance: 25.8
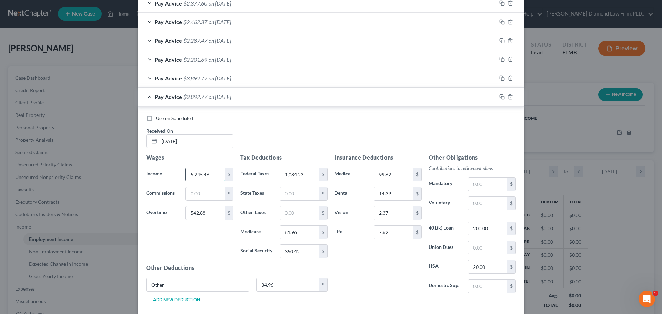
click at [186, 175] on input "5,245.46" at bounding box center [205, 174] width 39 height 13
type input "3,046.14"
click at [209, 212] on input "542.88" at bounding box center [205, 212] width 39 height 13
type input "871.15"
click at [301, 173] on input "1,084.23" at bounding box center [299, 174] width 39 height 13
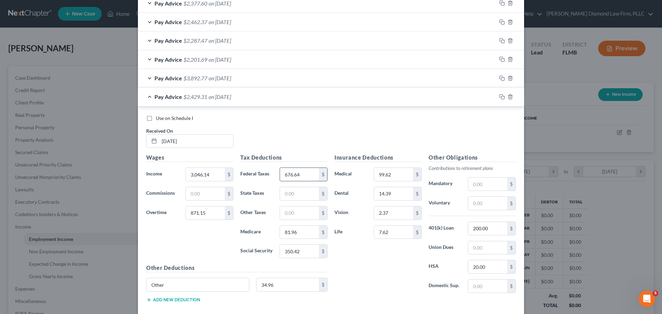
type input "676.64"
type input "54.82"
type input "234.42"
click at [500, 97] on icon "button" at bounding box center [502, 97] width 6 height 6
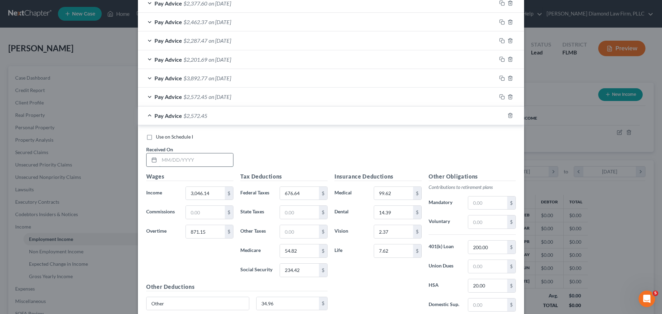
click at [187, 160] on input "text" at bounding box center [196, 159] width 74 height 13
type input "05/23/2025"
drag, startPoint x: 203, startPoint y: 192, endPoint x: 207, endPoint y: 193, distance: 4.6
click at [203, 192] on input "3,046.14" at bounding box center [205, 193] width 39 height 13
drag, startPoint x: 207, startPoint y: 193, endPoint x: 184, endPoint y: 191, distance: 23.2
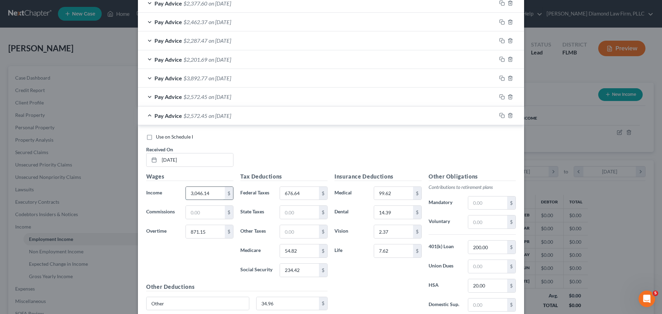
click at [186, 191] on input "3,046.14" at bounding box center [205, 193] width 39 height 13
type input "3,152.39"
click at [210, 230] on input "871.15" at bounding box center [205, 231] width 39 height 13
type input "245.72"
click at [307, 192] on input "676.64" at bounding box center [299, 193] width 39 height 13
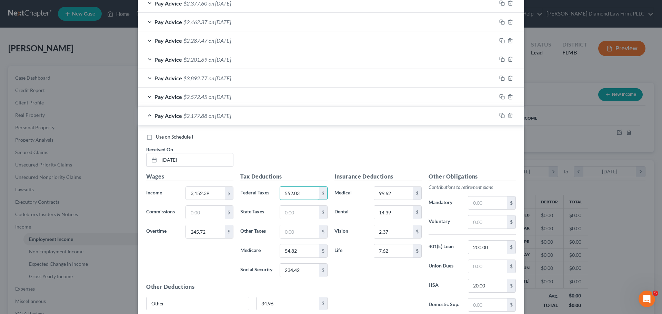
type input "552.03"
drag, startPoint x: 501, startPoint y: 114, endPoint x: 368, endPoint y: 162, distance: 141.8
click at [501, 114] on icon "button" at bounding box center [502, 116] width 6 height 6
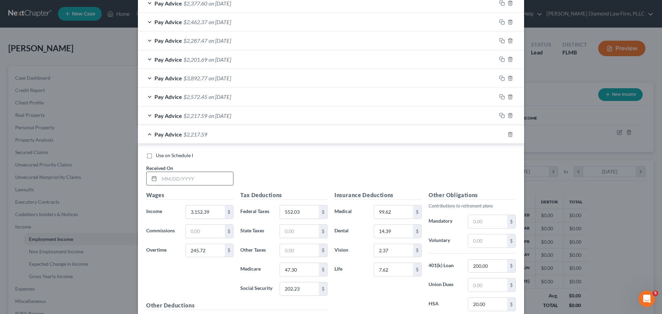
click at [196, 182] on input "text" at bounding box center [196, 178] width 74 height 13
click at [203, 212] on input "3,152.39" at bounding box center [205, 211] width 39 height 13
click at [201, 249] on input "245.72" at bounding box center [205, 250] width 39 height 13
click at [299, 211] on input "552.03" at bounding box center [299, 211] width 39 height 13
click at [499, 132] on icon "button" at bounding box center [502, 135] width 6 height 6
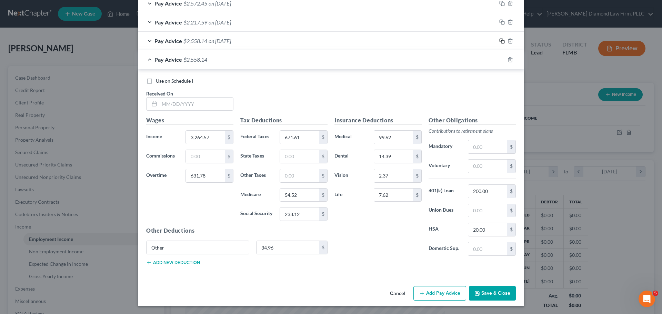
scroll to position [353, 0]
click at [163, 102] on input "text" at bounding box center [196, 103] width 74 height 13
click at [203, 141] on input "3,264.57" at bounding box center [205, 136] width 39 height 13
drag, startPoint x: 208, startPoint y: 139, endPoint x: 174, endPoint y: 140, distance: 34.2
click at [174, 140] on div "Income * 3,264.57 $" at bounding box center [190, 137] width 94 height 14
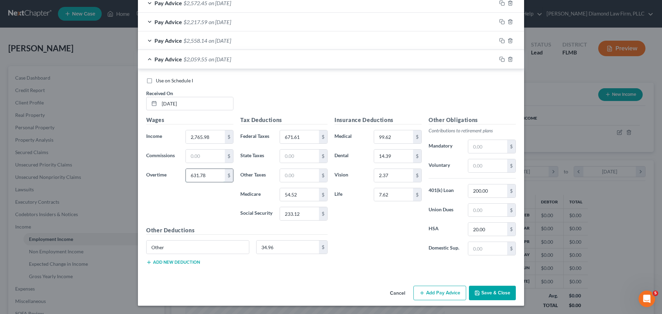
click at [209, 179] on input "631.78" at bounding box center [205, 175] width 39 height 13
drag, startPoint x: 196, startPoint y: 176, endPoint x: 184, endPoint y: 176, distance: 12.4
click at [186, 176] on input "631.78" at bounding box center [205, 175] width 39 height 13
click at [204, 138] on input "2,765.98" at bounding box center [205, 136] width 39 height 13
click at [499, 60] on icon "button" at bounding box center [500, 58] width 3 height 3
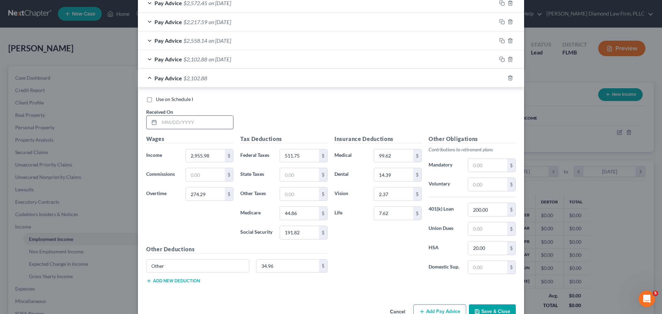
click at [168, 121] on input "text" at bounding box center [196, 122] width 74 height 13
click at [208, 159] on input "2,955.98" at bounding box center [205, 155] width 39 height 13
drag, startPoint x: 208, startPoint y: 159, endPoint x: 174, endPoint y: 160, distance: 34.1
click at [174, 160] on div "Income * 2,955.98 $" at bounding box center [190, 156] width 94 height 14
click at [212, 192] on input "274.29" at bounding box center [205, 193] width 39 height 13
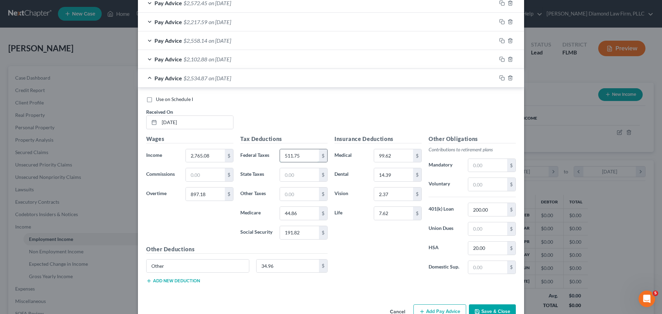
click at [302, 157] on input "511.75" at bounding box center [299, 155] width 39 height 13
drag, startPoint x: 302, startPoint y: 157, endPoint x: 283, endPoint y: 156, distance: 18.7
click at [283, 156] on input "511.75" at bounding box center [299, 155] width 39 height 13
click at [501, 78] on rect "button" at bounding box center [502, 78] width 3 height 3
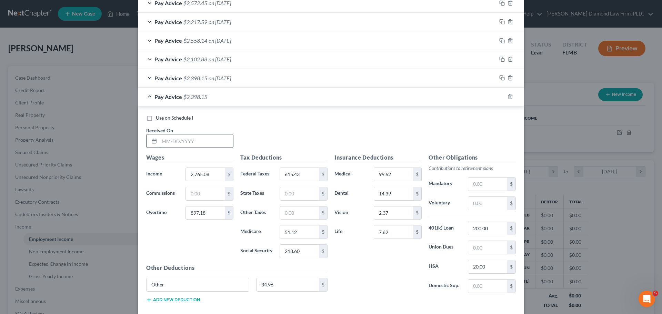
click at [186, 143] on input "text" at bounding box center [196, 140] width 74 height 13
click at [206, 172] on input "2,765.08" at bounding box center [205, 174] width 39 height 13
drag, startPoint x: 208, startPoint y: 174, endPoint x: 181, endPoint y: 174, distance: 26.9
click at [182, 174] on div "2,765.08 $" at bounding box center [209, 174] width 55 height 14
click at [206, 214] on input "897.18" at bounding box center [205, 212] width 39 height 13
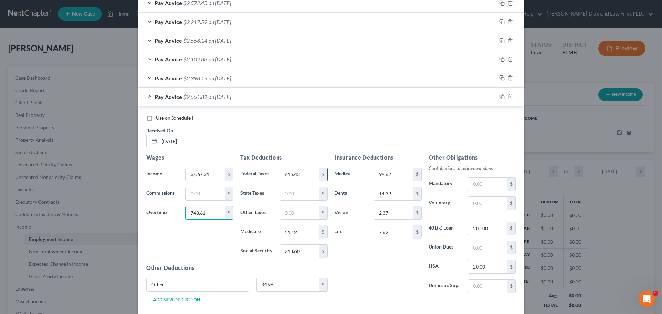
click at [297, 173] on input "615.43" at bounding box center [299, 174] width 39 height 13
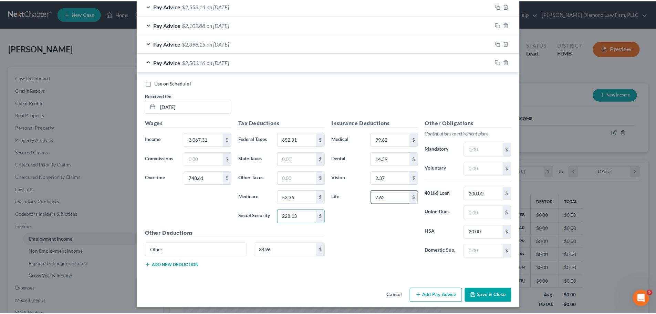
scroll to position [390, 0]
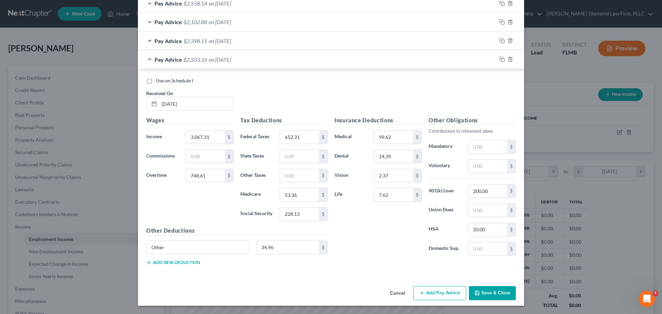
click at [484, 290] on button "Save & Close" at bounding box center [492, 293] width 47 height 14
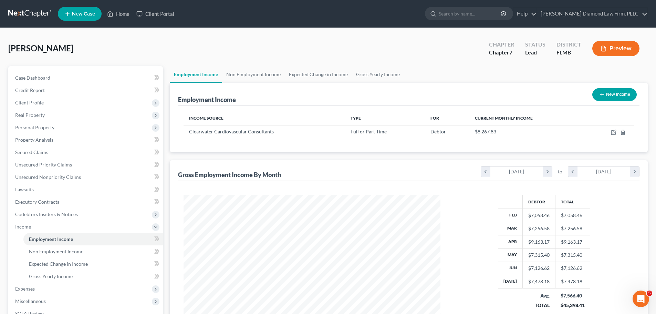
scroll to position [34, 0]
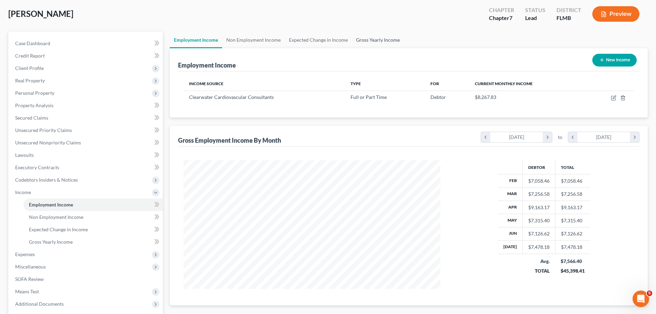
click at [384, 39] on link "Gross Yearly Income" at bounding box center [378, 40] width 52 height 17
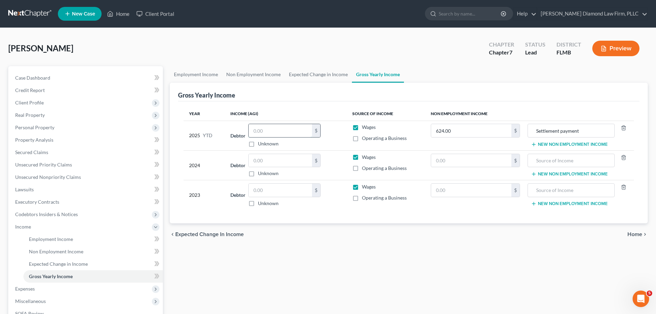
click at [277, 126] on input "text" at bounding box center [280, 130] width 63 height 13
click at [268, 128] on input "text" at bounding box center [280, 130] width 63 height 13
click at [206, 72] on link "Employment Income" at bounding box center [196, 74] width 52 height 17
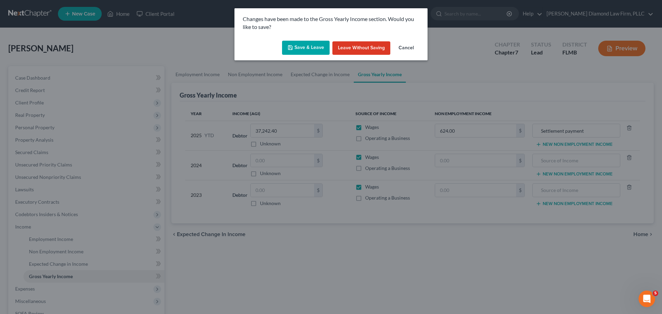
click at [296, 47] on button "Save & Leave" at bounding box center [306, 48] width 48 height 14
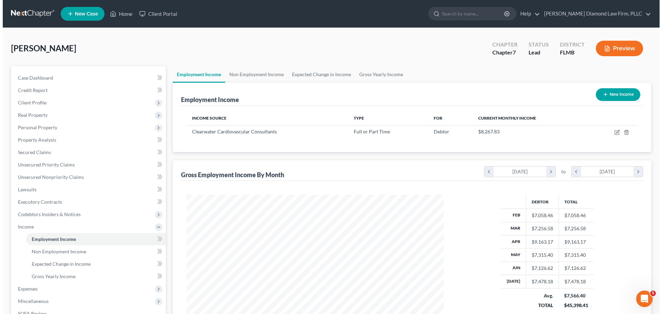
scroll to position [129, 271]
click at [611, 93] on button "New Income" at bounding box center [615, 94] width 44 height 13
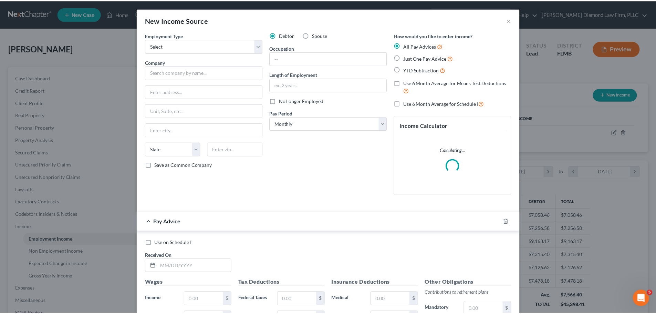
scroll to position [130, 273]
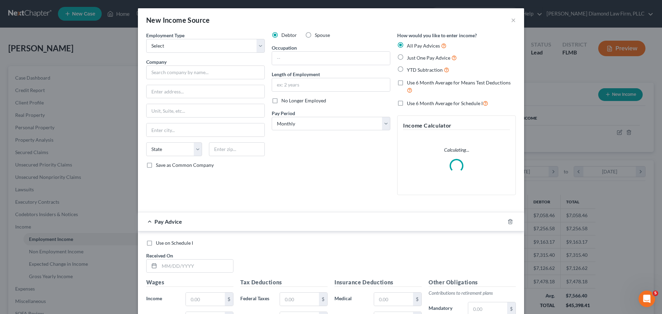
click at [201, 53] on div "Employment Type * Select Full or Part Time Employment Self Employment Company *…" at bounding box center [205, 116] width 125 height 169
click at [200, 47] on select "Select Full or Part Time Employment Self Employment" at bounding box center [205, 46] width 119 height 14
click at [146, 39] on select "Select Full or Part Time Employment Self Employment" at bounding box center [205, 46] width 119 height 14
click at [184, 72] on input "text" at bounding box center [205, 72] width 119 height 14
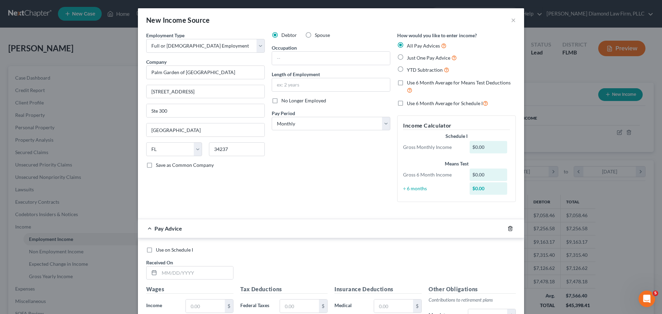
click at [508, 228] on icon "button" at bounding box center [510, 229] width 6 height 6
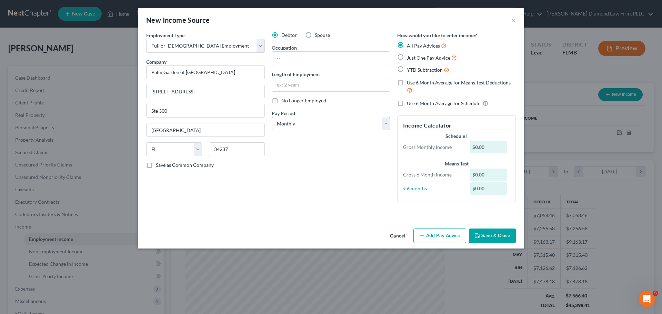
click at [306, 123] on select "Select Monthly Twice Monthly Every Other Week Weekly" at bounding box center [331, 124] width 119 height 14
click at [272, 117] on select "Select Monthly Twice Monthly Every Other Week Weekly" at bounding box center [331, 124] width 119 height 14
click at [500, 234] on button "Save & Close" at bounding box center [492, 235] width 47 height 14
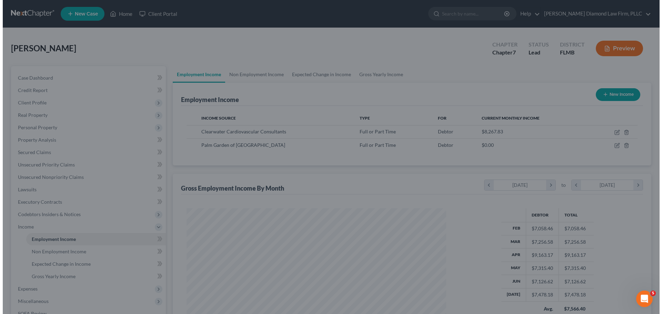
scroll to position [344485, 344343]
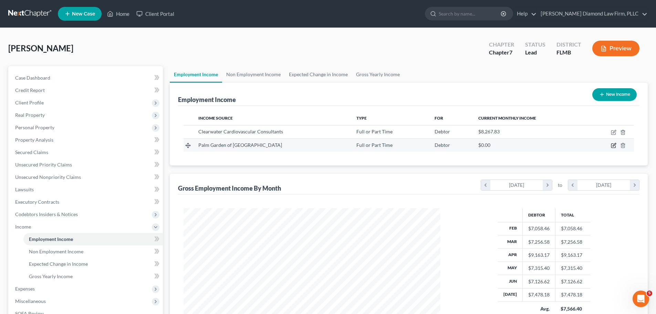
click at [612, 145] on icon "button" at bounding box center [614, 146] width 4 height 4
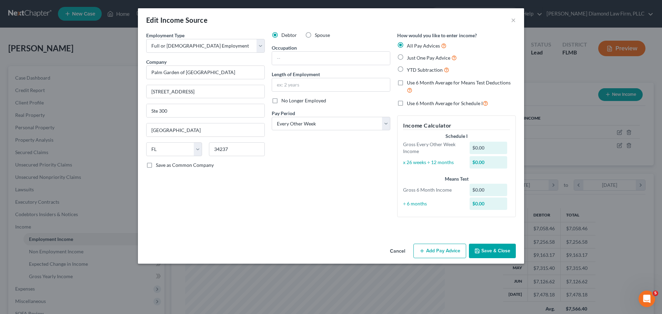
click at [450, 255] on button "Add Pay Advice" at bounding box center [439, 251] width 53 height 14
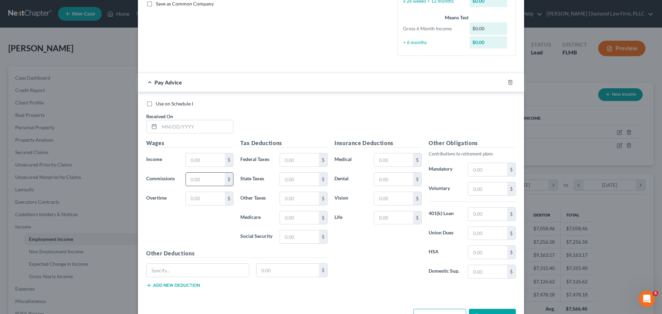
scroll to position [172, 0]
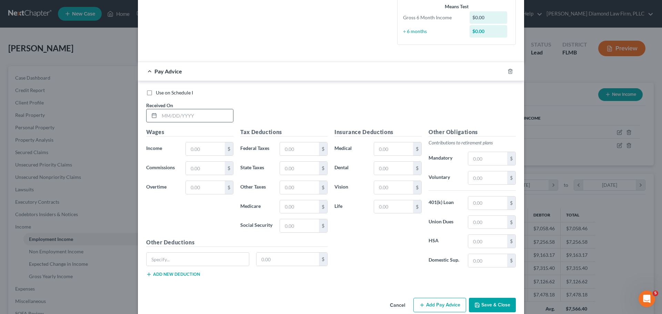
click at [183, 125] on div "Use on Schedule I Received On *" at bounding box center [331, 108] width 376 height 39
click at [184, 121] on input "text" at bounding box center [196, 115] width 74 height 13
click at [497, 68] on div at bounding box center [510, 71] width 28 height 11
click at [499, 71] on icon "button" at bounding box center [502, 72] width 6 height 6
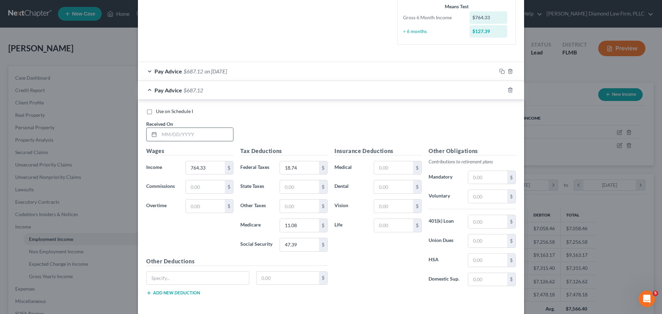
click at [175, 130] on input "text" at bounding box center [196, 134] width 74 height 13
click at [501, 89] on rect "button" at bounding box center [502, 90] width 3 height 3
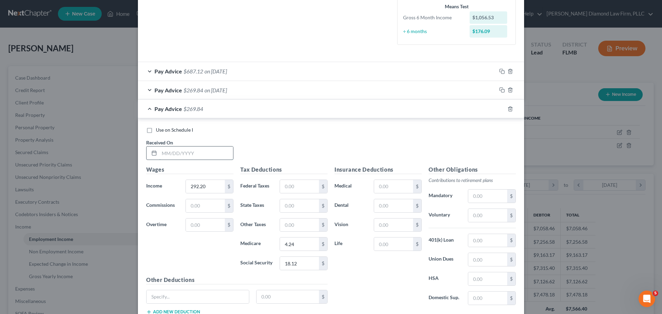
click at [183, 153] on input "text" at bounding box center [196, 152] width 74 height 13
click at [499, 107] on icon "button" at bounding box center [502, 109] width 6 height 6
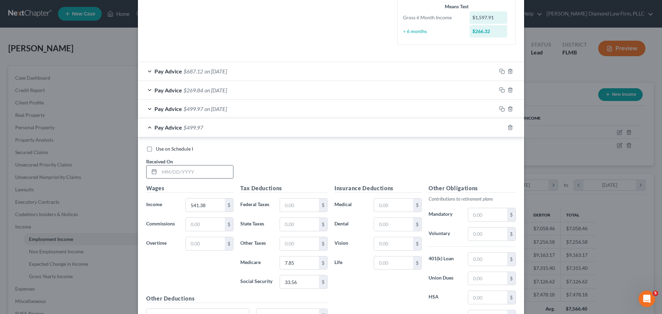
click at [189, 172] on input "text" at bounding box center [196, 171] width 74 height 13
click at [499, 129] on icon "button" at bounding box center [502, 128] width 6 height 6
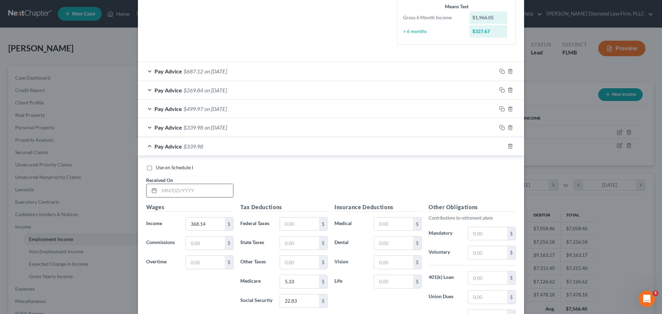
click at [184, 190] on input "text" at bounding box center [196, 190] width 74 height 13
click at [298, 221] on input "text" at bounding box center [299, 223] width 39 height 13
click at [499, 145] on icon "button" at bounding box center [502, 146] width 6 height 6
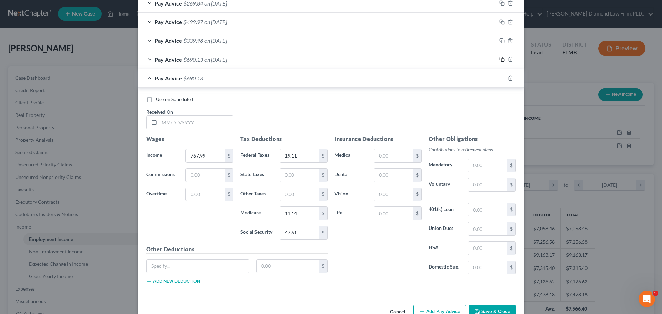
scroll to position [276, 0]
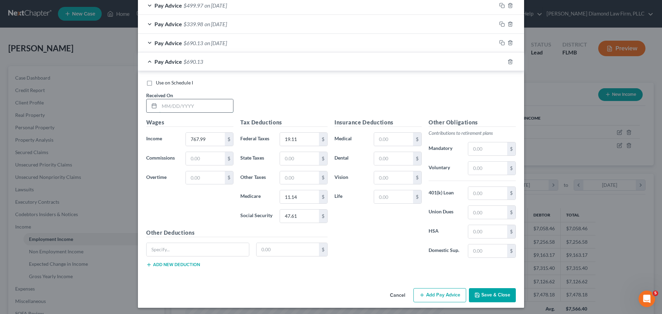
click at [169, 110] on input "text" at bounding box center [196, 105] width 74 height 13
click at [499, 62] on icon "button" at bounding box center [502, 62] width 6 height 6
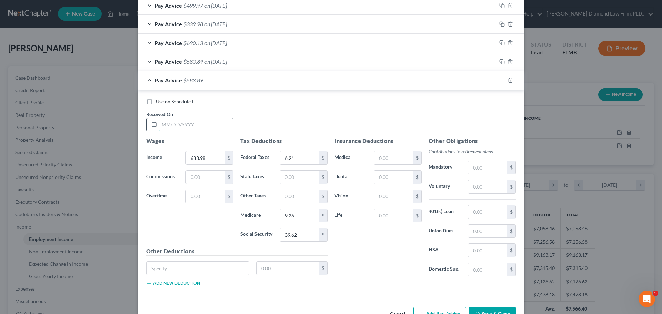
click at [184, 124] on input "text" at bounding box center [196, 124] width 74 height 13
click at [499, 81] on icon "button" at bounding box center [502, 81] width 6 height 6
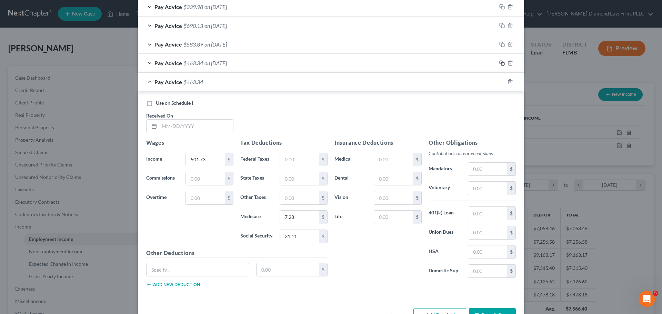
scroll to position [310, 0]
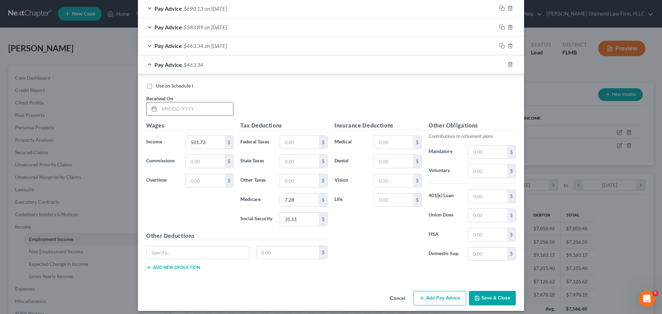
click at [171, 105] on input "text" at bounding box center [196, 108] width 74 height 13
click at [499, 63] on icon "button" at bounding box center [502, 65] width 6 height 6
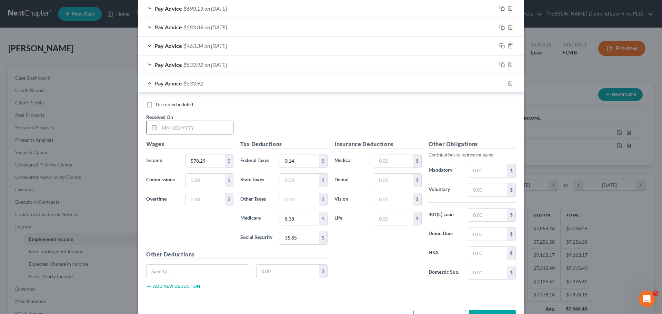
click at [186, 127] on input "text" at bounding box center [196, 127] width 74 height 13
click at [496, 81] on div at bounding box center [510, 83] width 28 height 11
click at [499, 82] on icon "button" at bounding box center [502, 84] width 6 height 6
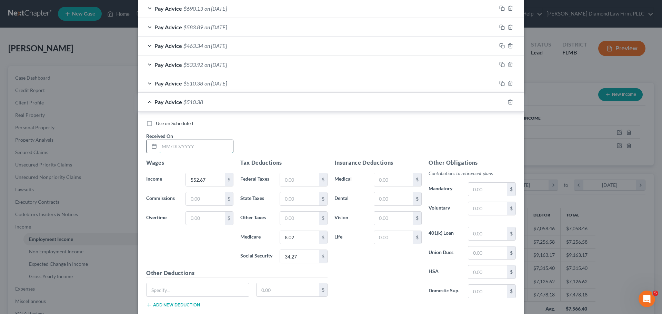
click at [207, 150] on input "text" at bounding box center [196, 146] width 74 height 13
click at [501, 101] on icon "button" at bounding box center [502, 102] width 6 height 6
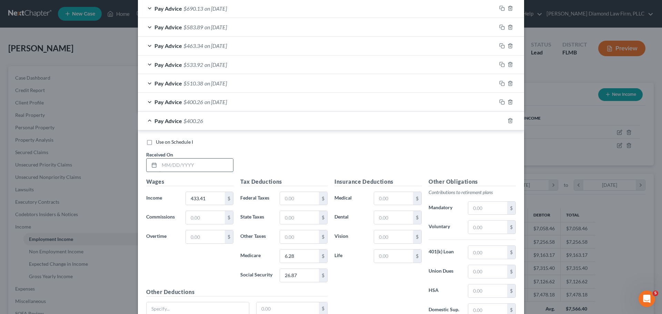
click at [188, 166] on input "text" at bounding box center [196, 165] width 74 height 13
click at [499, 121] on icon "button" at bounding box center [502, 121] width 6 height 6
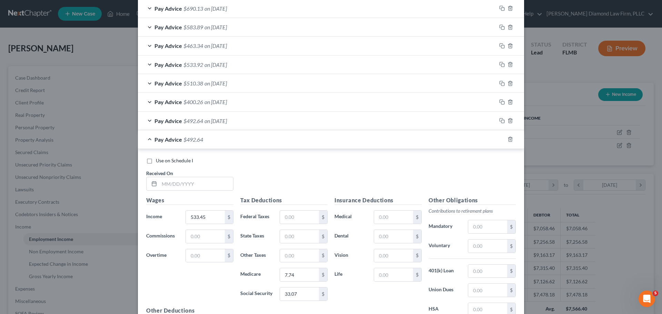
click at [176, 192] on div "Use on Schedule I Received On *" at bounding box center [331, 176] width 376 height 39
click at [181, 186] on input "text" at bounding box center [196, 183] width 74 height 13
click at [500, 140] on icon "button" at bounding box center [502, 139] width 6 height 6
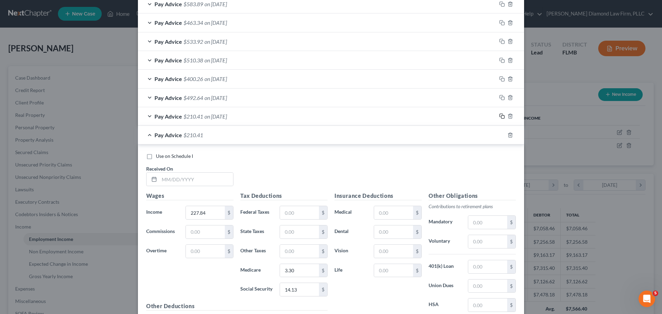
scroll to position [345, 0]
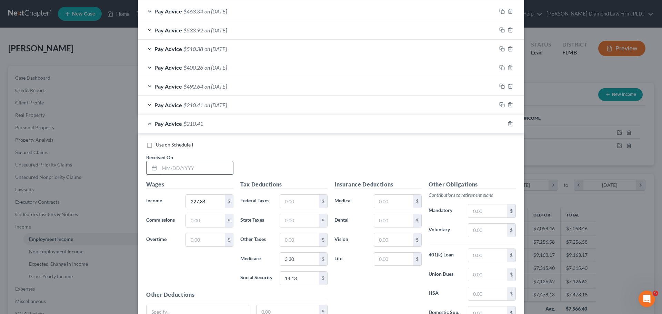
click at [191, 162] on input "text" at bounding box center [196, 167] width 74 height 13
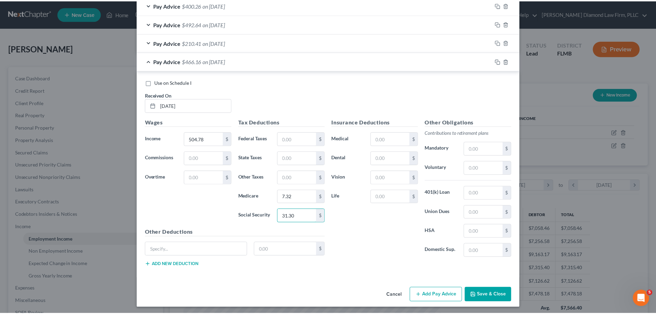
scroll to position [409, 0]
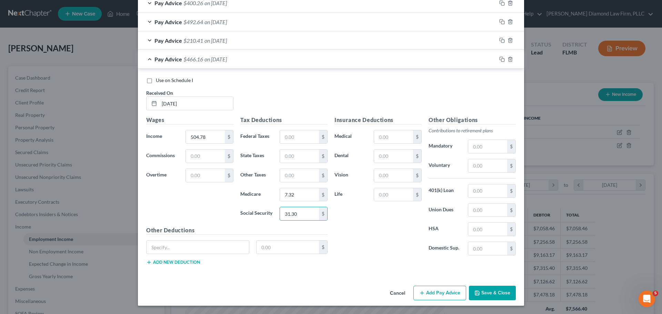
click at [489, 293] on button "Save & Close" at bounding box center [492, 293] width 47 height 14
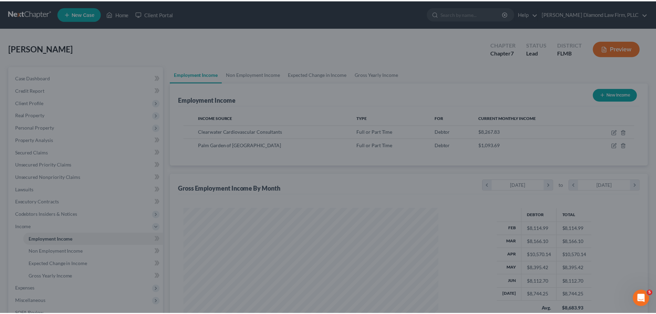
scroll to position [344485, 344343]
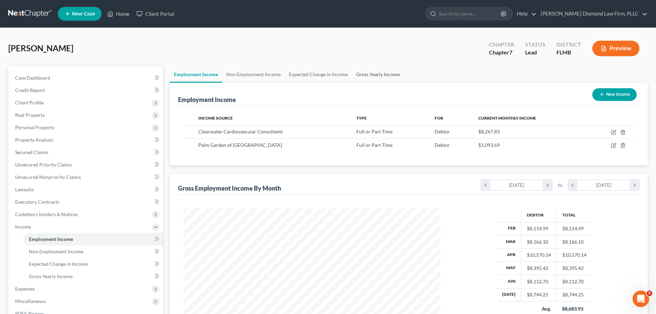
click at [374, 73] on link "Gross Yearly Income" at bounding box center [378, 74] width 52 height 17
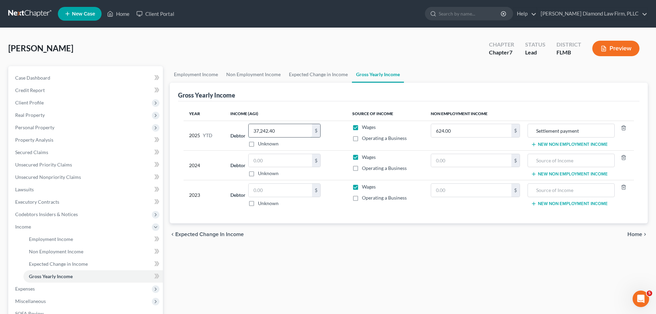
click at [285, 135] on input "37,242.40" at bounding box center [280, 130] width 63 height 13
click at [257, 78] on link "Non Employment Income" at bounding box center [253, 74] width 63 height 17
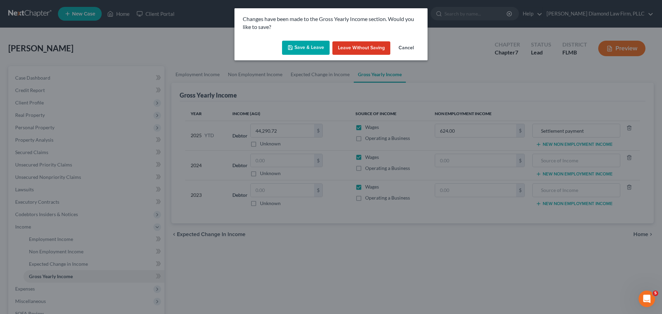
click at [301, 48] on button "Save & Leave" at bounding box center [306, 48] width 48 height 14
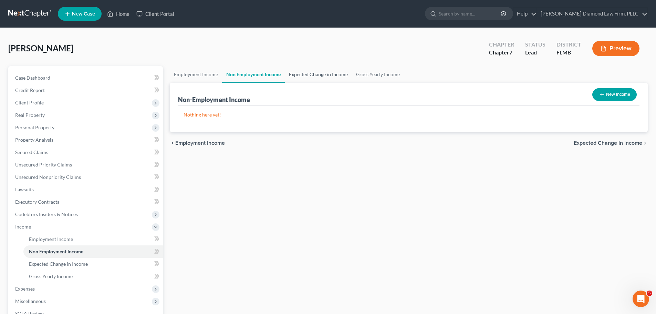
click at [308, 73] on link "Expected Change in Income" at bounding box center [318, 74] width 67 height 17
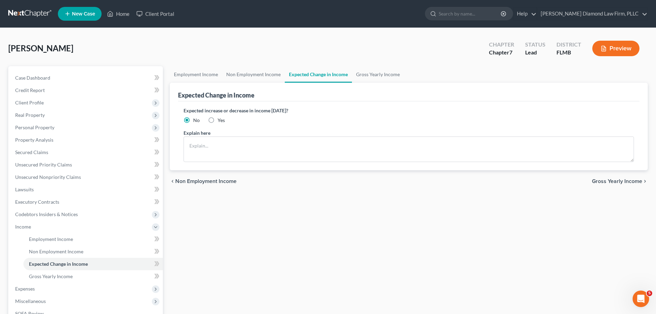
click at [219, 120] on span "Yes" at bounding box center [221, 120] width 7 height 6
click at [221, 120] on input "Yes" at bounding box center [223, 119] width 4 height 4
click at [216, 143] on textarea at bounding box center [409, 149] width 451 height 26
click at [387, 77] on link "Gross Yearly Income" at bounding box center [378, 74] width 52 height 17
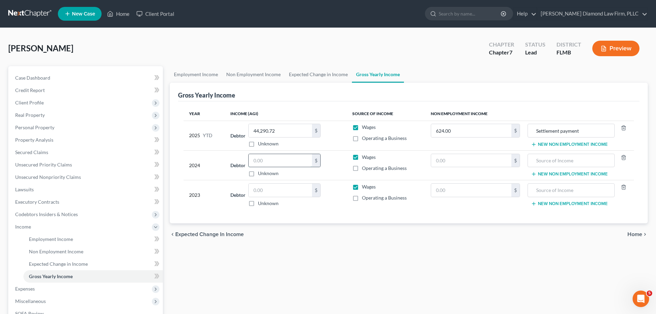
click at [300, 160] on input "text" at bounding box center [280, 160] width 63 height 13
click at [294, 187] on input "text" at bounding box center [280, 190] width 63 height 13
click at [227, 74] on link "Non Employment Income" at bounding box center [253, 74] width 63 height 17
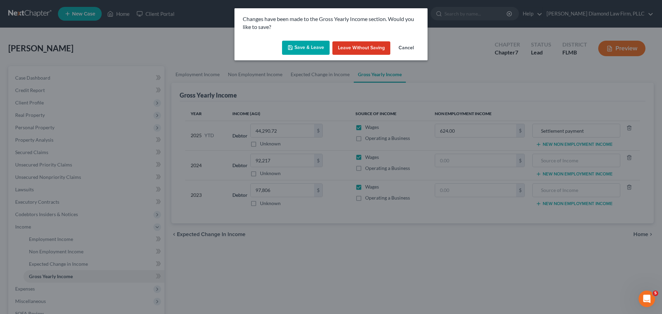
click at [312, 45] on button "Save & Leave" at bounding box center [306, 48] width 48 height 14
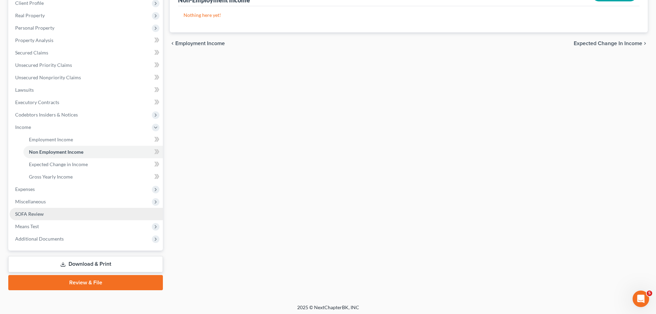
scroll to position [102, 0]
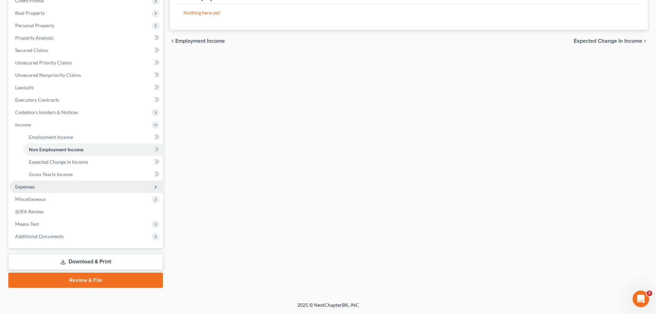
click at [39, 187] on span "Expenses" at bounding box center [86, 187] width 153 height 12
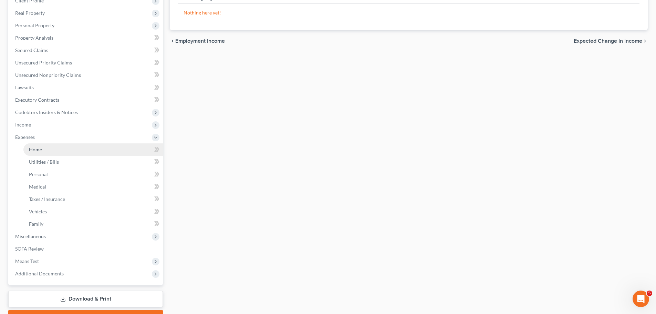
click at [45, 150] on link "Home" at bounding box center [93, 149] width 140 height 12
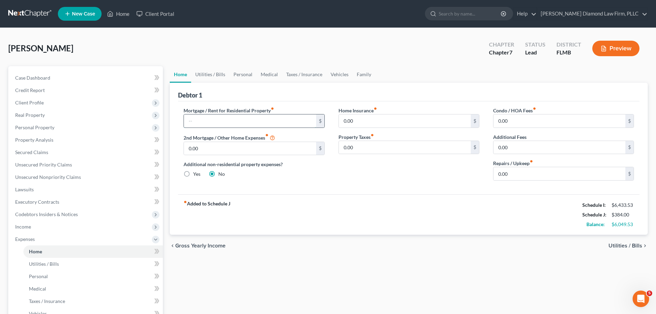
click at [217, 122] on input "text" at bounding box center [250, 120] width 132 height 13
click at [529, 122] on input "0.00" at bounding box center [560, 120] width 132 height 13
click at [510, 123] on input "0.00" at bounding box center [560, 120] width 132 height 13
click at [270, 121] on input "text" at bounding box center [250, 120] width 132 height 13
click at [214, 75] on link "Utilities / Bills" at bounding box center [210, 74] width 38 height 17
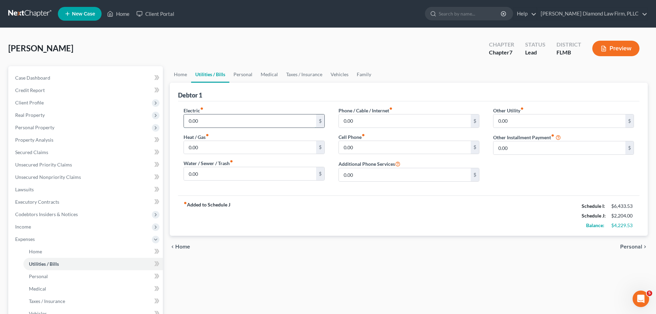
click at [216, 120] on input "0.00" at bounding box center [250, 120] width 132 height 13
click at [231, 168] on input "0.00" at bounding box center [250, 173] width 132 height 13
click at [243, 73] on link "Personal" at bounding box center [243, 74] width 27 height 17
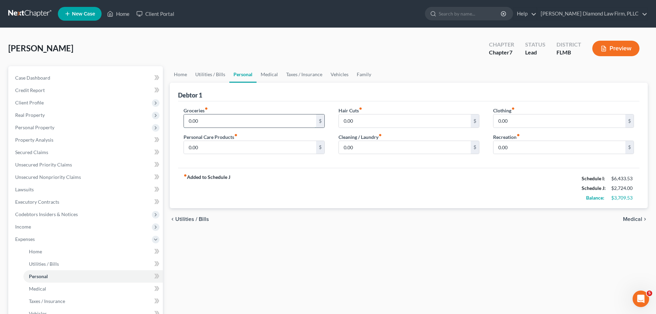
click at [237, 118] on input "0.00" at bounding box center [250, 120] width 132 height 13
click at [220, 153] on input "0.00" at bounding box center [250, 147] width 132 height 13
click at [271, 81] on link "Medical" at bounding box center [270, 74] width 26 height 17
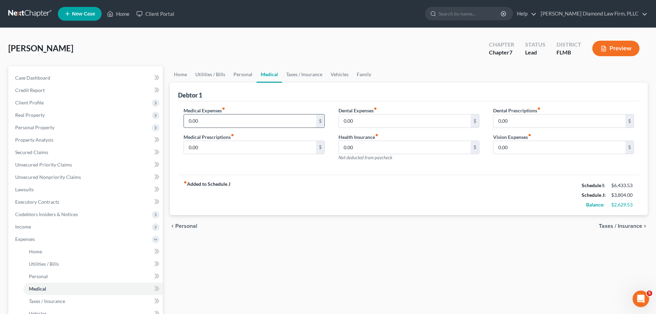
click at [244, 121] on input "0.00" at bounding box center [250, 120] width 132 height 13
click at [314, 75] on link "Taxes / Insurance" at bounding box center [304, 74] width 44 height 17
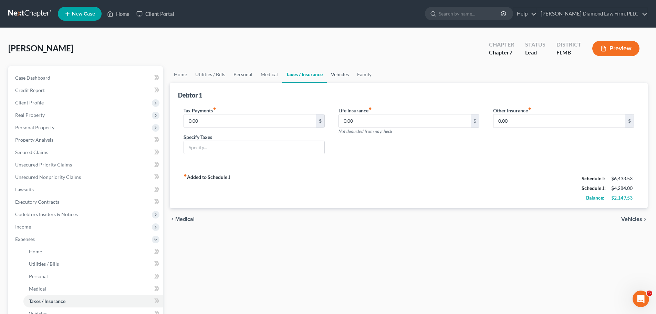
click at [337, 71] on link "Vehicles" at bounding box center [340, 74] width 26 height 17
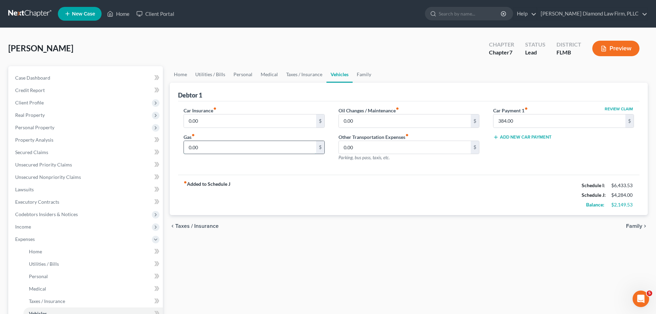
click at [248, 151] on input "0.00" at bounding box center [250, 147] width 132 height 13
click at [246, 79] on link "Personal" at bounding box center [243, 74] width 27 height 17
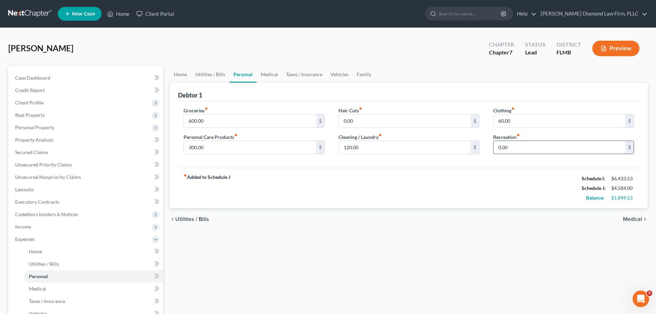
click at [510, 149] on input "0.00" at bounding box center [560, 147] width 132 height 13
click at [368, 79] on link "Family" at bounding box center [364, 74] width 23 height 17
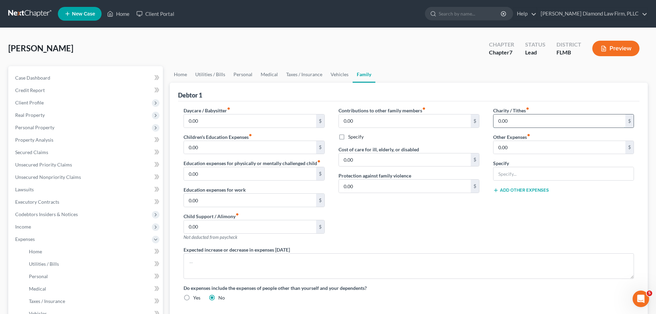
click at [528, 118] on input "0.00" at bounding box center [560, 120] width 132 height 13
click at [301, 74] on link "Taxes / Insurance" at bounding box center [304, 74] width 44 height 17
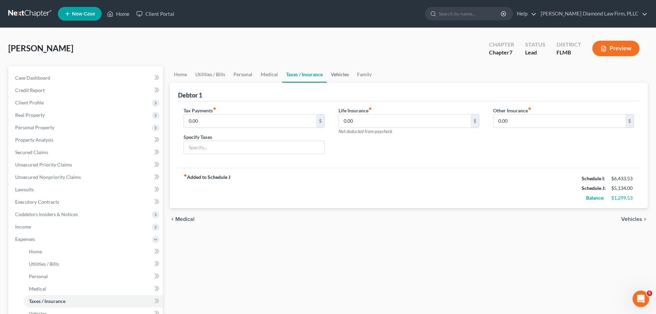
click at [334, 73] on link "Vehicles" at bounding box center [340, 74] width 26 height 17
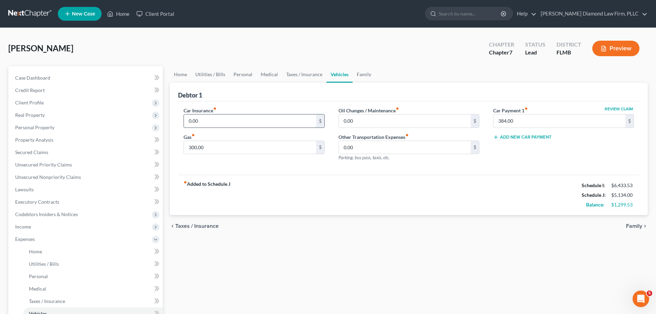
click at [250, 122] on input "0.00" at bounding box center [250, 120] width 132 height 13
click at [348, 73] on link "Vehicles" at bounding box center [340, 74] width 26 height 17
click at [374, 74] on ul "Home Utilities / Bills Personal Medical Taxes / Insurance Vehicles Family" at bounding box center [409, 74] width 478 height 17
click at [365, 75] on link "Family" at bounding box center [364, 74] width 23 height 17
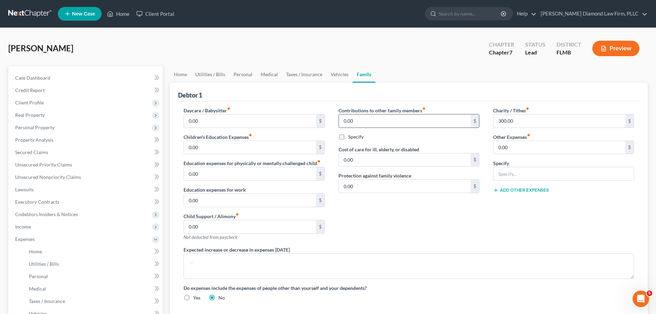
click at [378, 118] on input "0.00" at bounding box center [405, 120] width 132 height 13
click at [316, 74] on link "Taxes / Insurance" at bounding box center [304, 74] width 44 height 17
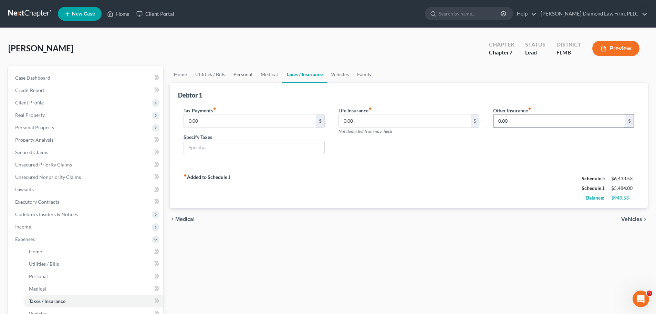
click at [534, 120] on input "0.00" at bounding box center [560, 120] width 132 height 13
click at [535, 138] on input "text" at bounding box center [564, 140] width 140 height 13
click at [263, 77] on link "Medical" at bounding box center [270, 74] width 26 height 17
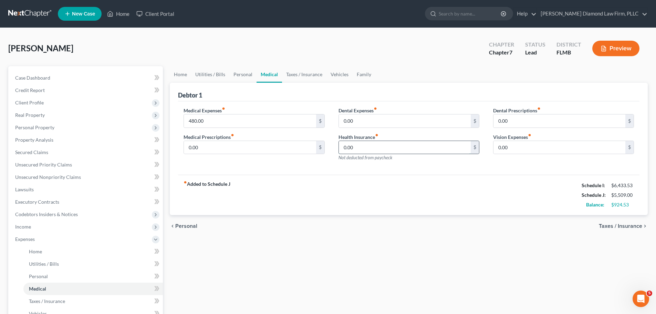
click at [367, 145] on input "0.00" at bounding box center [405, 147] width 132 height 13
click at [296, 72] on link "Taxes / Insurance" at bounding box center [304, 74] width 44 height 17
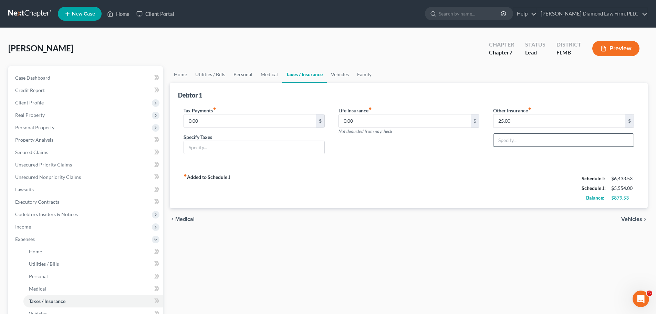
click at [528, 139] on input "text" at bounding box center [564, 140] width 140 height 13
click at [505, 140] on input "Disabilty" at bounding box center [564, 140] width 140 height 13
click at [533, 116] on input "25.00" at bounding box center [560, 120] width 132 height 13
click at [269, 79] on link "Medical" at bounding box center [270, 74] width 26 height 17
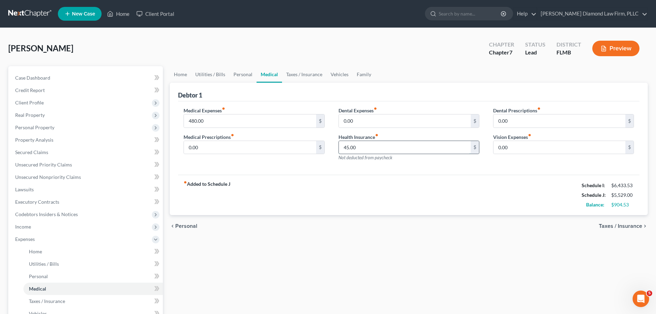
click at [401, 149] on input "45.00" at bounding box center [405, 147] width 132 height 13
click at [369, 74] on link "Family" at bounding box center [364, 74] width 23 height 17
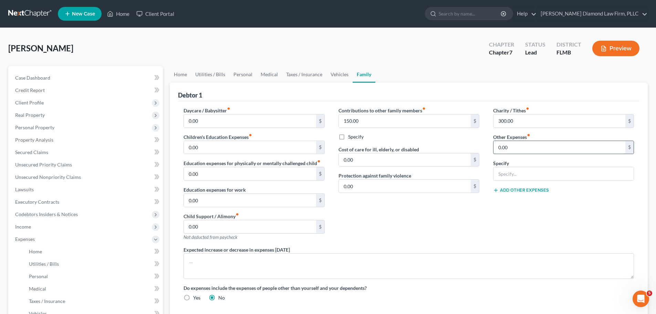
click at [519, 141] on input "0.00" at bounding box center [560, 147] width 132 height 13
click at [522, 166] on div "Specify" at bounding box center [563, 170] width 141 height 21
click at [528, 175] on input "text" at bounding box center [564, 173] width 140 height 13
click at [550, 172] on input "text" at bounding box center [564, 173] width 140 height 13
click at [528, 187] on button "Add Other Expenses" at bounding box center [521, 190] width 56 height 6
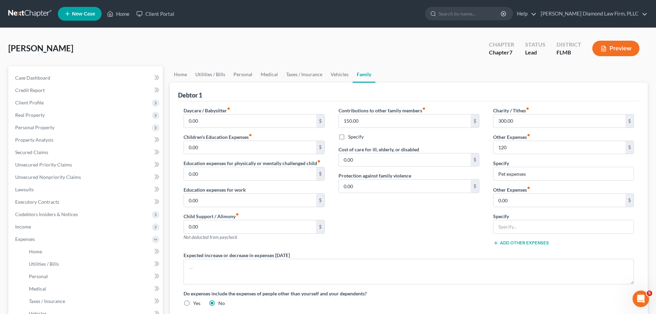
click at [528, 191] on label "Other Expenses fiber_manual_record" at bounding box center [511, 189] width 37 height 7
click at [537, 201] on input "0.00" at bounding box center [560, 200] width 132 height 13
click at [542, 223] on input "text" at bounding box center [564, 226] width 140 height 13
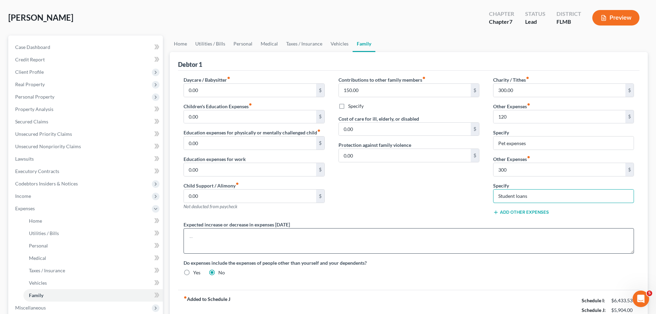
scroll to position [69, 0]
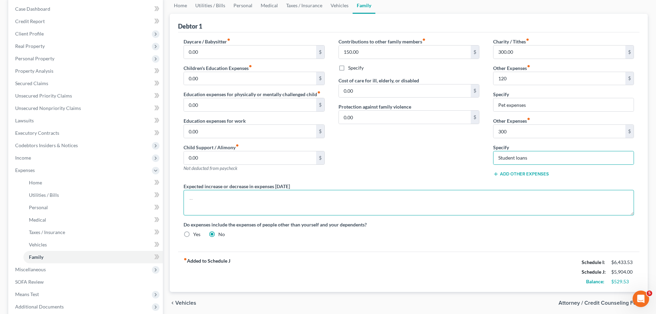
click at [218, 209] on textarea at bounding box center [409, 203] width 451 height 26
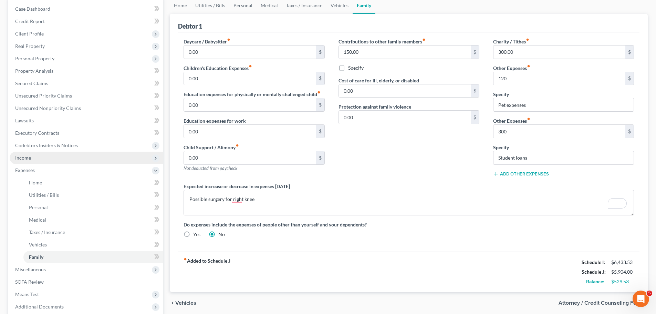
click at [42, 157] on span "Income" at bounding box center [86, 158] width 153 height 12
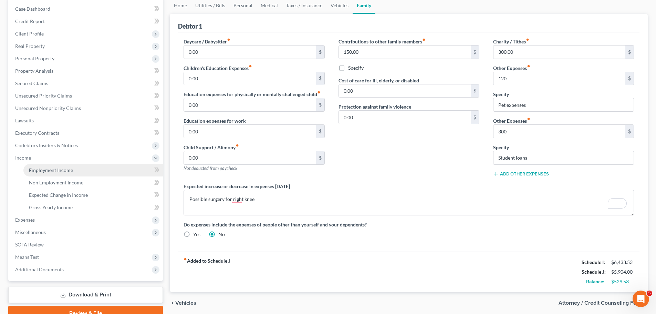
click at [48, 172] on span "Employment Income" at bounding box center [51, 170] width 44 height 6
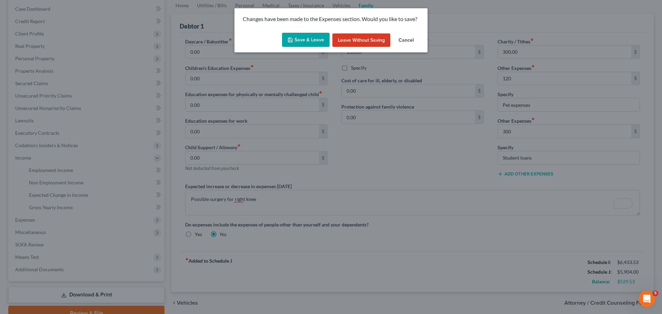
click at [299, 36] on button "Save & Leave" at bounding box center [306, 40] width 48 height 14
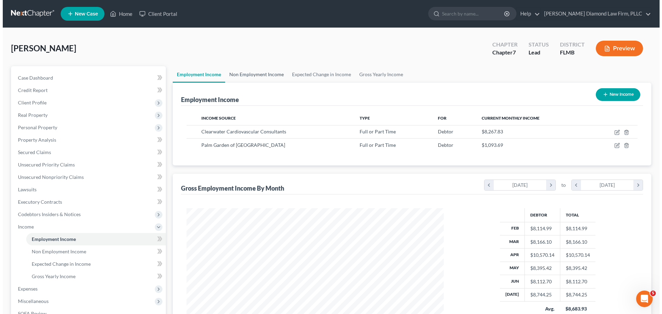
scroll to position [129, 271]
click at [264, 77] on link "Non Employment Income" at bounding box center [253, 74] width 63 height 17
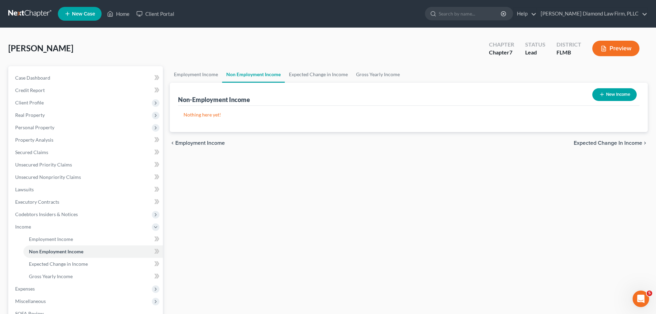
click at [620, 100] on button "New Income" at bounding box center [615, 94] width 44 height 13
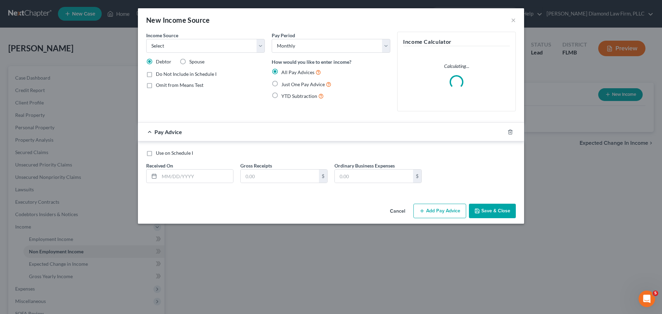
click at [180, 72] on span "Do Not Include in Schedule I" at bounding box center [186, 74] width 61 height 6
click at [163, 72] on input "Do Not Include in Schedule I" at bounding box center [161, 73] width 4 height 4
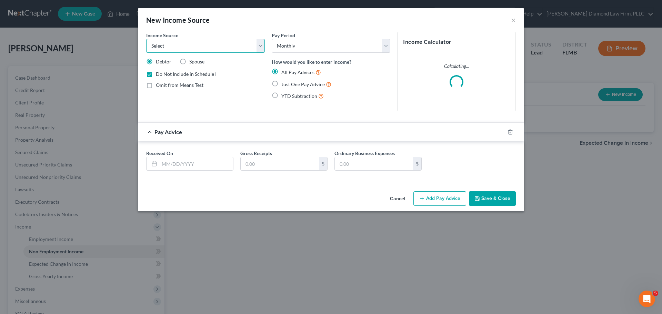
click at [186, 45] on select "Select Unemployment Disability (from employer) Pension Retirement Social Securi…" at bounding box center [205, 46] width 119 height 14
click at [146, 39] on select "Select Unemployment Disability (from employer) Pension Retirement Social Securi…" at bounding box center [205, 46] width 119 height 14
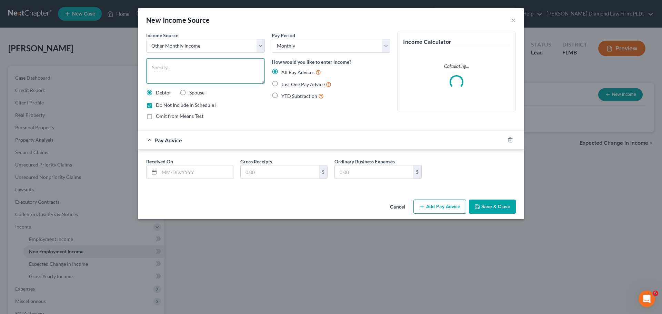
click at [172, 78] on textarea at bounding box center [205, 71] width 119 height 26
click at [175, 169] on input "text" at bounding box center [196, 171] width 74 height 13
click at [176, 171] on input "text" at bounding box center [196, 171] width 74 height 13
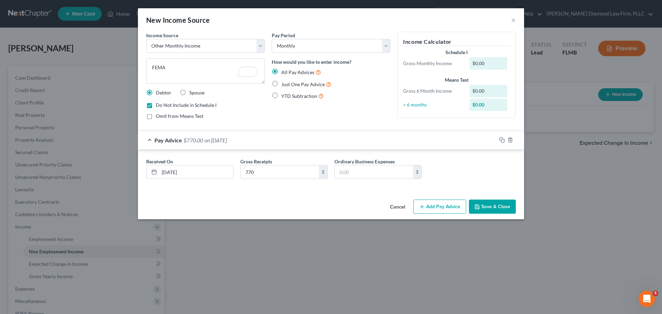
click at [487, 197] on div "Cancel Add Pay Advice Save & Close" at bounding box center [331, 208] width 386 height 23
click at [488, 202] on button "Save & Close" at bounding box center [492, 207] width 47 height 14
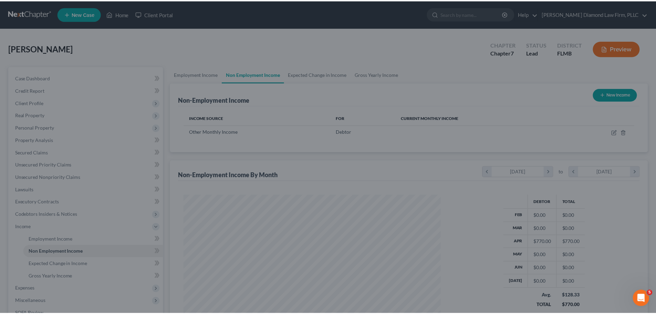
scroll to position [129, 271]
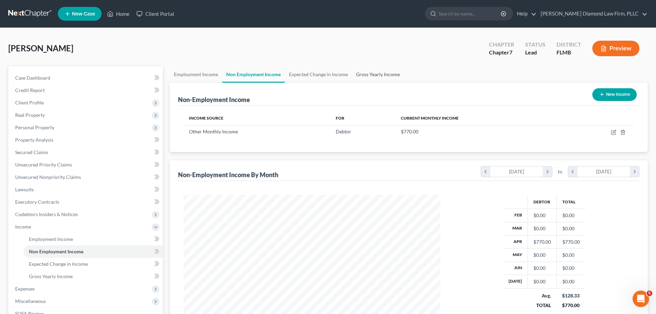
click at [378, 74] on link "Gross Yearly Income" at bounding box center [378, 74] width 52 height 17
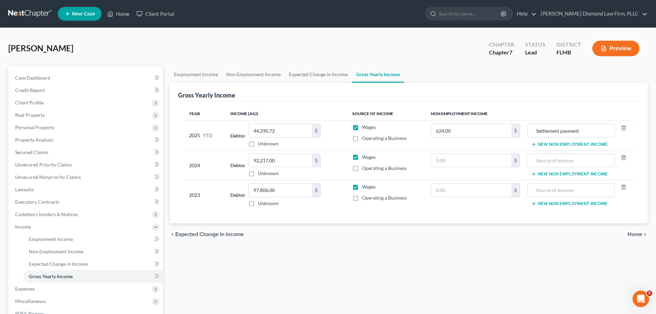
click at [572, 146] on button "New Non Employment Income" at bounding box center [569, 145] width 77 height 6
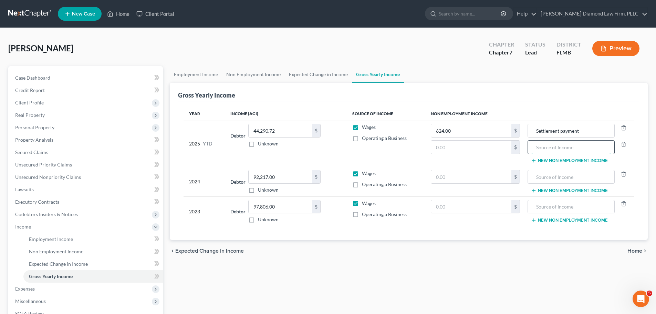
click at [560, 150] on input "text" at bounding box center [571, 147] width 79 height 13
click at [476, 154] on input "text" at bounding box center [471, 147] width 80 height 13
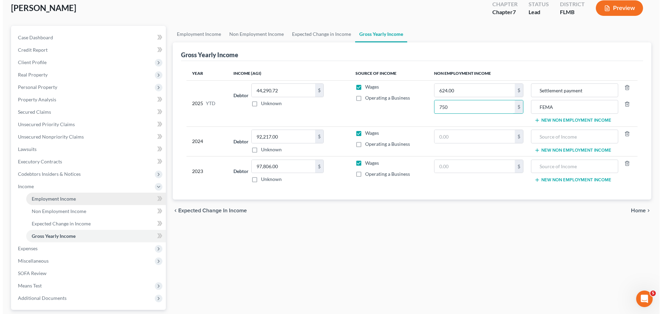
scroll to position [102, 0]
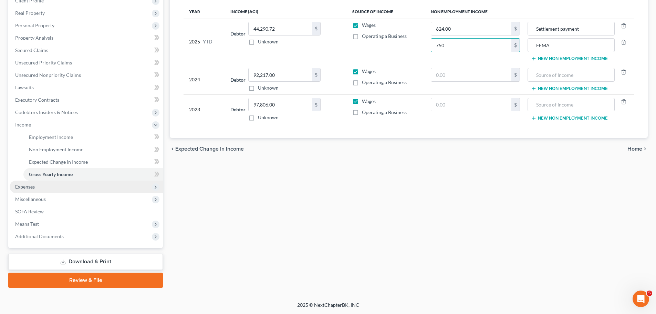
click at [33, 183] on span "Expenses" at bounding box center [86, 187] width 153 height 12
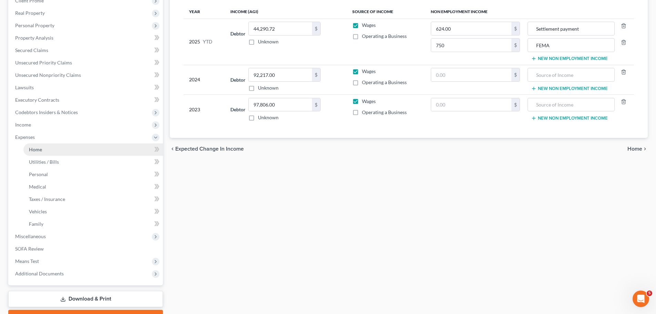
click at [48, 153] on link "Home" at bounding box center [93, 149] width 140 height 12
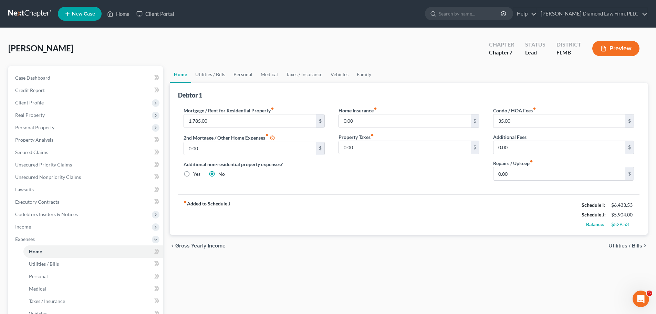
click at [36, 11] on link at bounding box center [30, 14] width 44 height 12
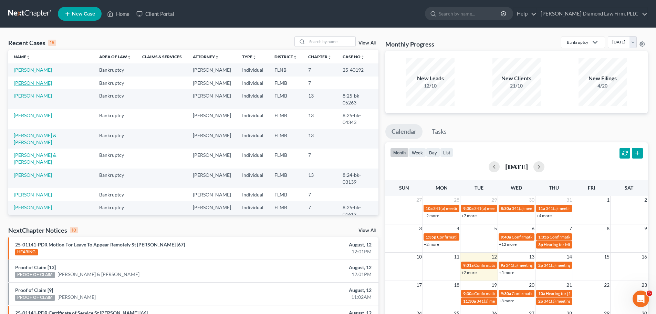
click at [44, 81] on link "[PERSON_NAME]" at bounding box center [33, 83] width 38 height 6
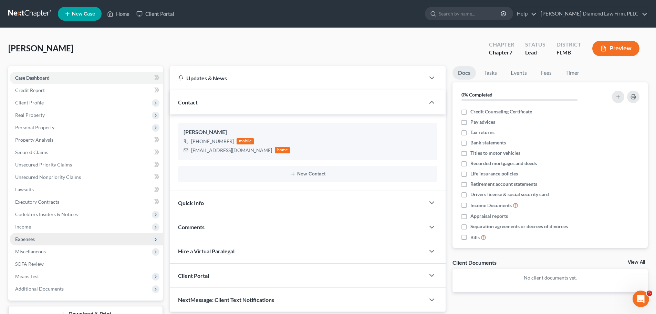
click at [48, 235] on span "Expenses" at bounding box center [86, 239] width 153 height 12
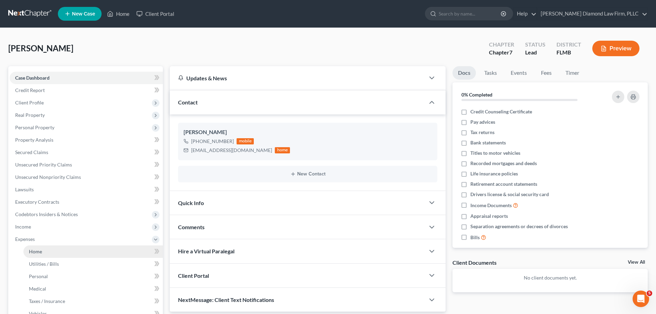
click at [47, 246] on link "Home" at bounding box center [93, 251] width 140 height 12
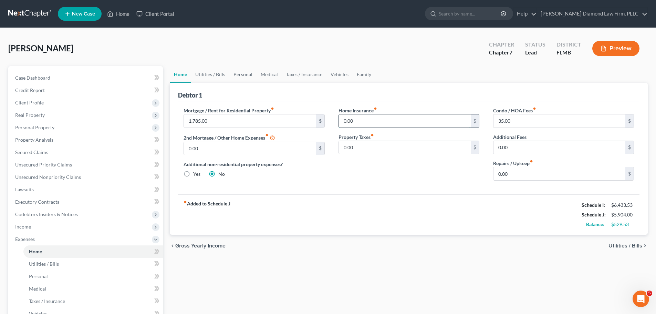
click at [382, 121] on input "0.00" at bounding box center [405, 120] width 132 height 13
click at [39, 227] on span "Income" at bounding box center [86, 227] width 153 height 12
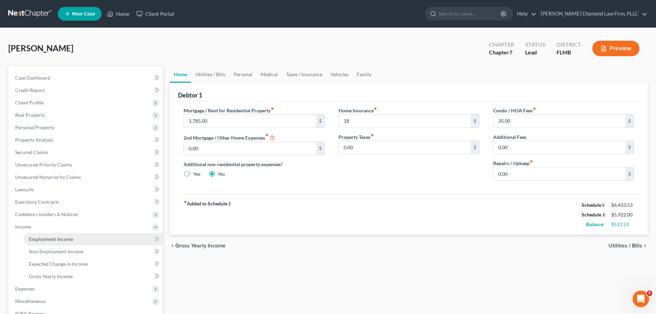
click at [60, 237] on span "Employment Income" at bounding box center [51, 239] width 44 height 6
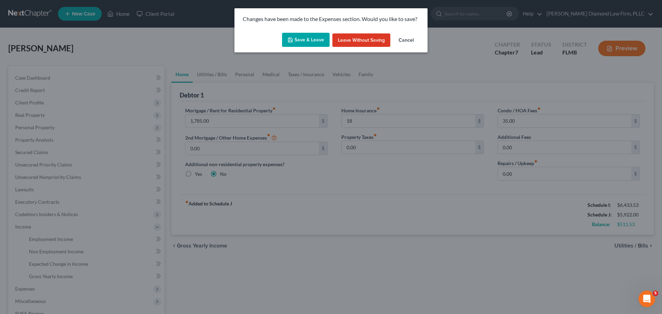
click at [304, 37] on button "Save & Leave" at bounding box center [306, 40] width 48 height 14
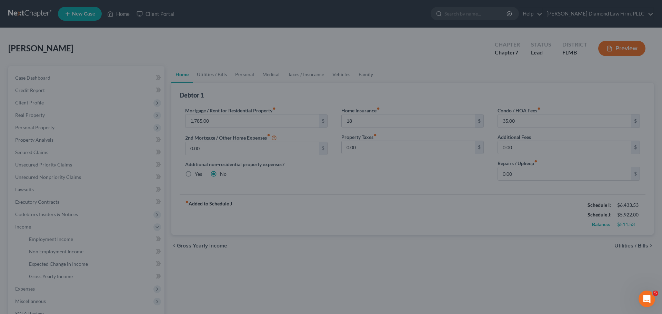
type input "18.00"
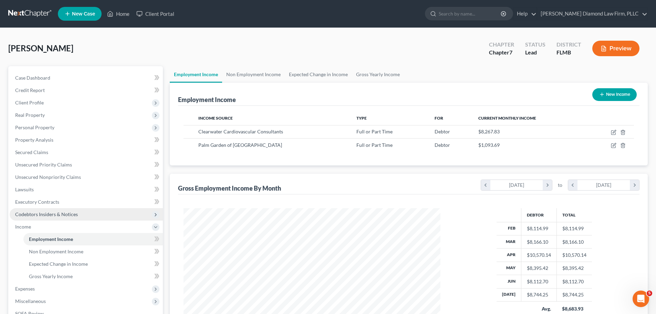
click at [53, 218] on span "Codebtors Insiders & Notices" at bounding box center [86, 214] width 153 height 12
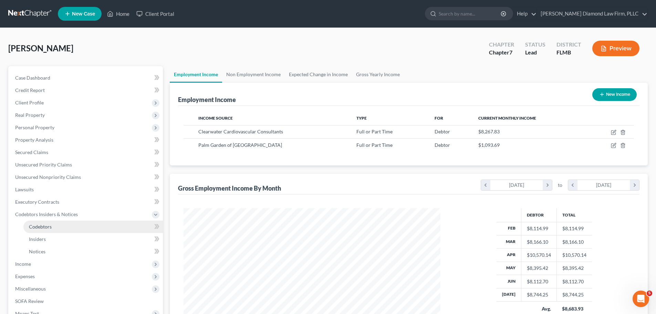
click at [51, 228] on span "Codebtors" at bounding box center [40, 227] width 23 height 6
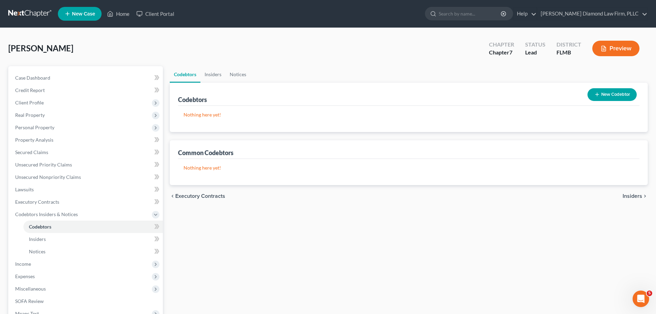
click at [22, 11] on link at bounding box center [30, 14] width 44 height 12
